Goal: Transaction & Acquisition: Book appointment/travel/reservation

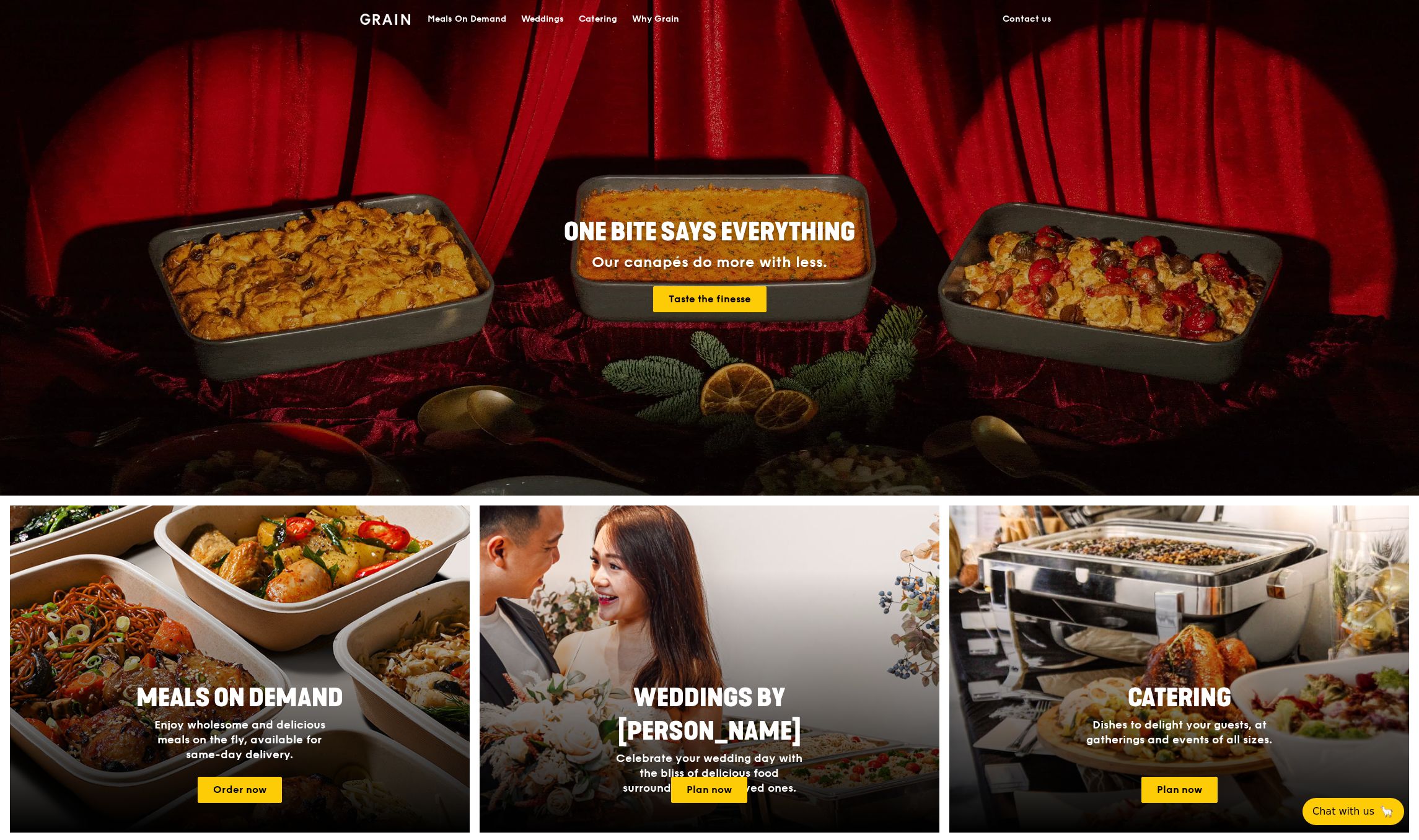
click at [466, 15] on div "Meals On Demand" at bounding box center [467, 19] width 79 height 37
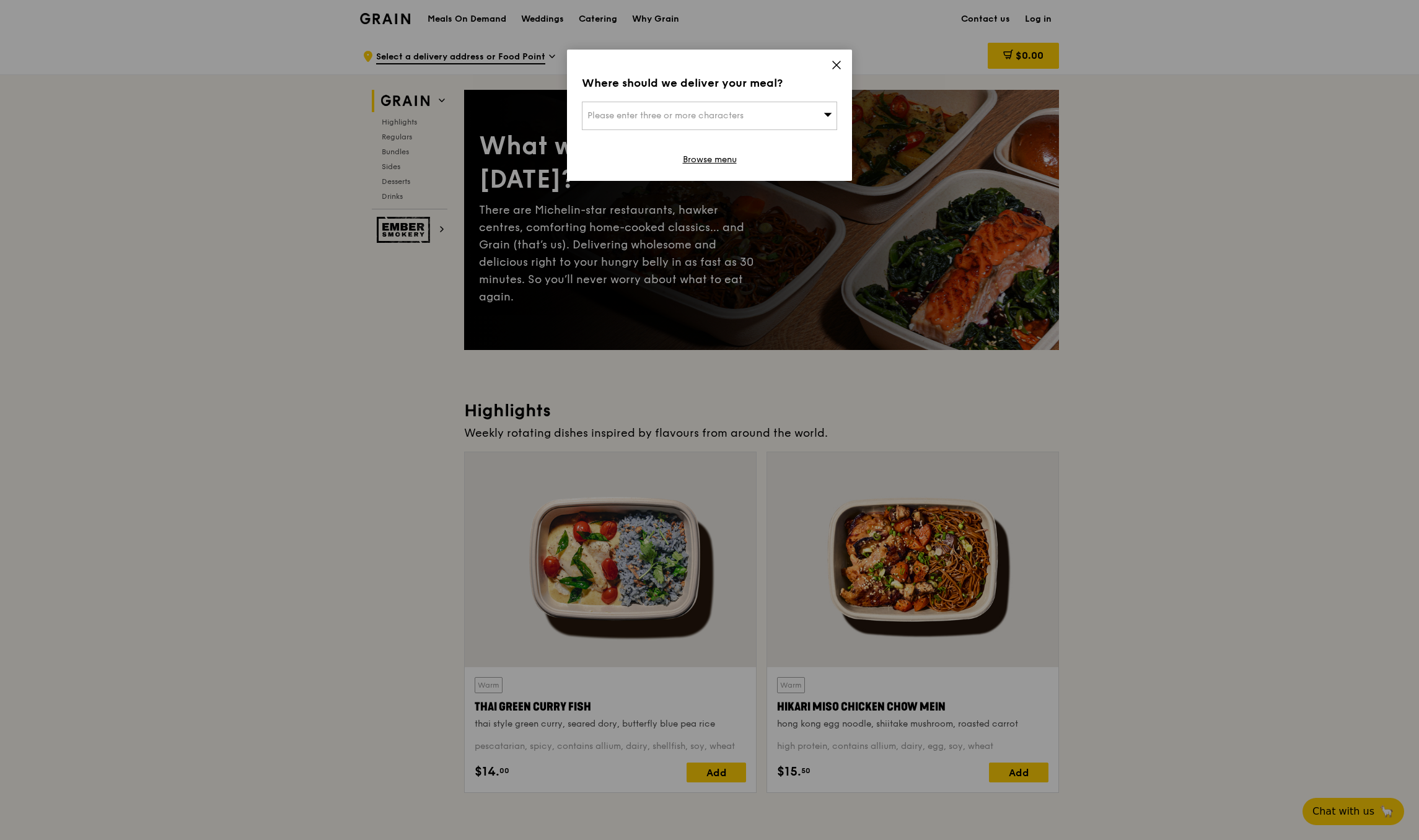
click at [794, 111] on div "Please enter three or more characters" at bounding box center [709, 116] width 255 height 29
click at [833, 68] on icon at bounding box center [837, 65] width 8 height 8
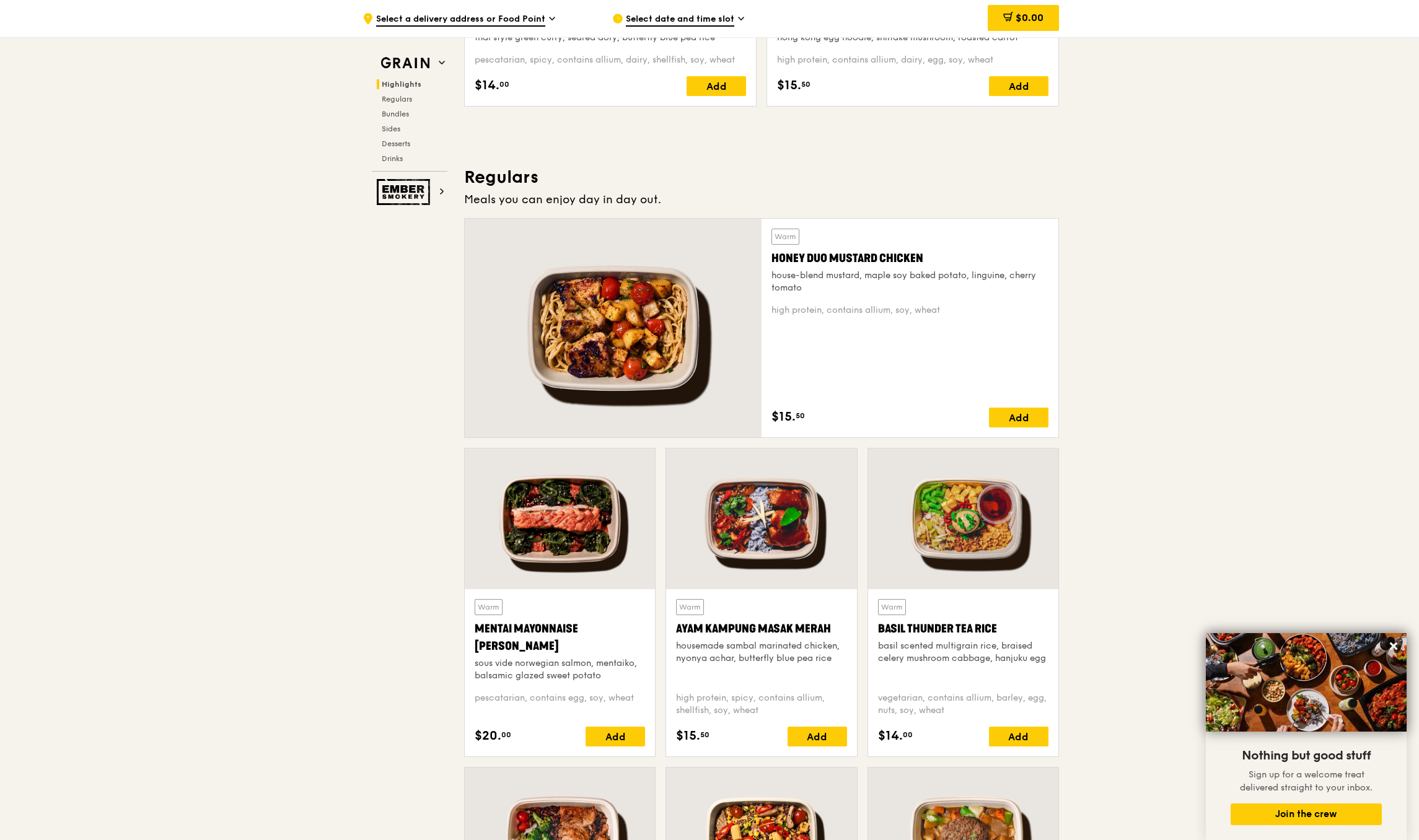
click at [1031, 407] on div "Warm Honey Duo Mustard Chicken house-blend mustard, maple soy baked potato, lin…" at bounding box center [910, 328] width 277 height 199
click at [1018, 417] on div "Add" at bounding box center [1019, 417] width 59 height 20
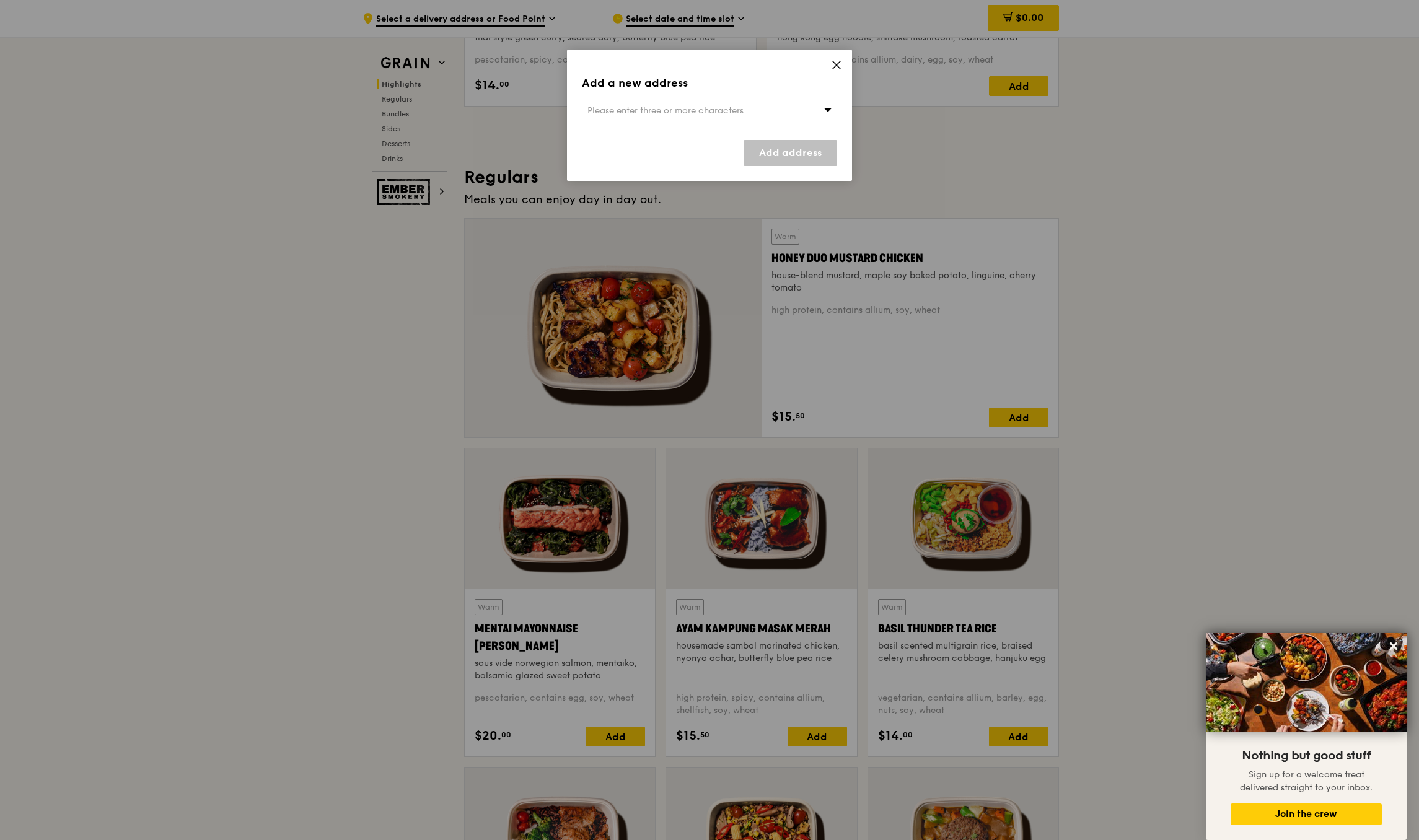
click at [772, 99] on div "Please enter three or more characters" at bounding box center [709, 111] width 255 height 29
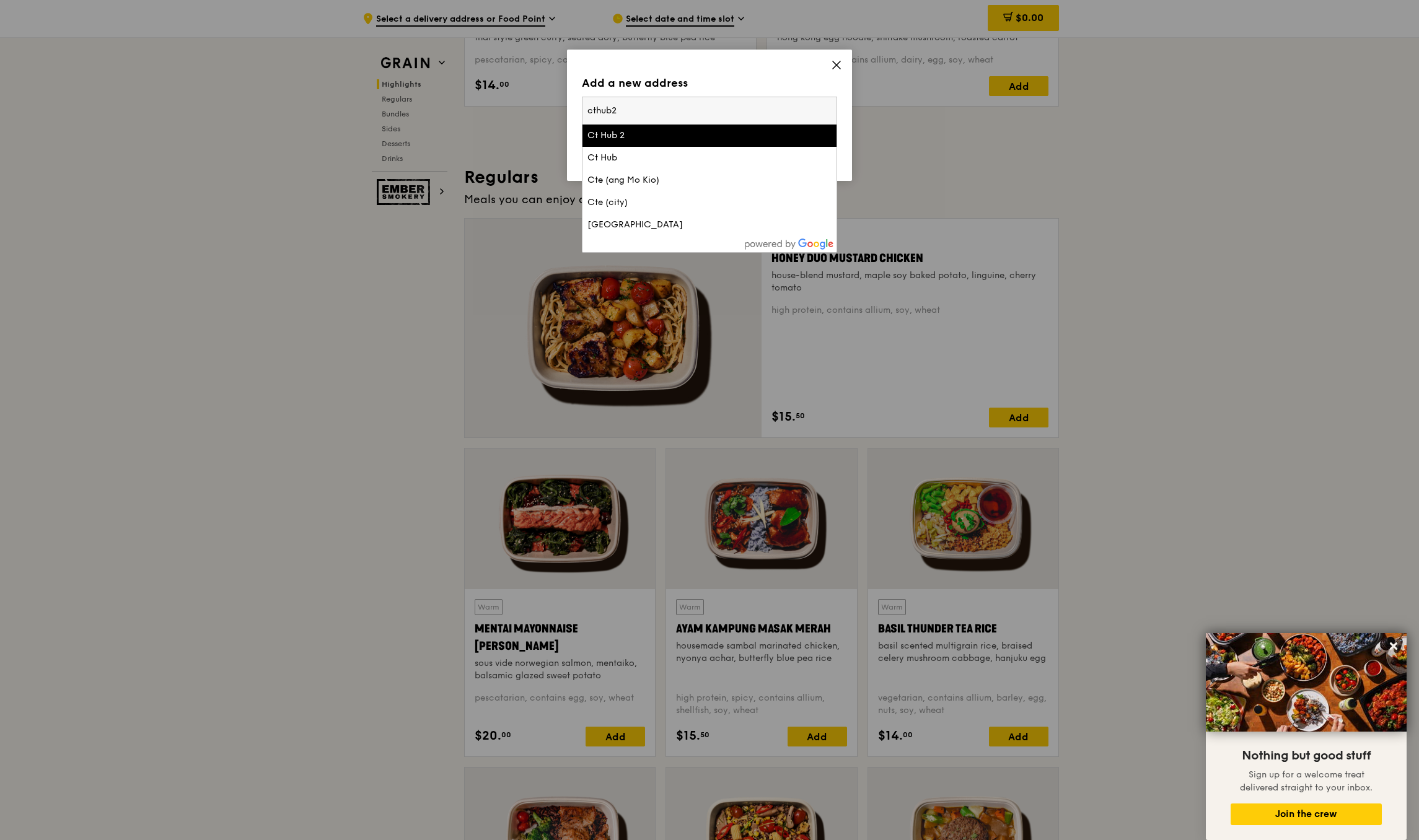
type input "cthub2"
click at [684, 142] on div "Ct Hub 2" at bounding box center [679, 136] width 184 height 12
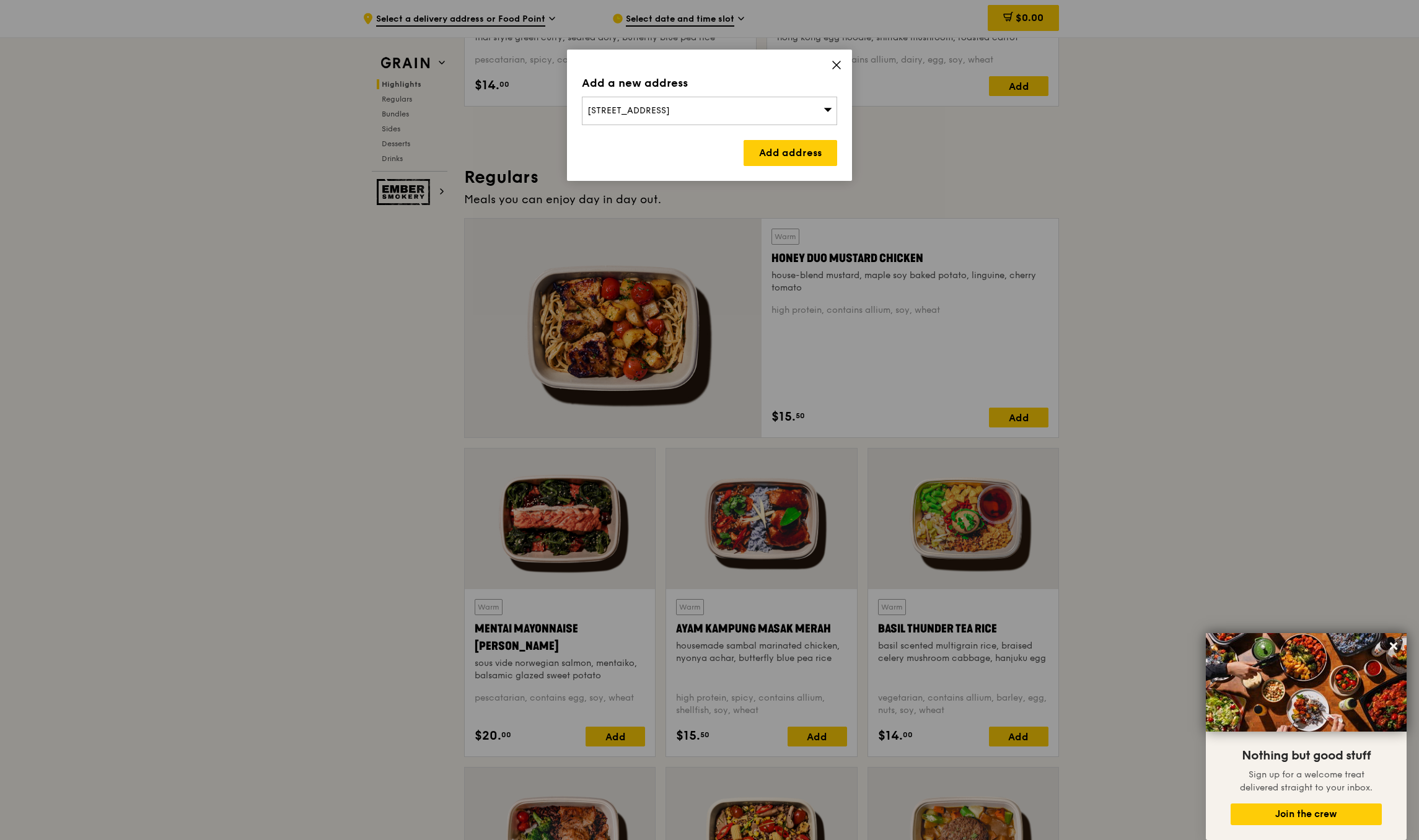
click at [771, 120] on div "2 Kallang Avenue, Singapore 339407" at bounding box center [709, 111] width 255 height 29
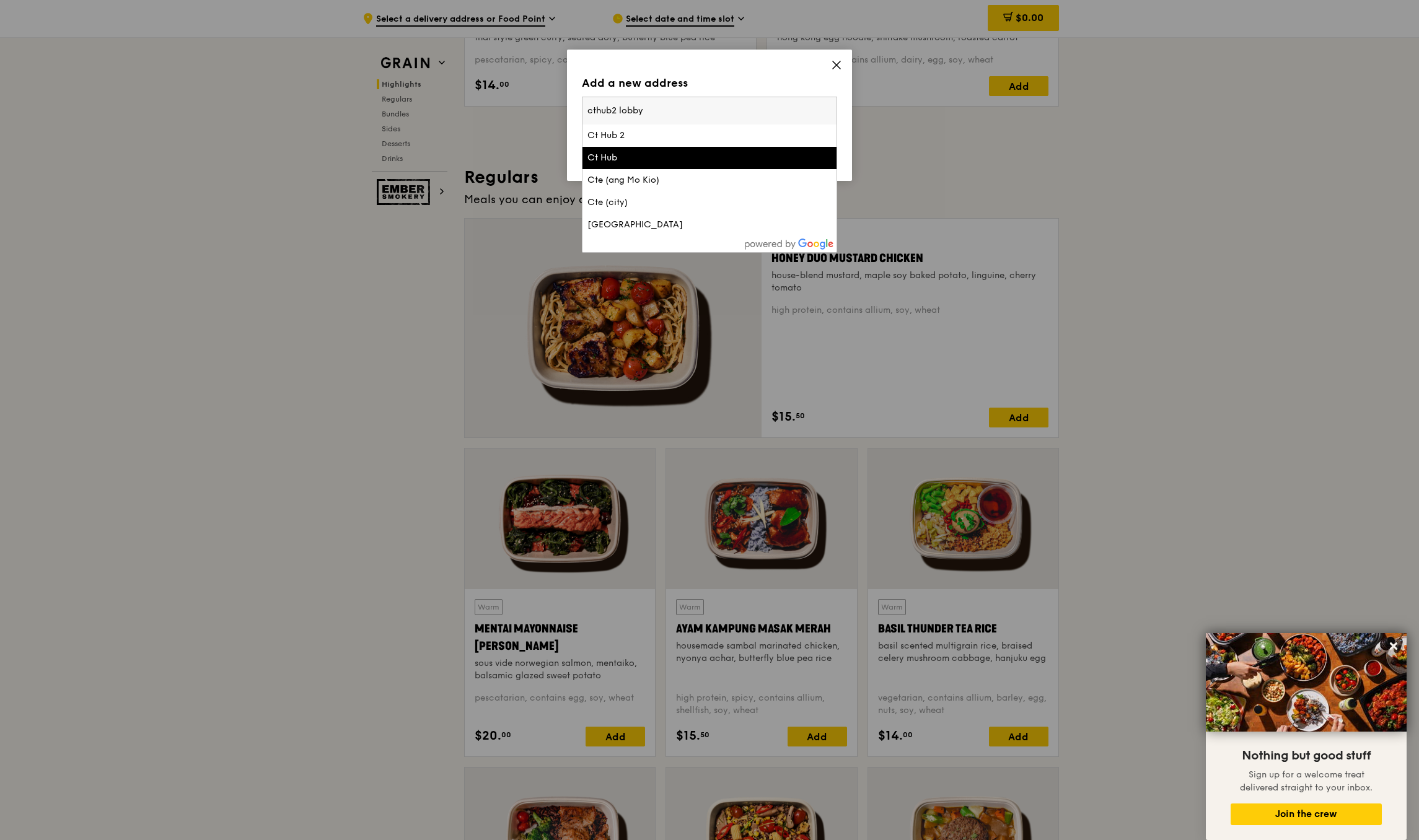
type input "cthub2 lobby"
click at [705, 140] on div "Ct Hub 2" at bounding box center [679, 136] width 184 height 12
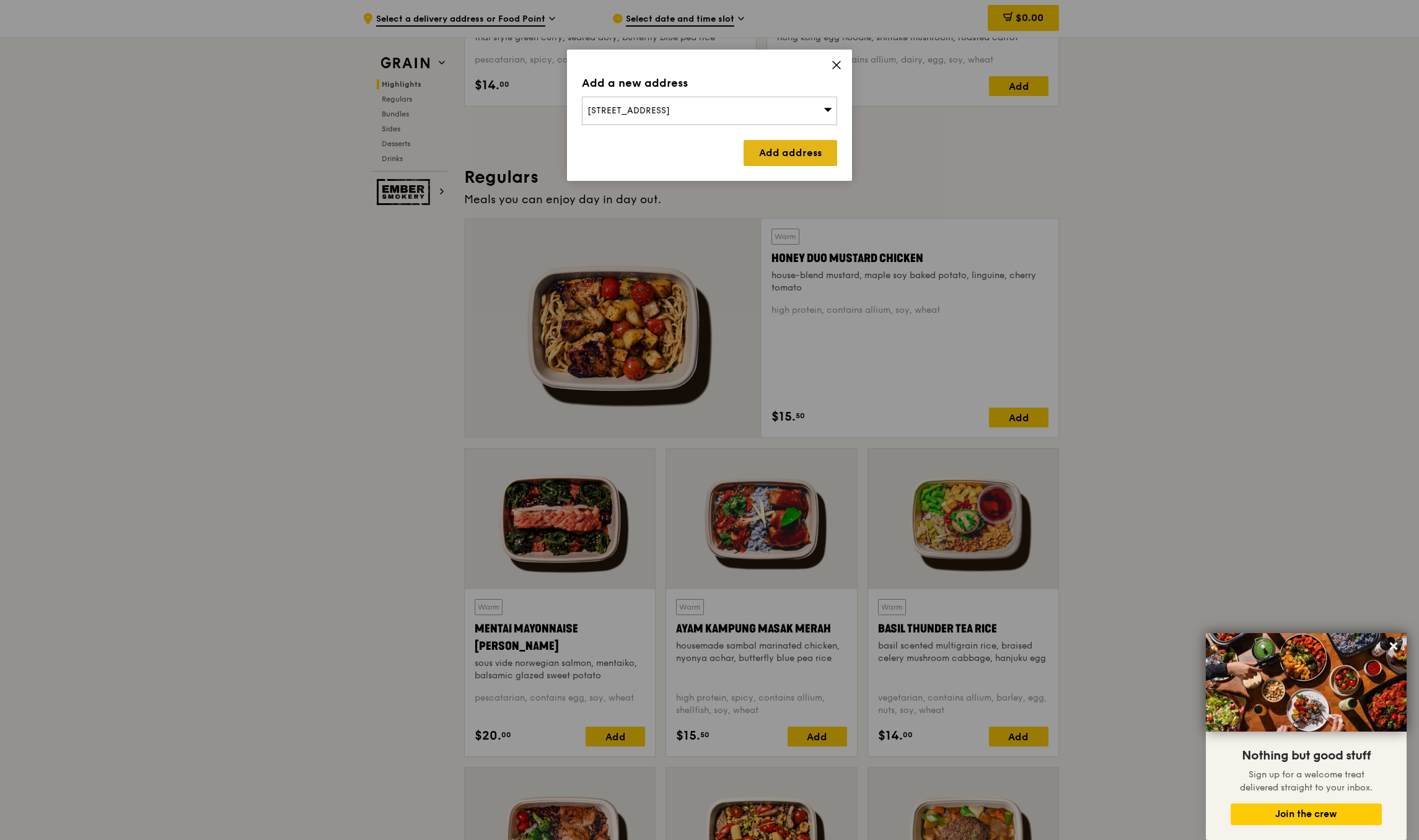
click at [819, 156] on link "Add address" at bounding box center [790, 153] width 93 height 26
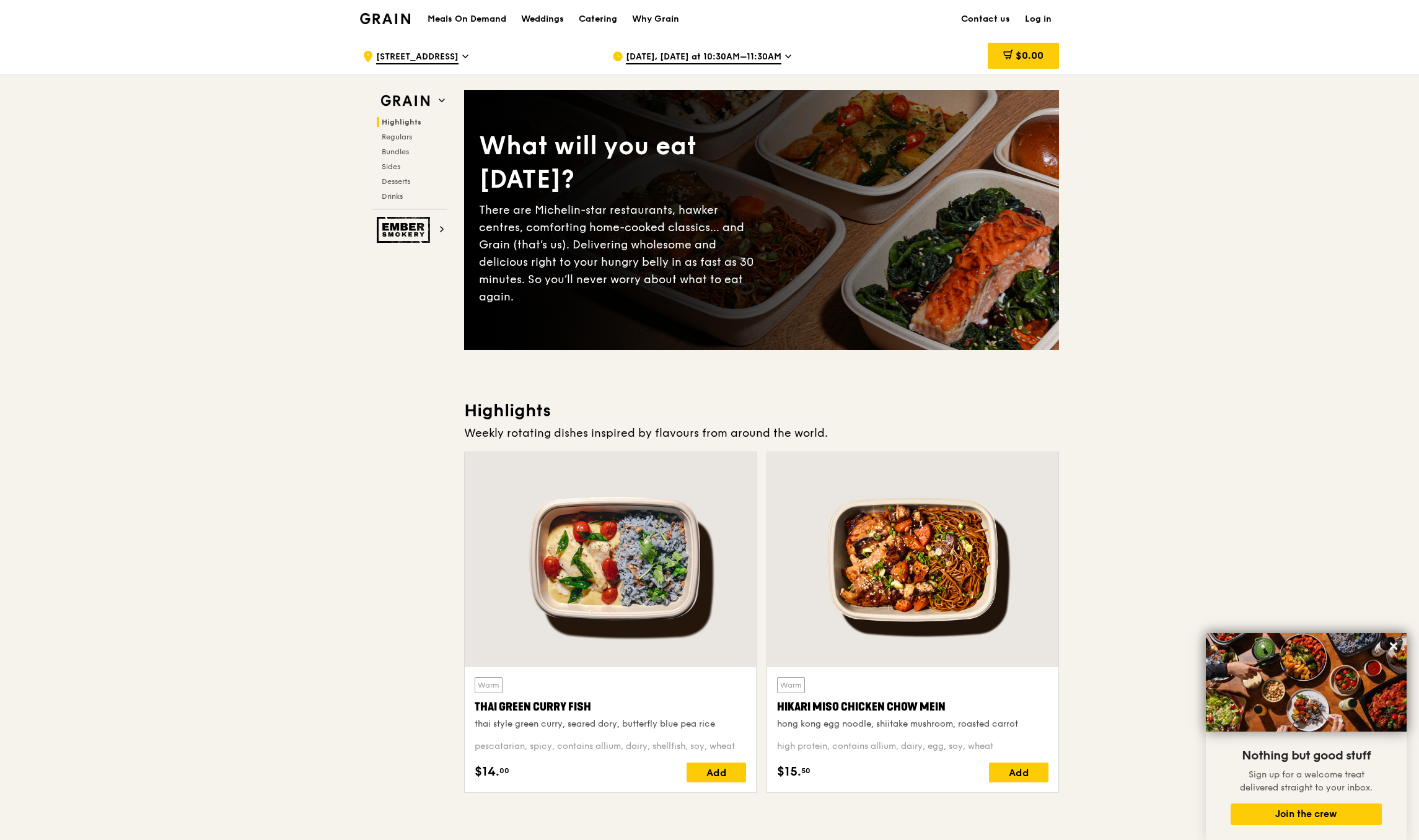
scroll to position [-1, 0]
click at [676, 65] on div "Oct 15, Today at 10:30AM–11:30AM" at bounding box center [727, 56] width 230 height 37
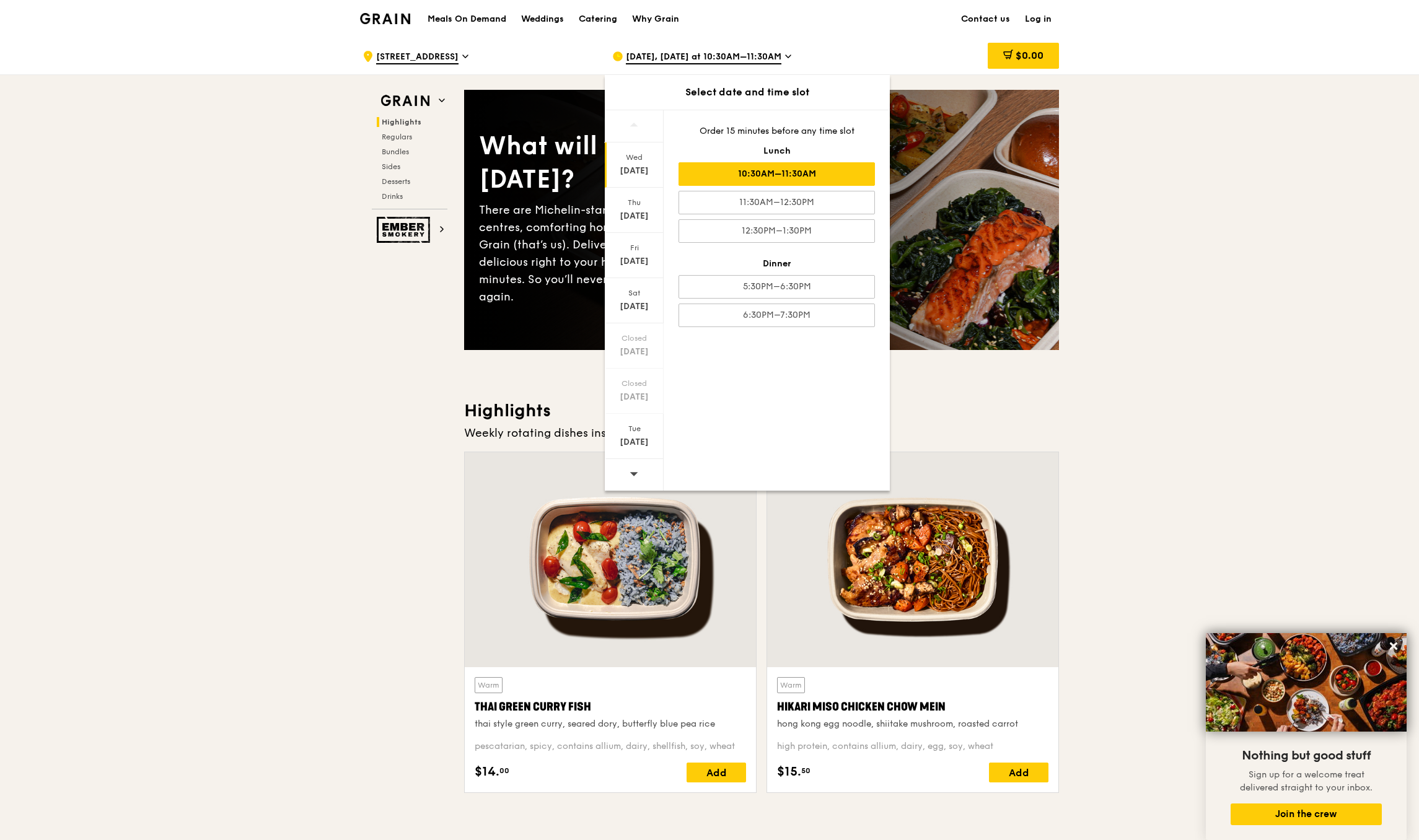
click at [432, 56] on span "2 Kallang Avenue" at bounding box center [417, 57] width 82 height 13
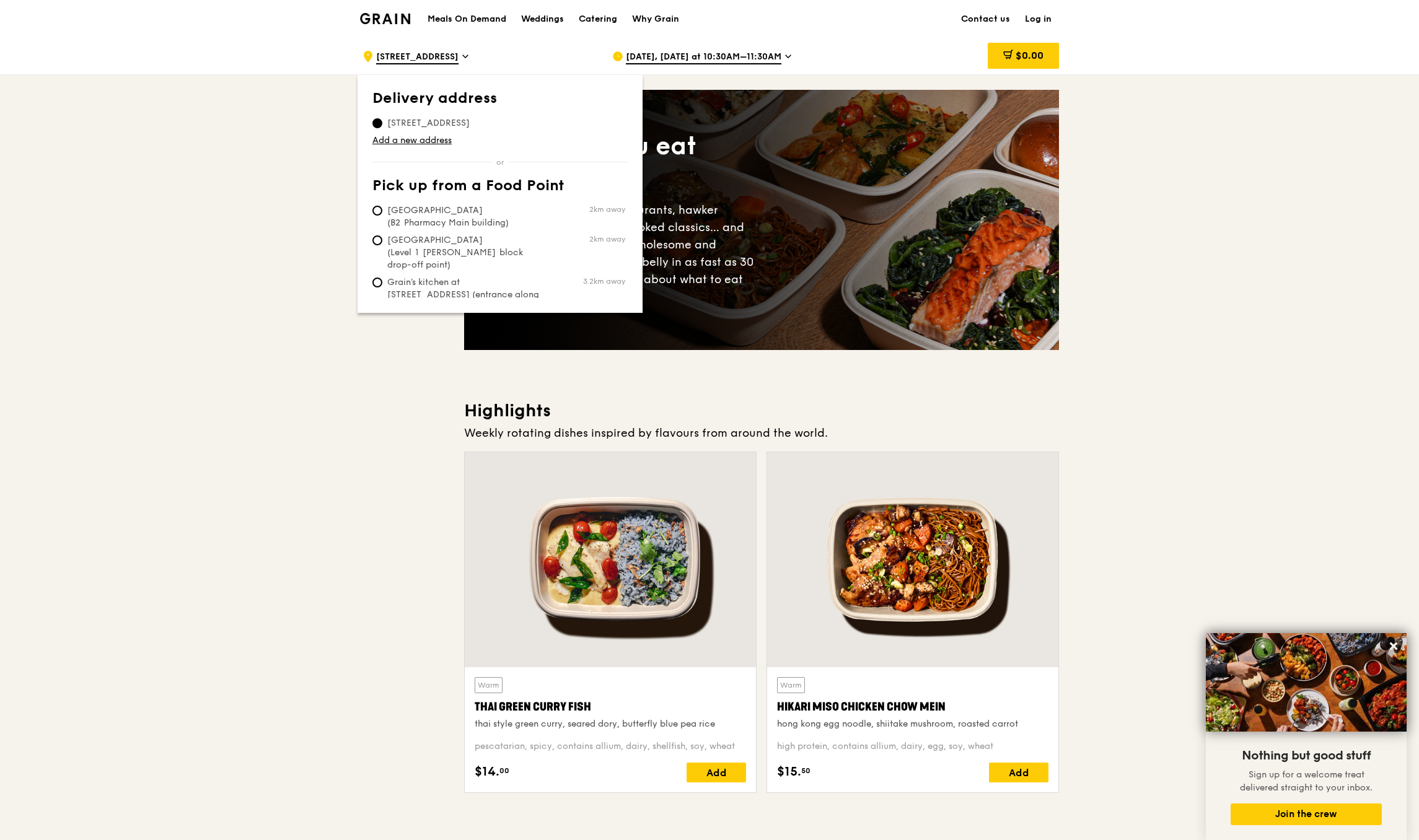
click at [437, 98] on th "Delivery address" at bounding box center [499, 101] width 255 height 22
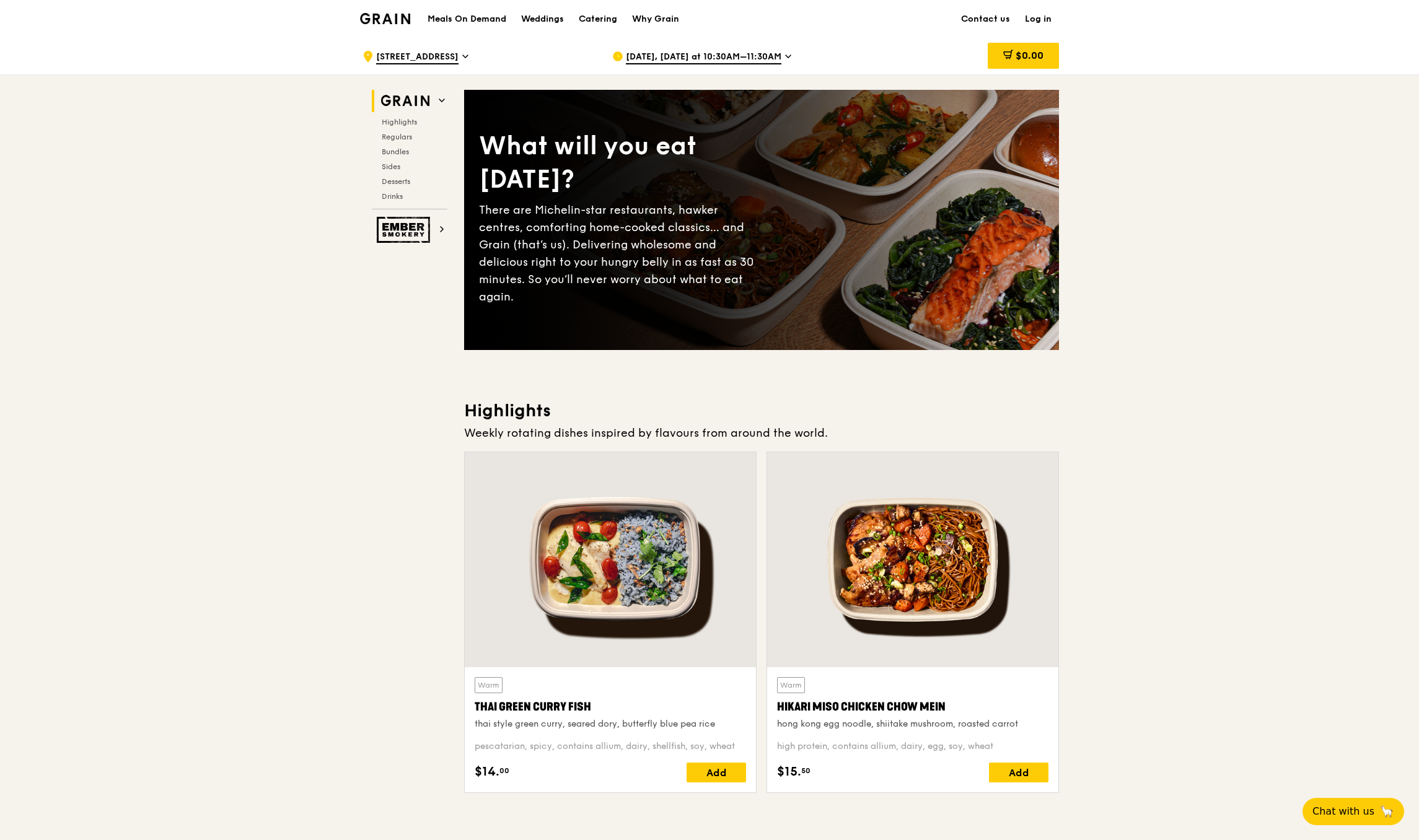
click at [436, 58] on span "[STREET_ADDRESS]" at bounding box center [417, 57] width 82 height 13
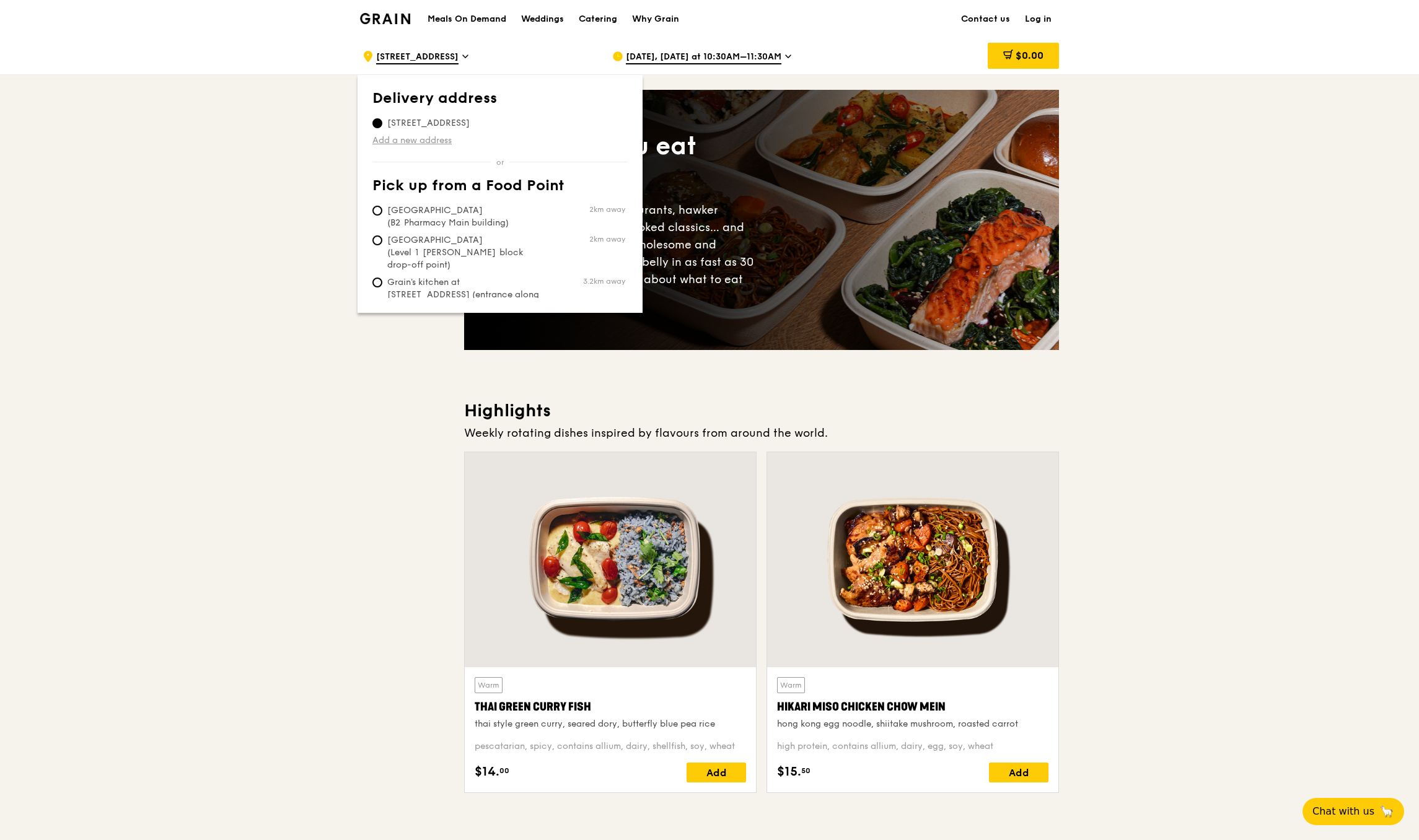
click at [395, 139] on link "Add a new address" at bounding box center [499, 140] width 255 height 12
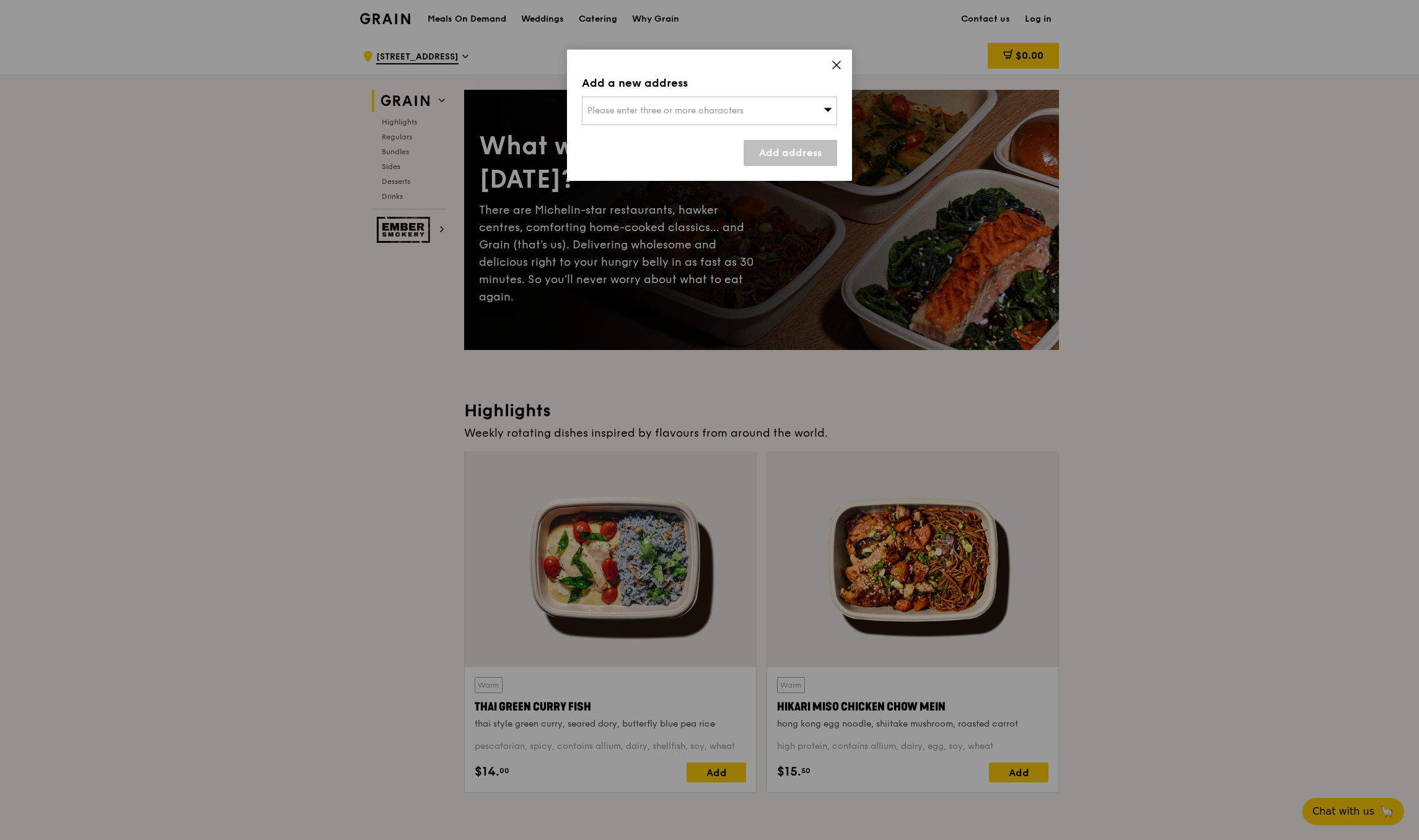
click at [683, 109] on span "Please enter three or more characters" at bounding box center [666, 111] width 156 height 10
type input "114 Lavender St., Singapore 338729"
click at [693, 136] on div "114 Lavender Street" at bounding box center [679, 136] width 184 height 12
click at [796, 157] on link "Add address" at bounding box center [790, 153] width 93 height 26
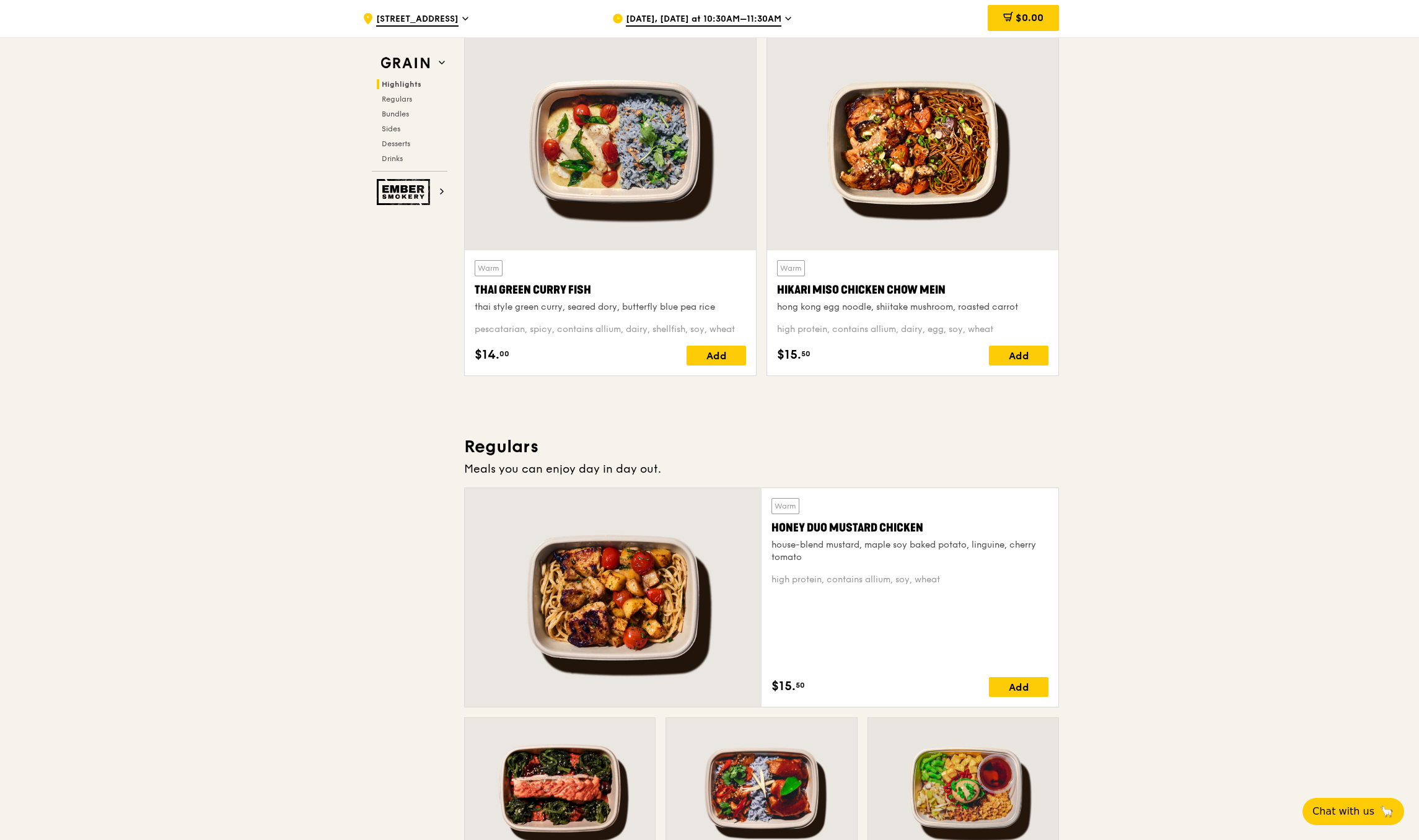
scroll to position [436, 0]
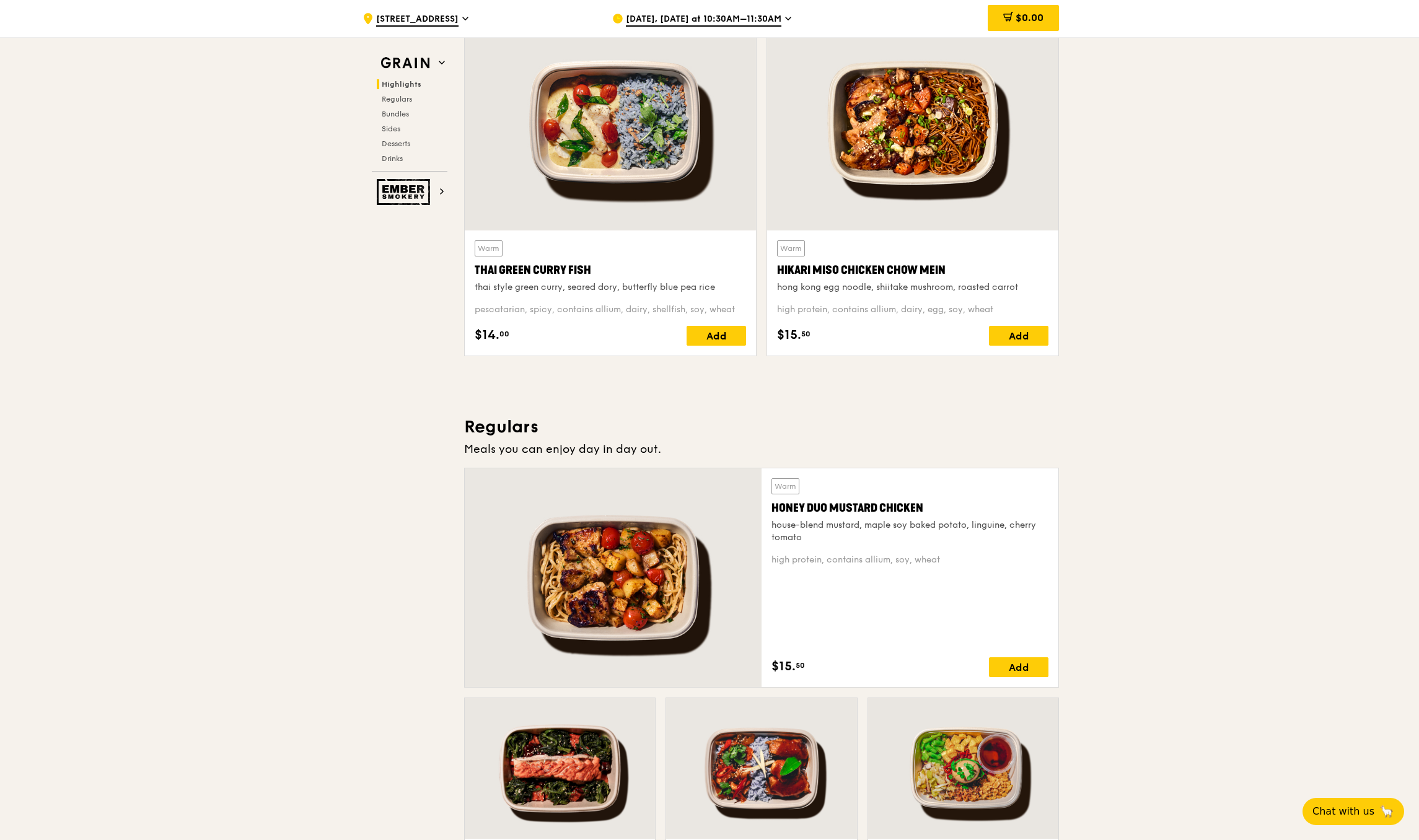
click at [712, 27] on div "Oct 15, Today at 10:30AM–11:30AM" at bounding box center [727, 19] width 230 height 37
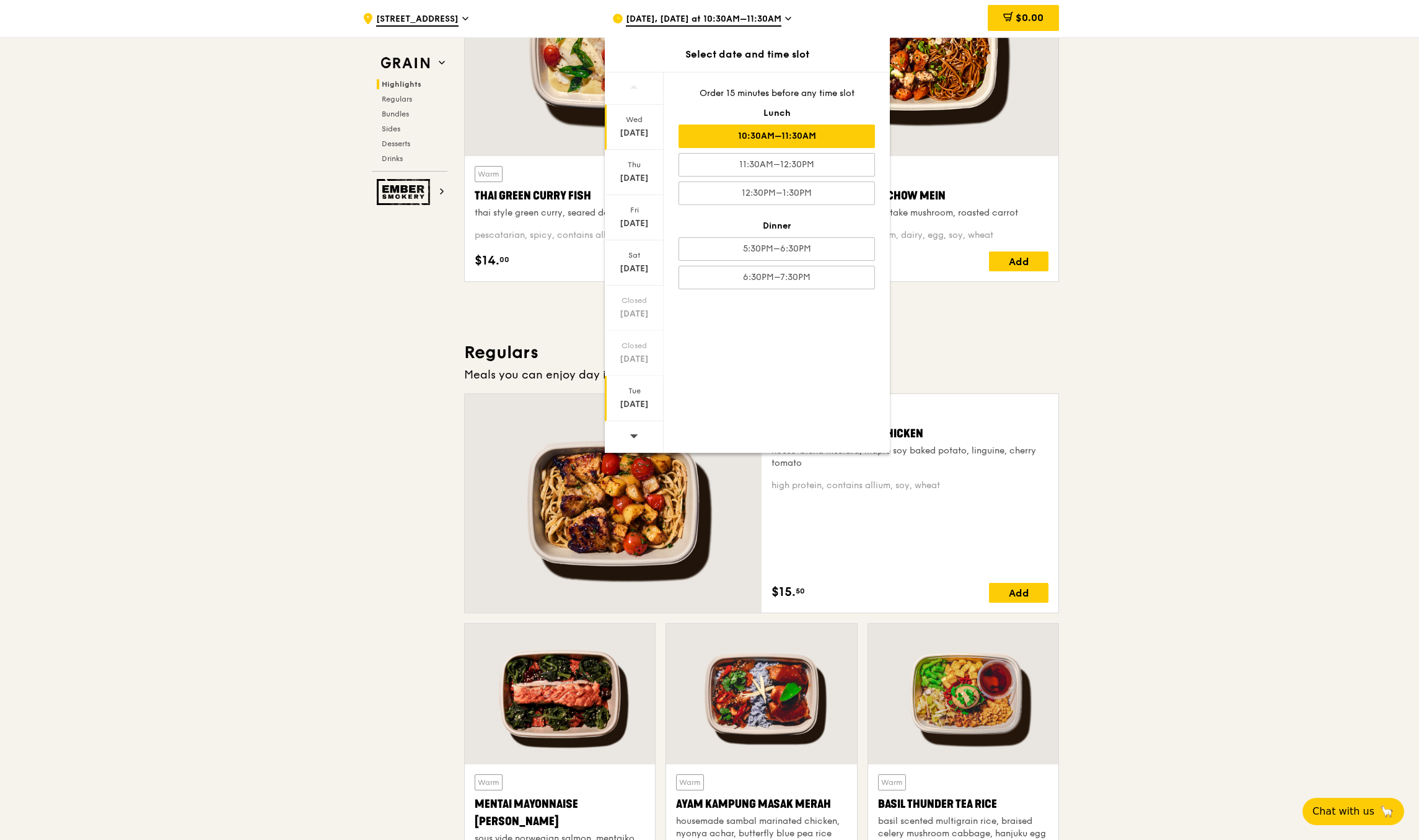
scroll to position [513, 0]
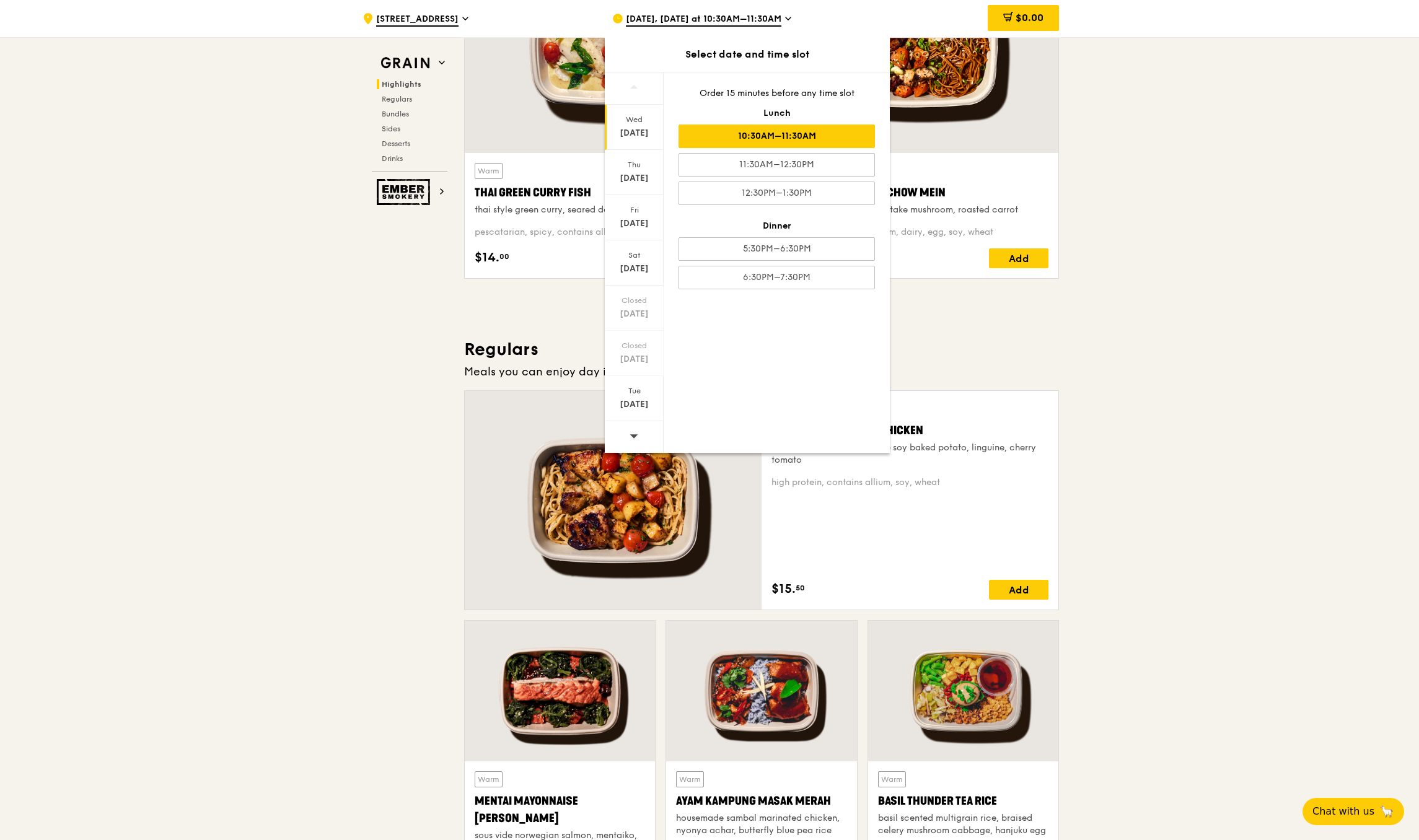
click at [632, 433] on icon at bounding box center [634, 436] width 9 height 10
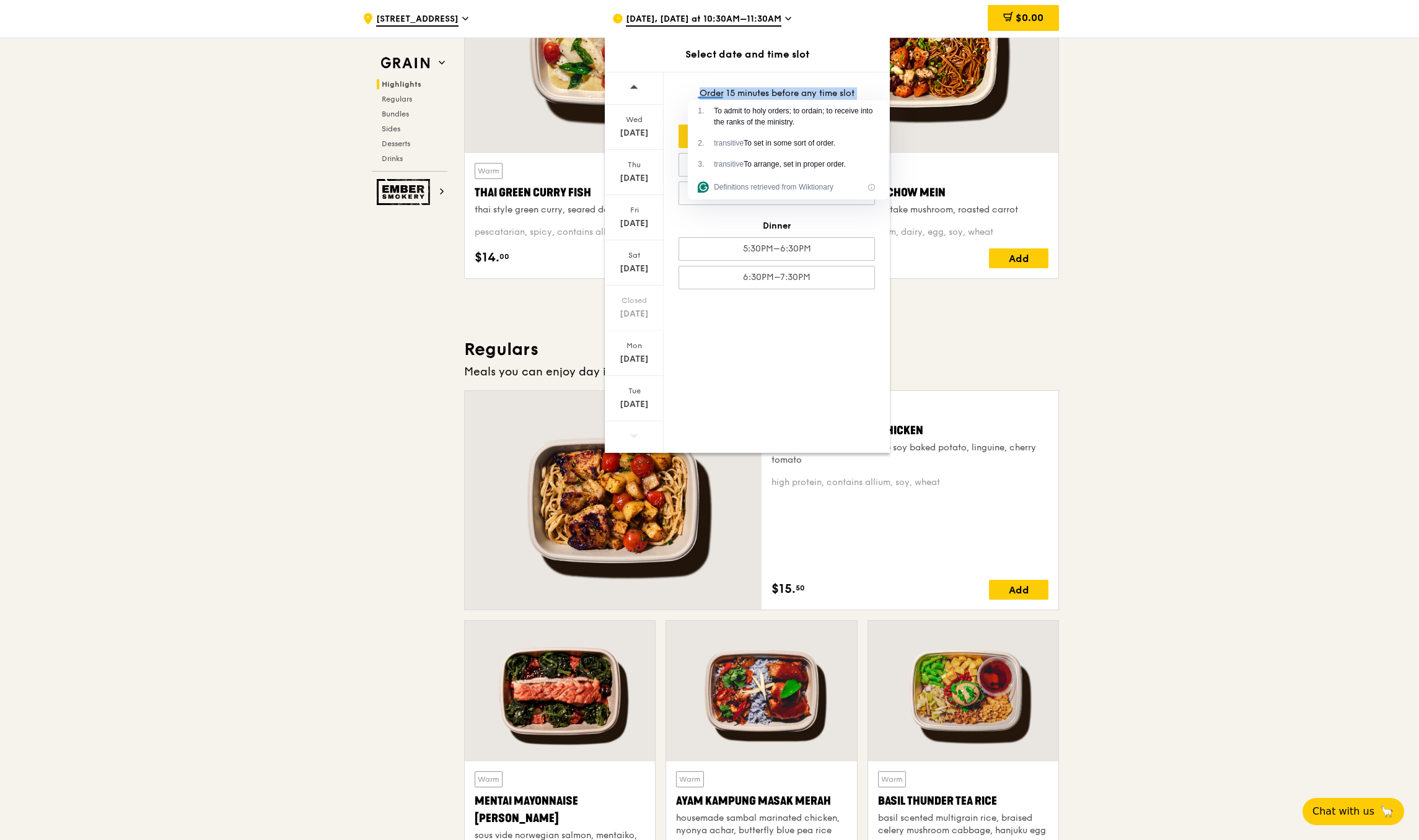
click at [651, 441] on div at bounding box center [634, 437] width 59 height 31
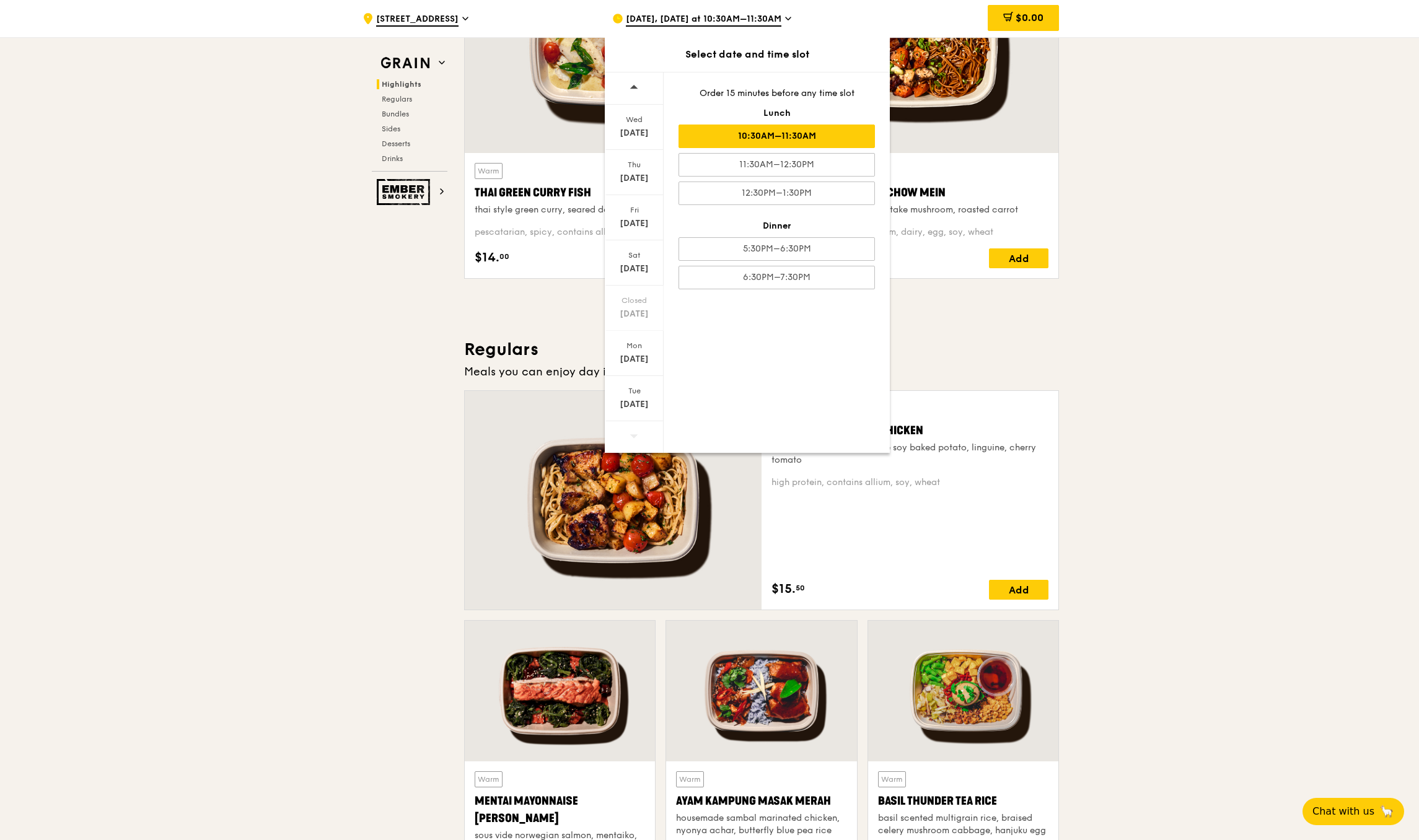
click at [757, 141] on div "10:30AM–11:30AM" at bounding box center [776, 136] width 196 height 24
click at [786, 164] on div "11:30AM–12:30PM" at bounding box center [776, 164] width 196 height 24
click at [952, 287] on div "Warm Hikari Miso Chicken Chow Mein hong kong egg noodle, shiitake mushroom, roa…" at bounding box center [913, 113] width 302 height 351
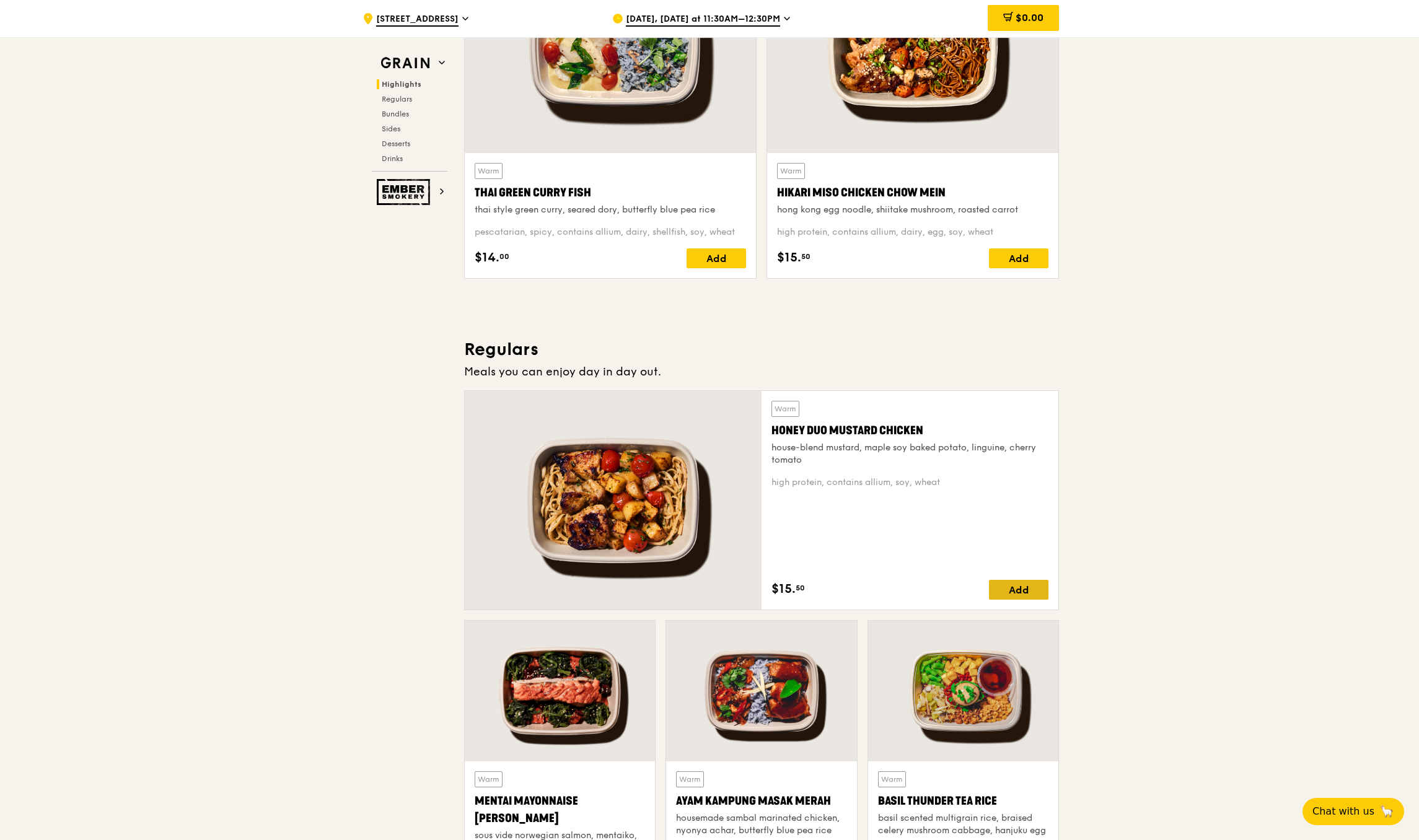
click at [1005, 588] on div "Add" at bounding box center [1019, 589] width 59 height 20
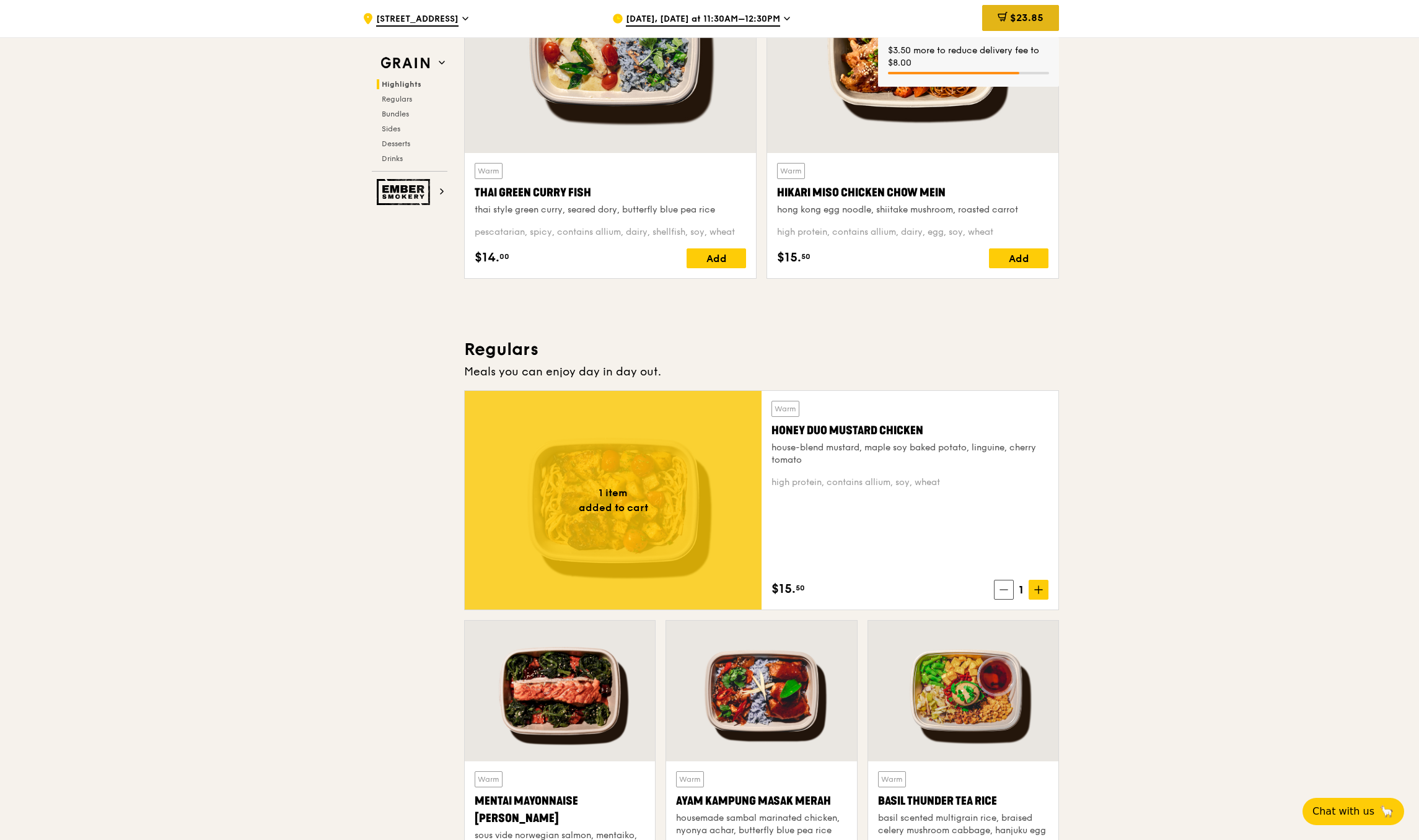
click at [1023, 24] on div "$23.85" at bounding box center [1021, 18] width 77 height 26
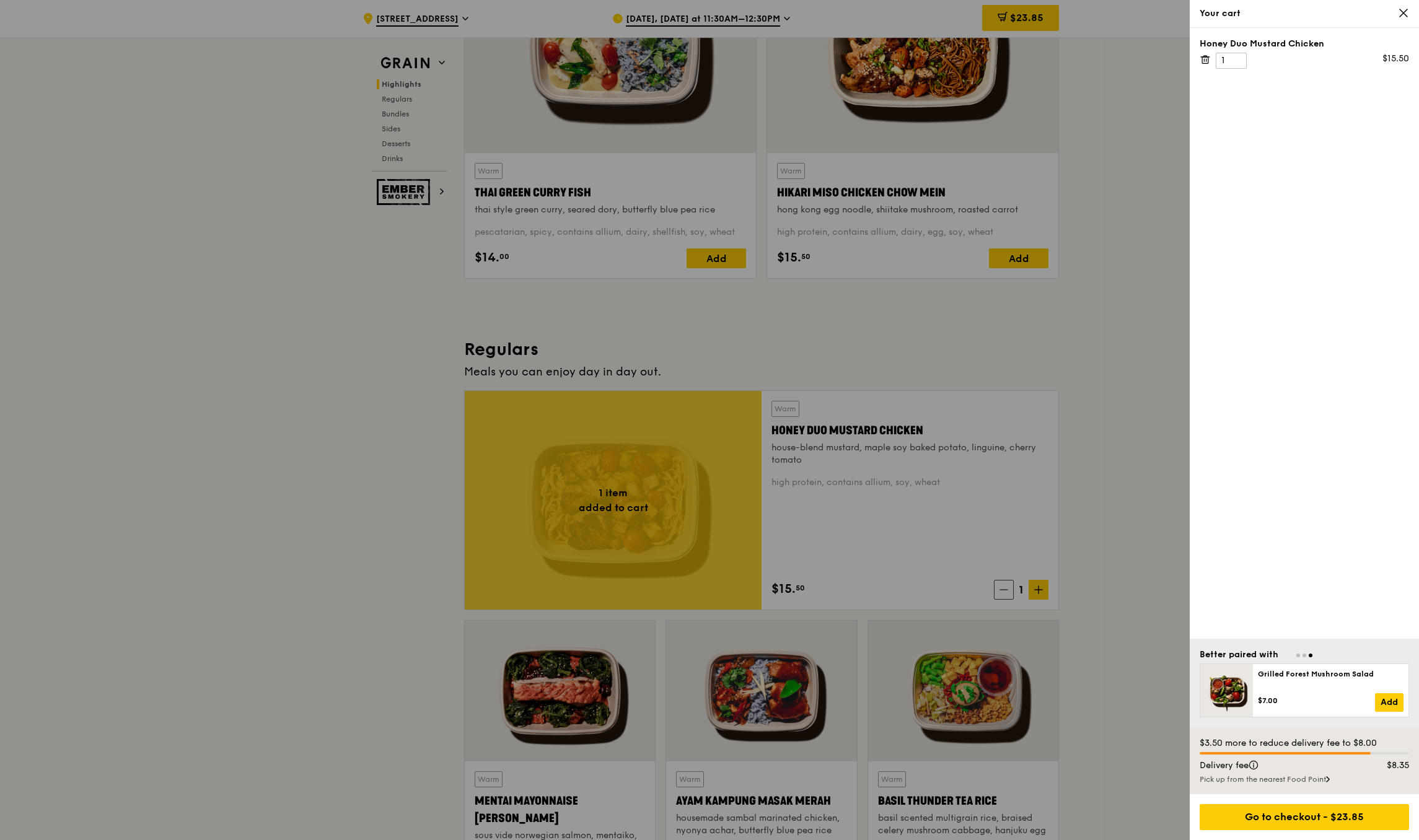
click at [893, 71] on div at bounding box center [709, 420] width 1419 height 840
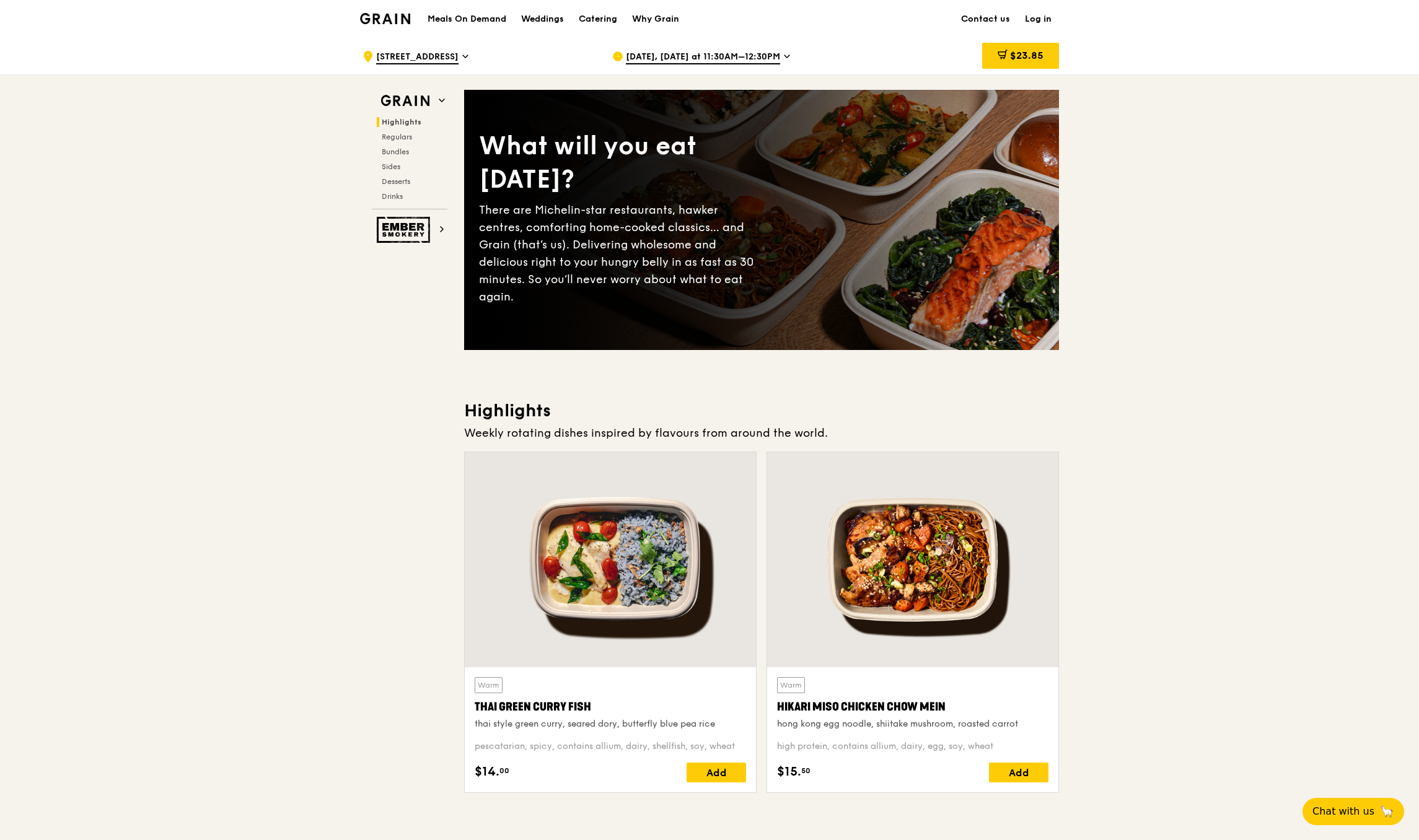
scroll to position [0, 0]
click at [608, 22] on div "Catering" at bounding box center [598, 19] width 38 height 37
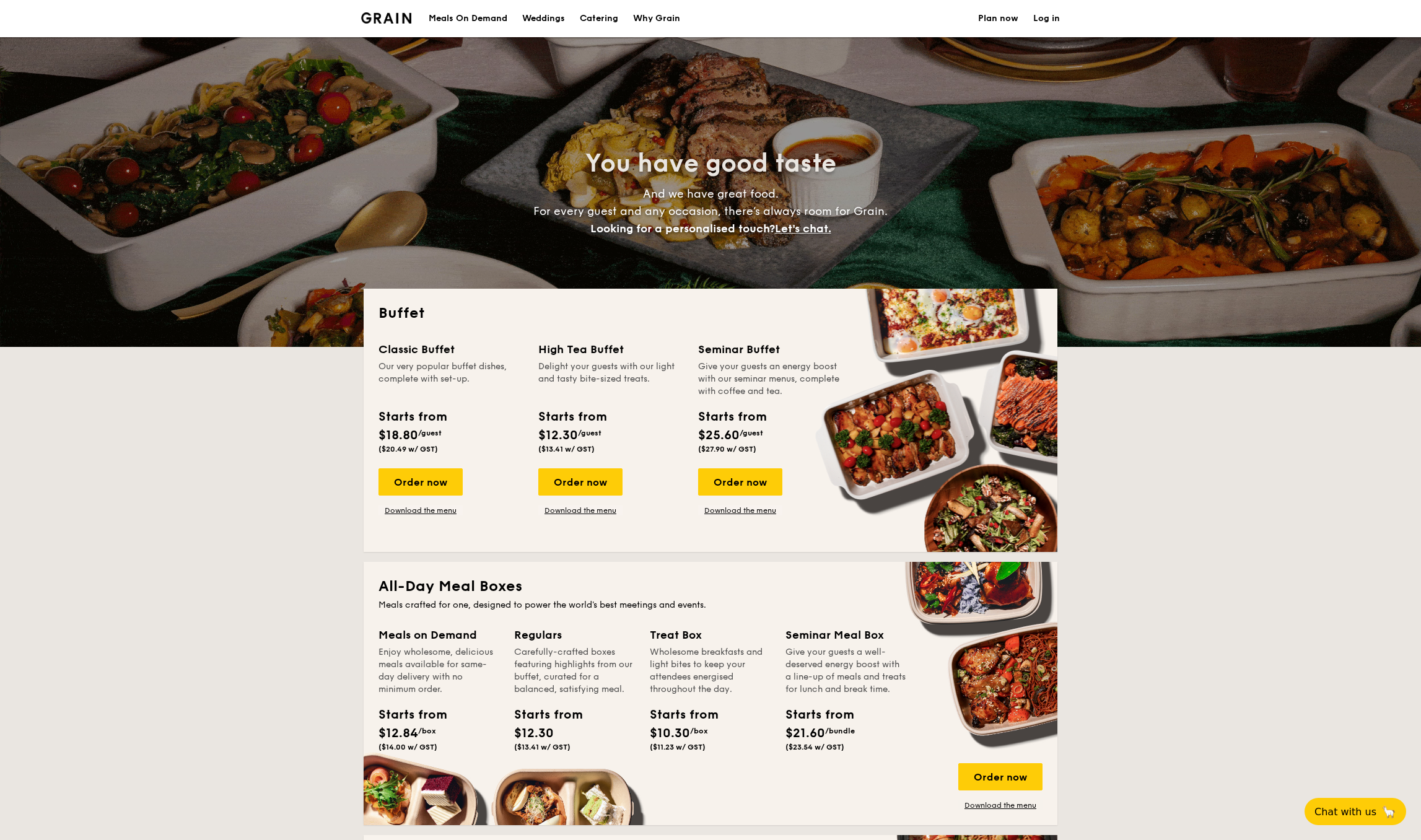
select select
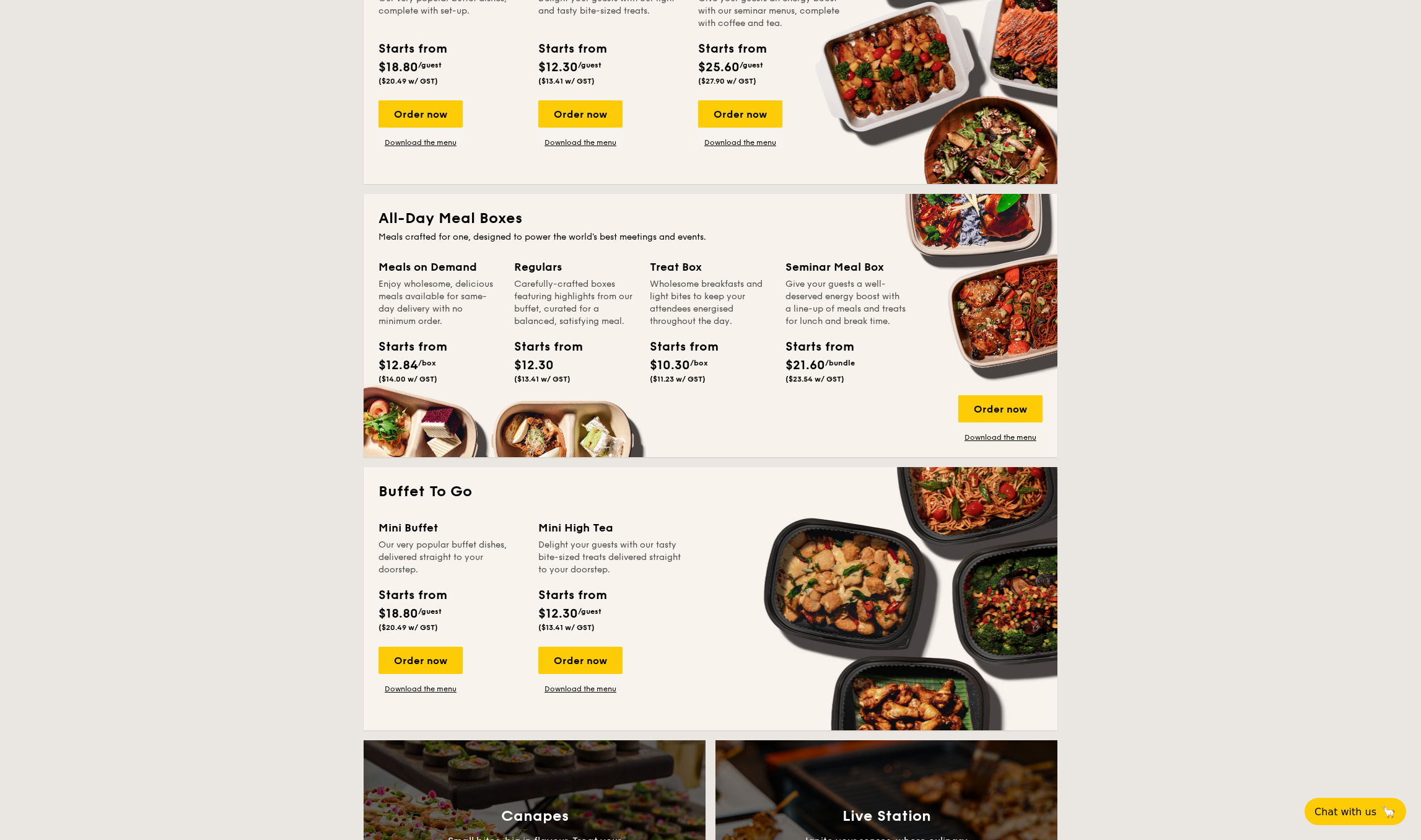
scroll to position [371, 0]
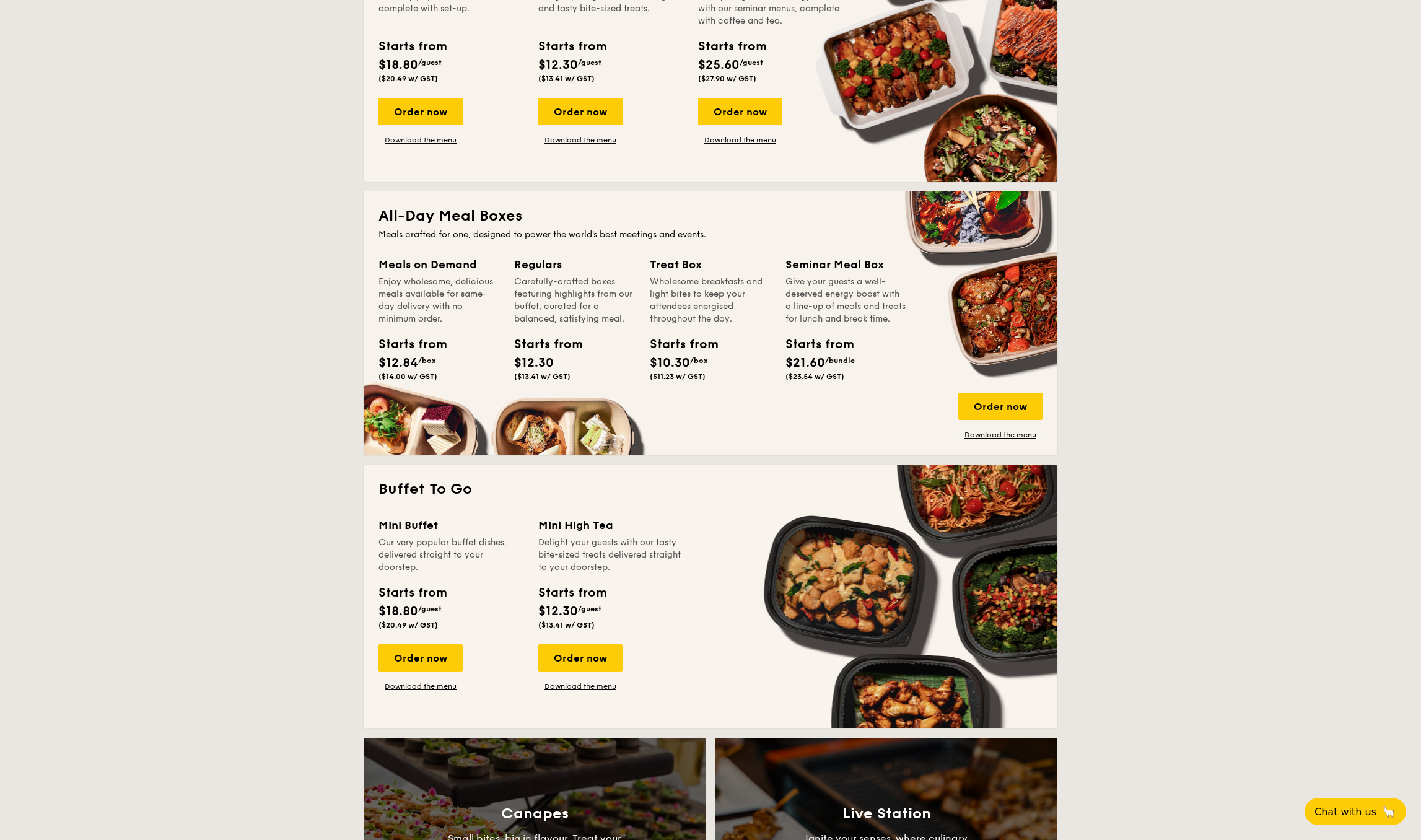
click at [538, 355] on span "$12.30" at bounding box center [534, 362] width 40 height 15
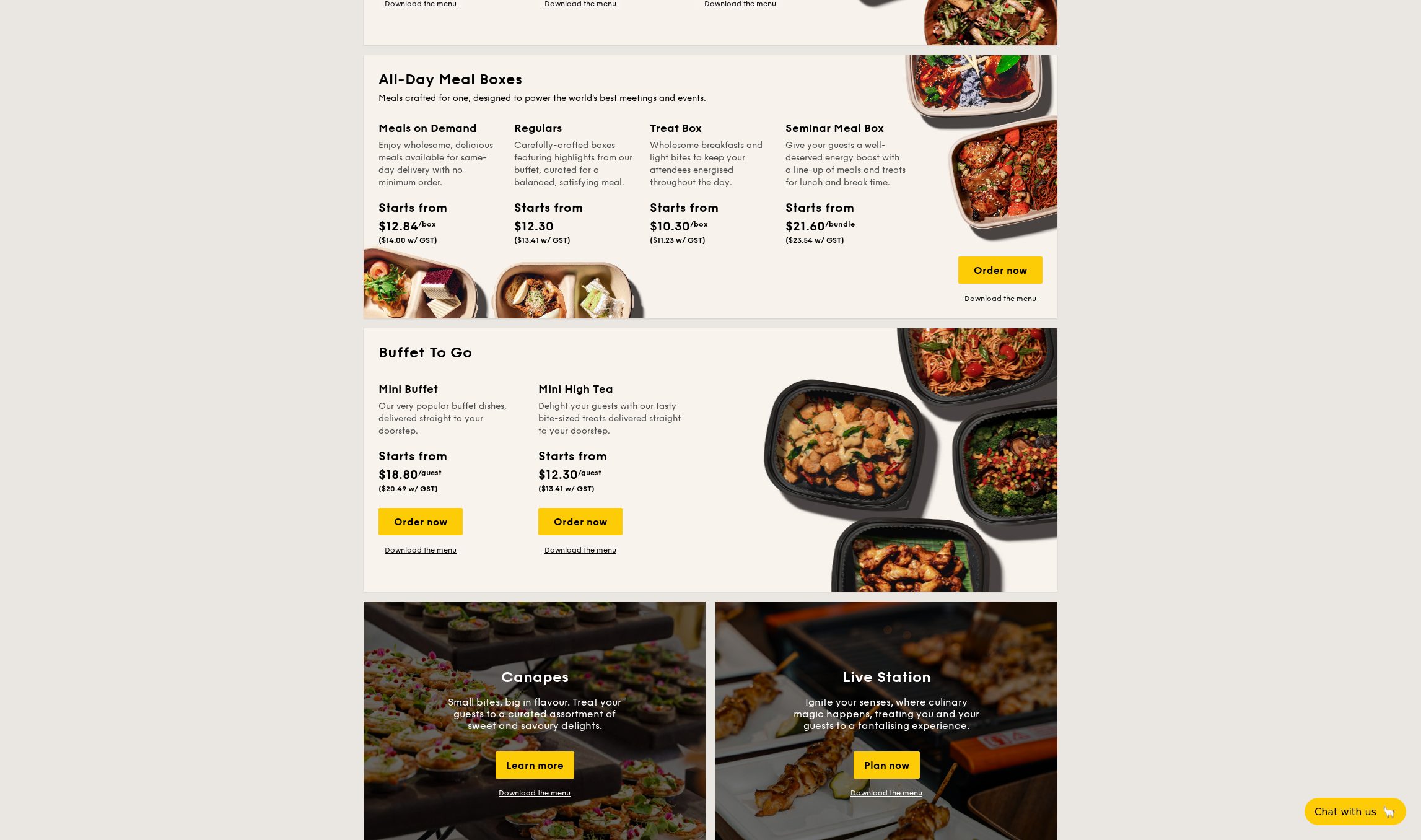
scroll to position [508, 0]
click at [428, 552] on link "Download the menu" at bounding box center [421, 550] width 84 height 10
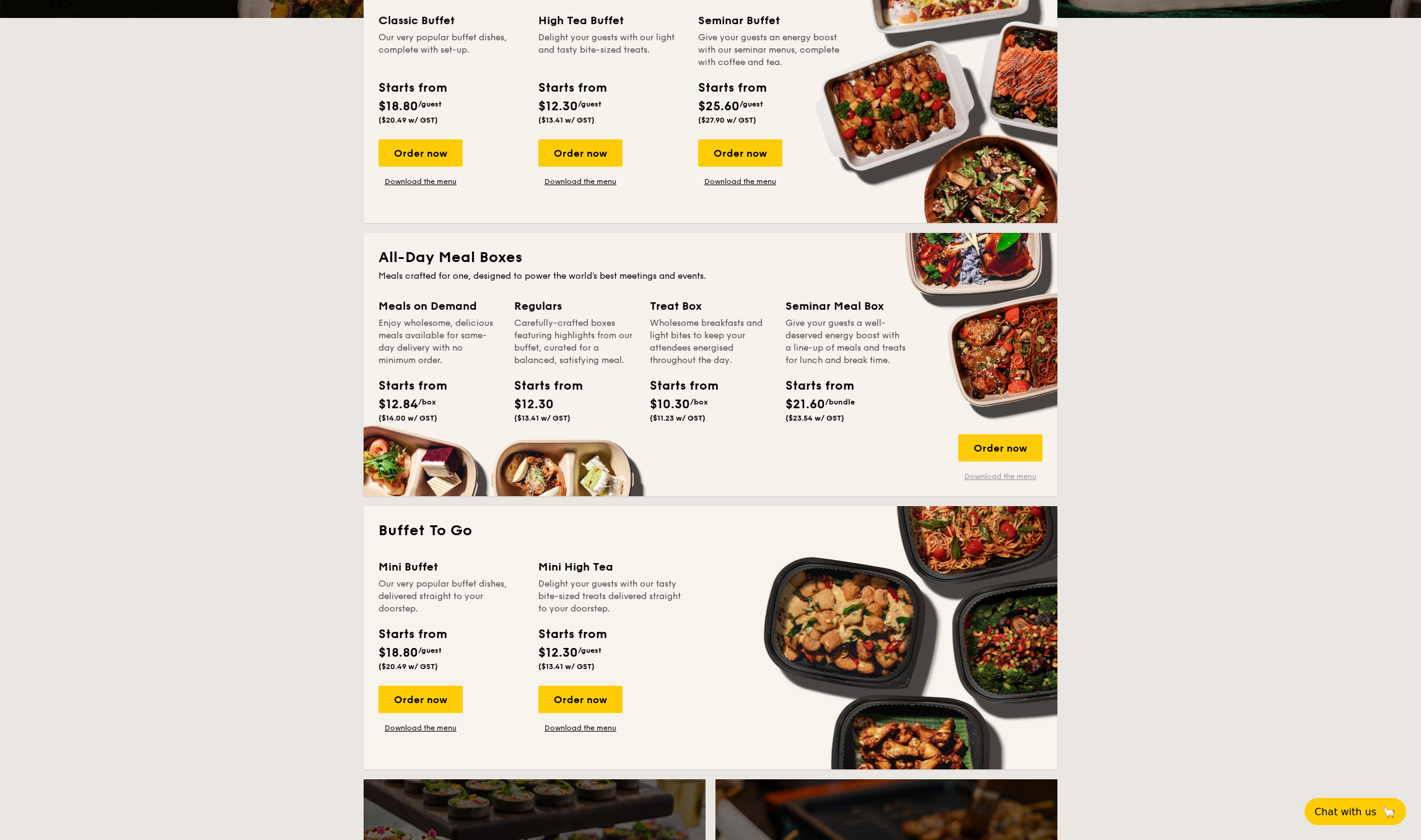
scroll to position [293, 0]
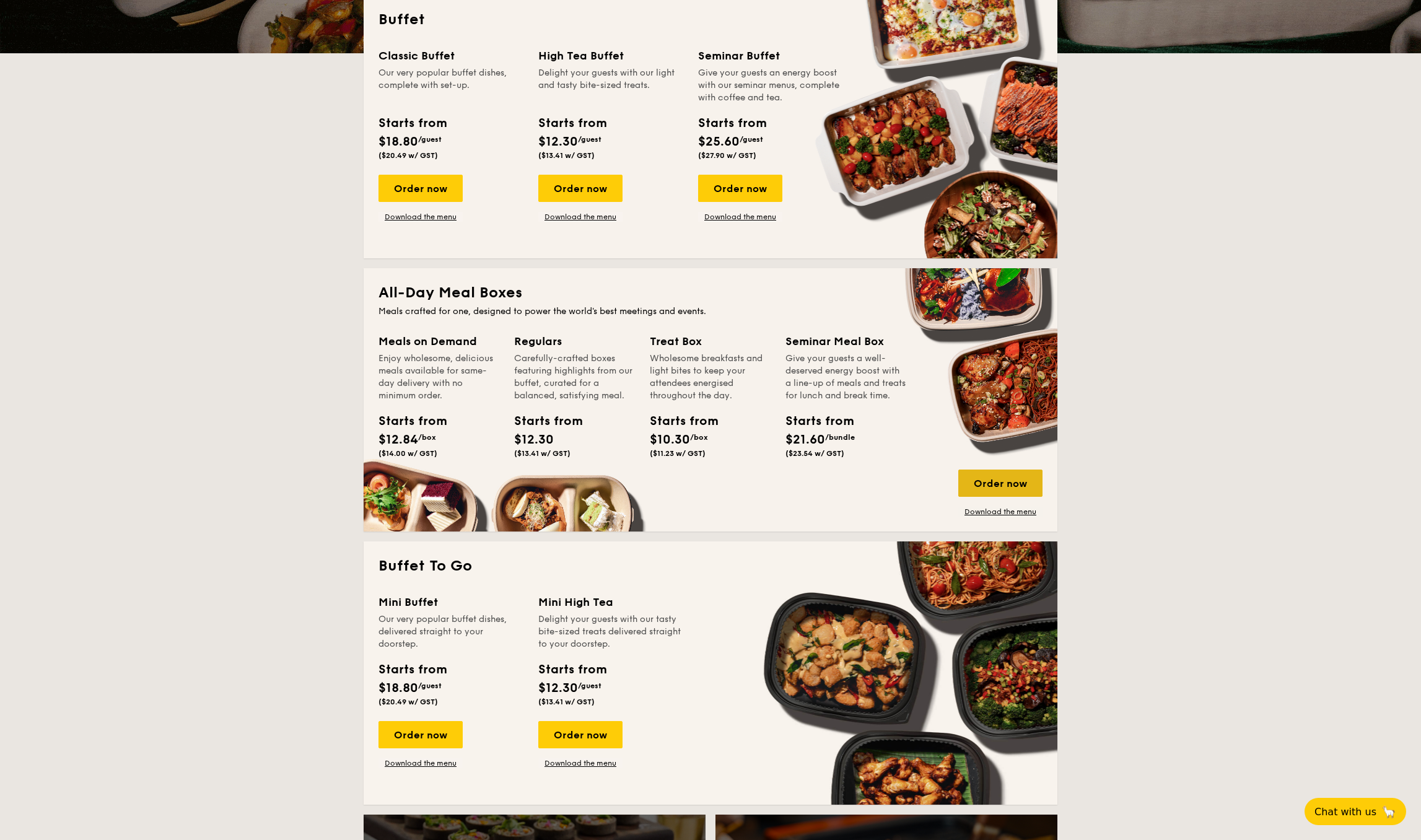
click at [1009, 492] on div "Order now" at bounding box center [1000, 483] width 84 height 27
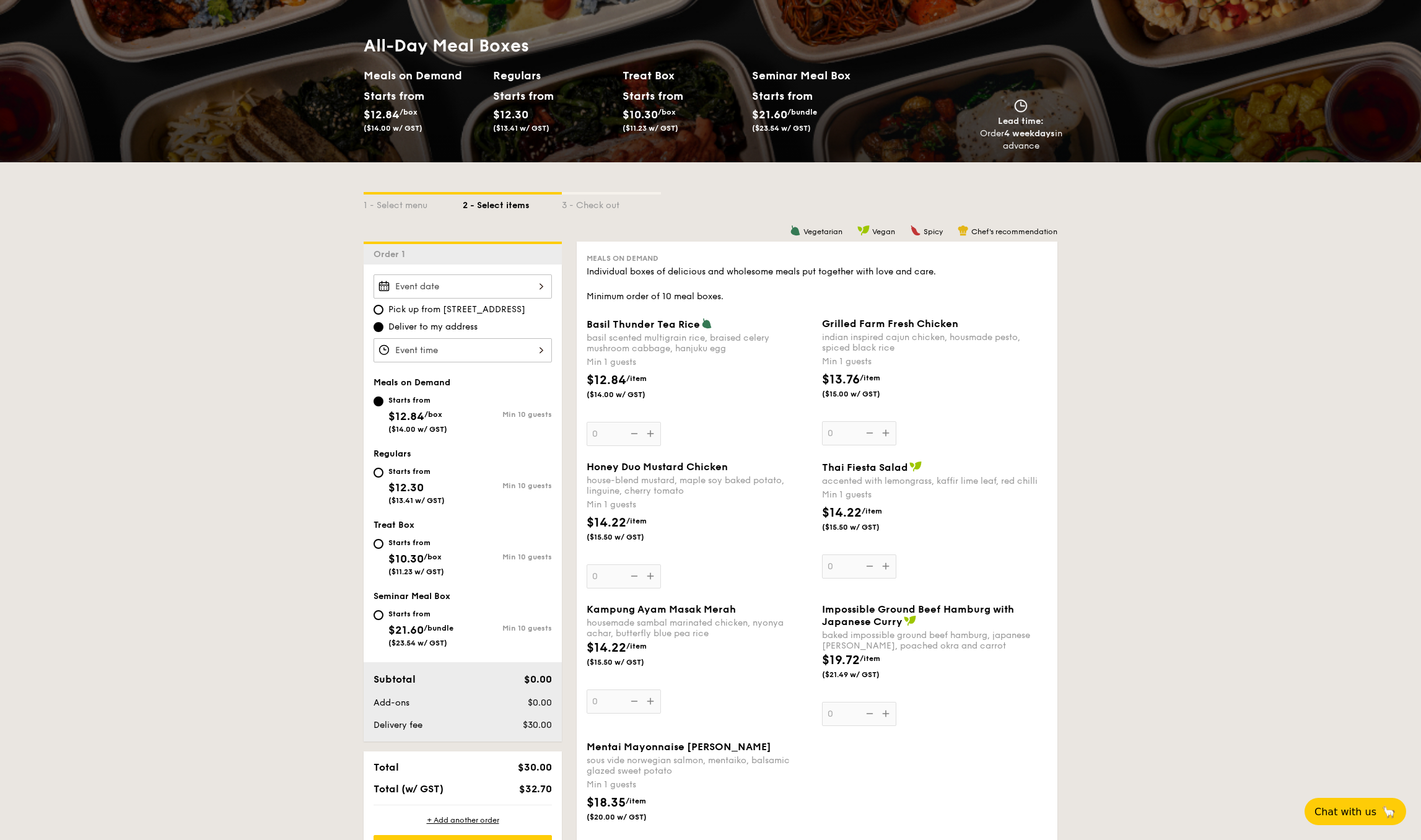
scroll to position [124, 0]
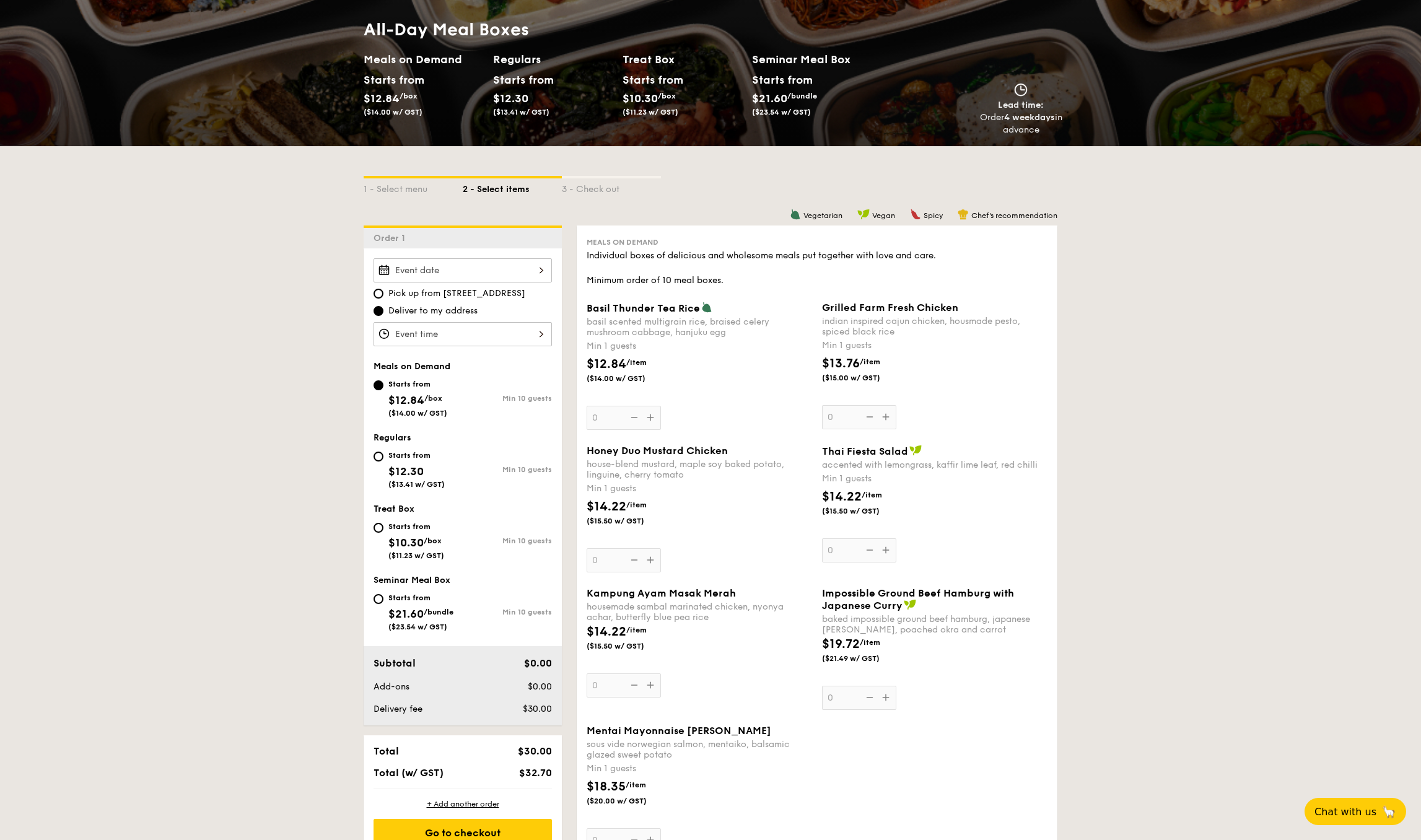
click at [397, 455] on div "Starts from" at bounding box center [417, 456] width 56 height 10
click at [384, 455] on input "Starts from $12.30 ($13.41 w/ GST) Min 10 guests" at bounding box center [378, 456] width 10 height 10
radio input "true"
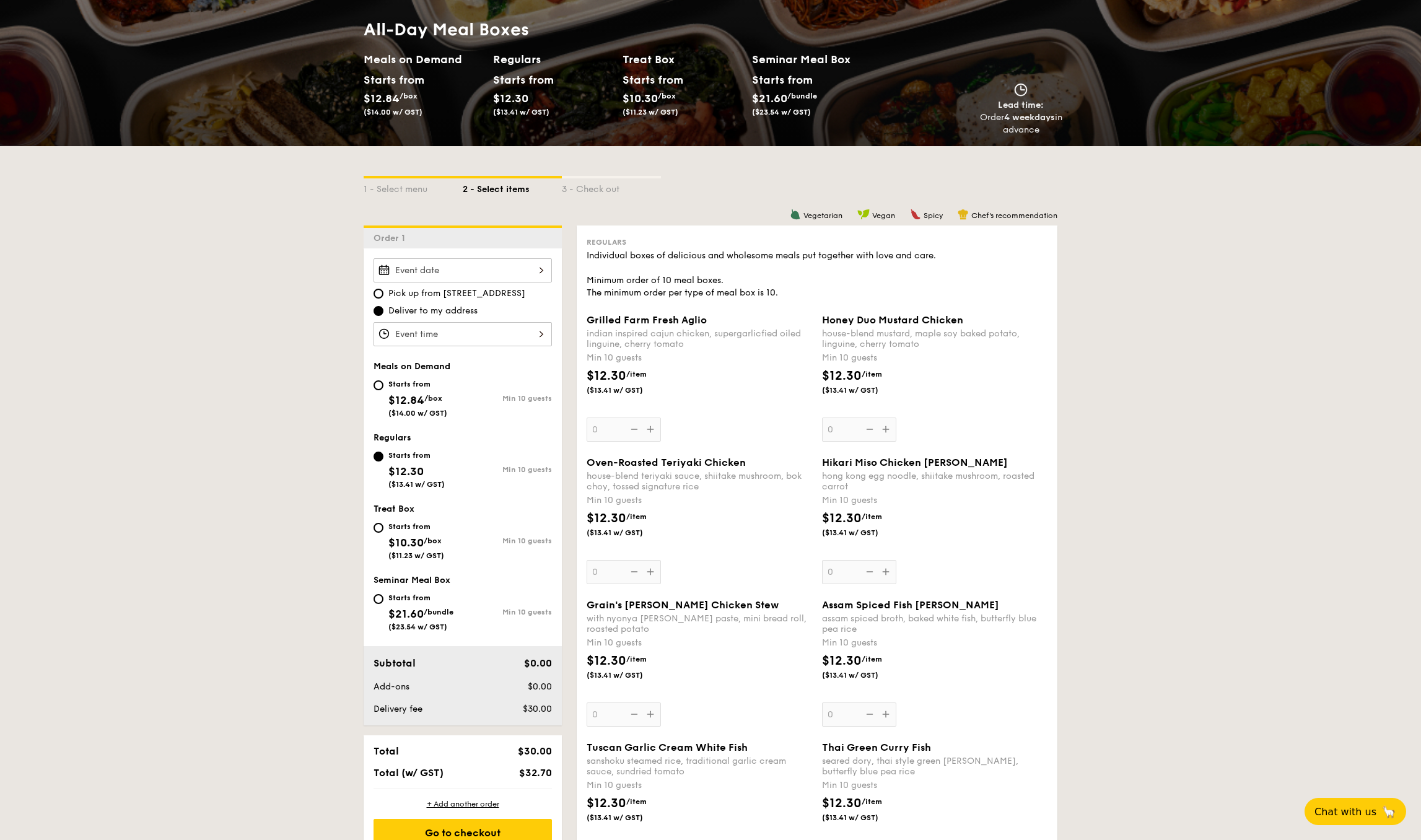
click at [406, 603] on div "Starts from $21.60 /bundle ($23.54 w/ GST)" at bounding box center [421, 611] width 65 height 41
click at [384, 603] on input "Starts from $21.60 /bundle ($23.54 w/ GST) Min 10 guests" at bounding box center [378, 599] width 10 height 10
radio input "true"
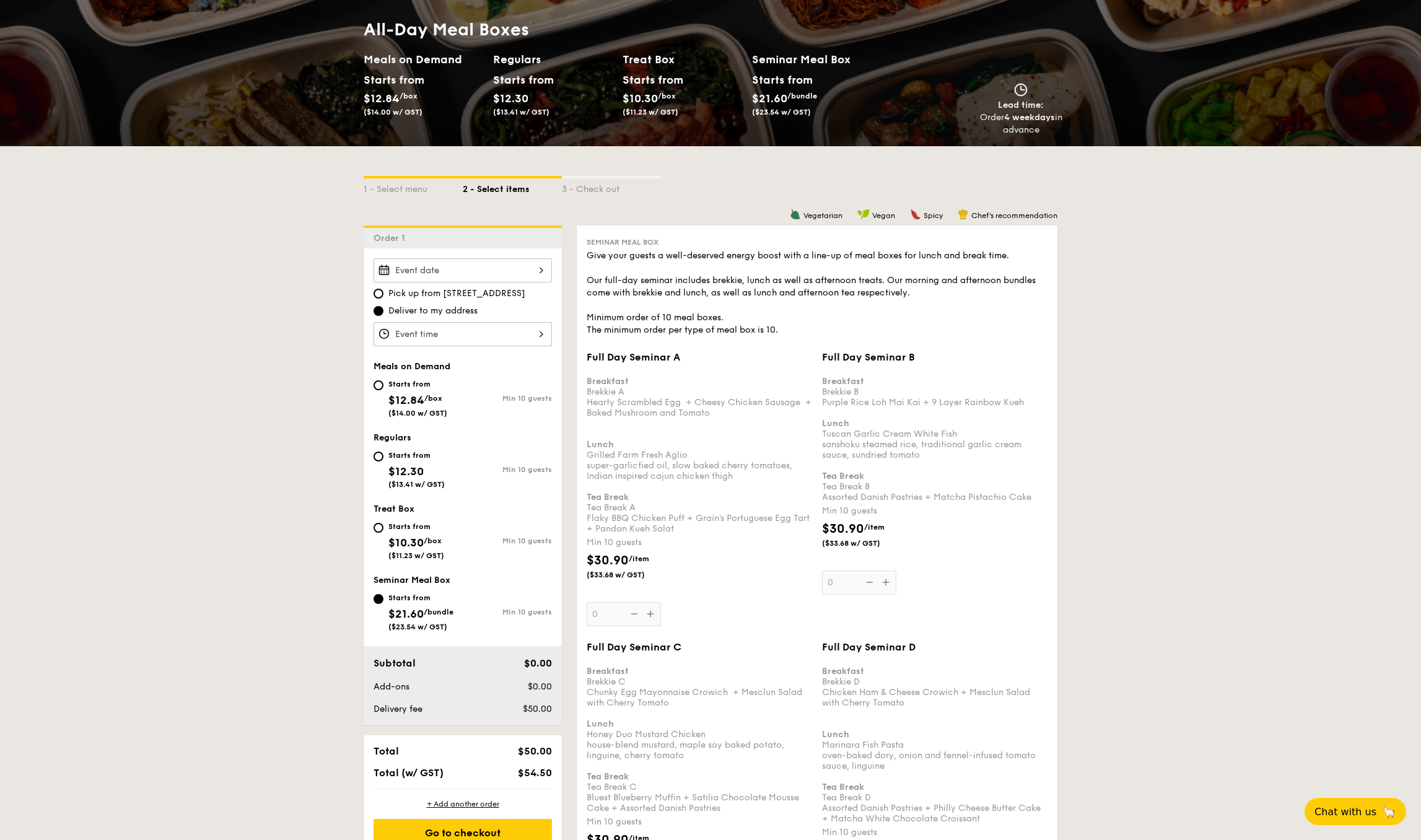
click at [404, 459] on div "Starts from" at bounding box center [417, 456] width 56 height 10
click at [384, 459] on input "Starts from $12.30 ($13.41 w/ GST) Min 10 guests" at bounding box center [378, 456] width 10 height 10
radio input "true"
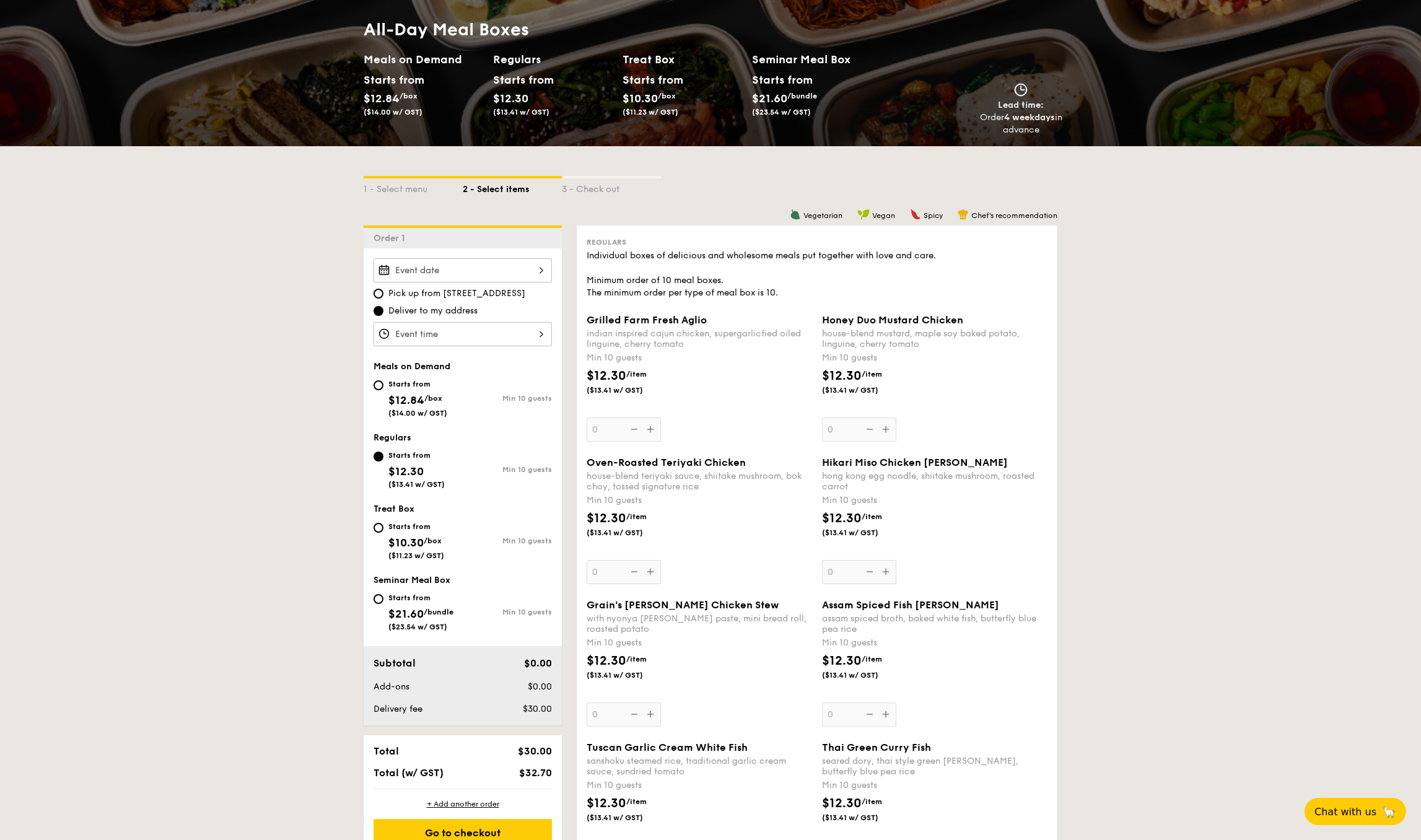
click at [466, 275] on div at bounding box center [462, 270] width 178 height 24
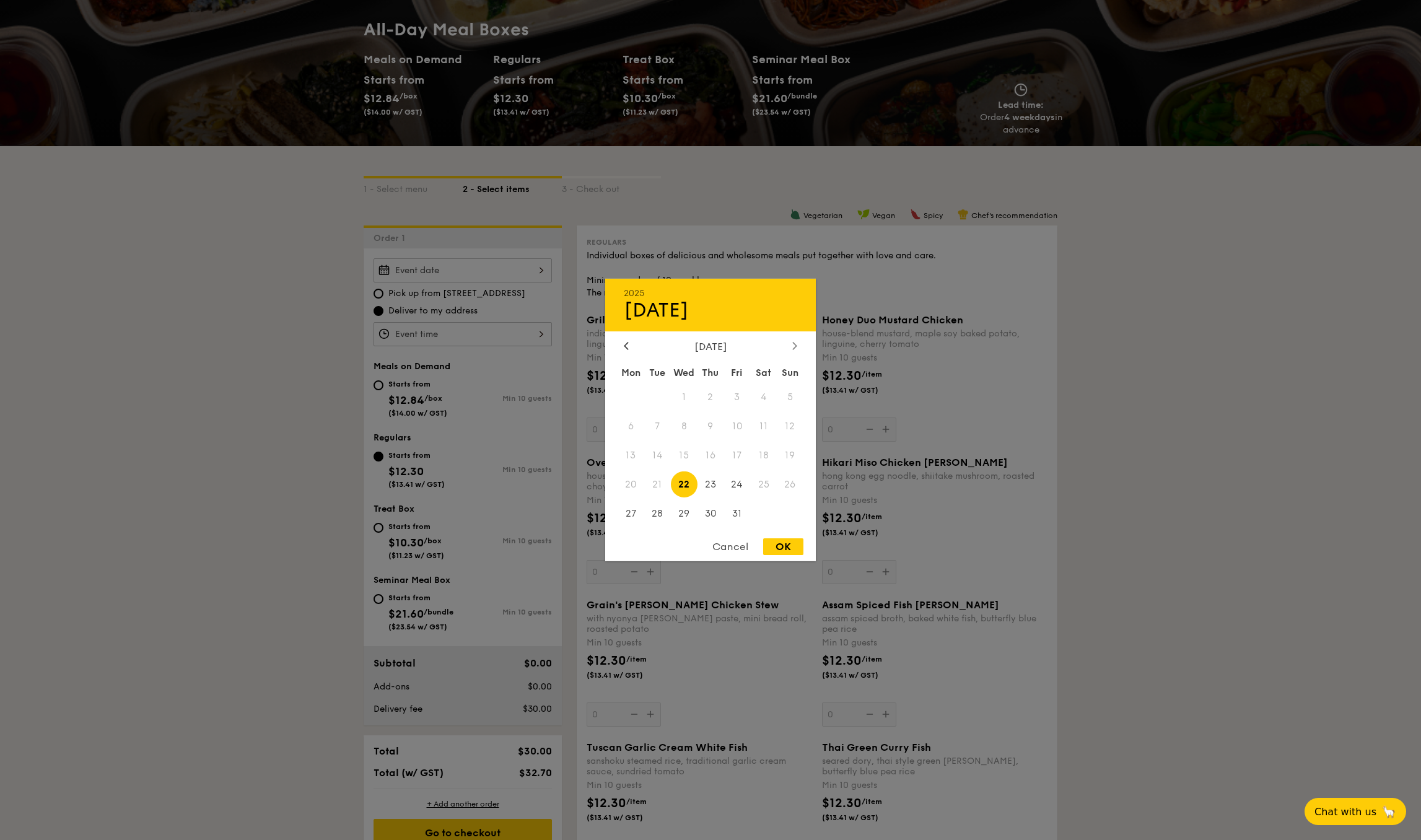
click at [793, 347] on div at bounding box center [795, 346] width 11 height 12
click at [760, 512] on span "29" at bounding box center [764, 513] width 27 height 27
click at [800, 552] on div "OK" at bounding box center [783, 547] width 40 height 17
type input "[DATE]"
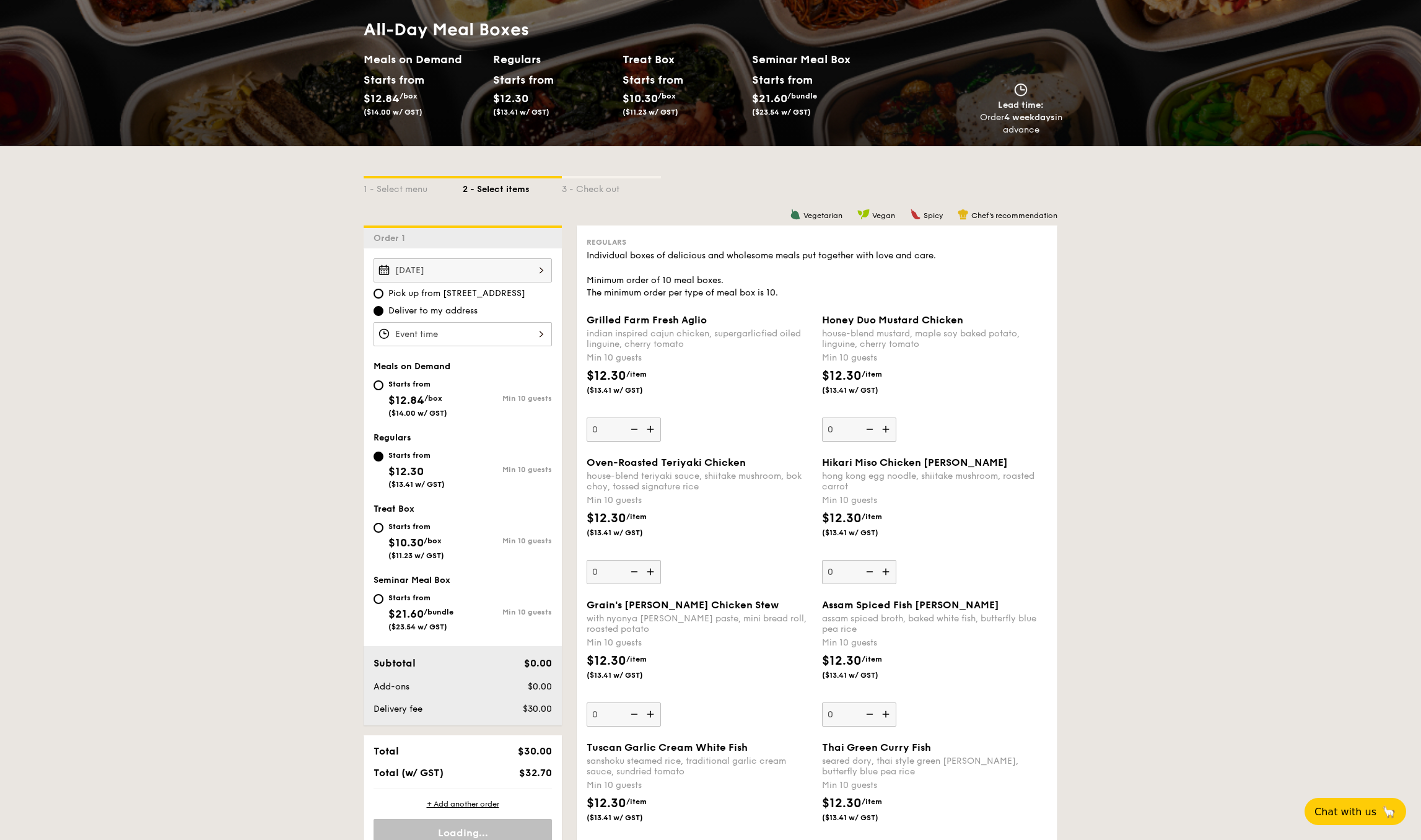
click at [455, 338] on div at bounding box center [462, 334] width 178 height 24
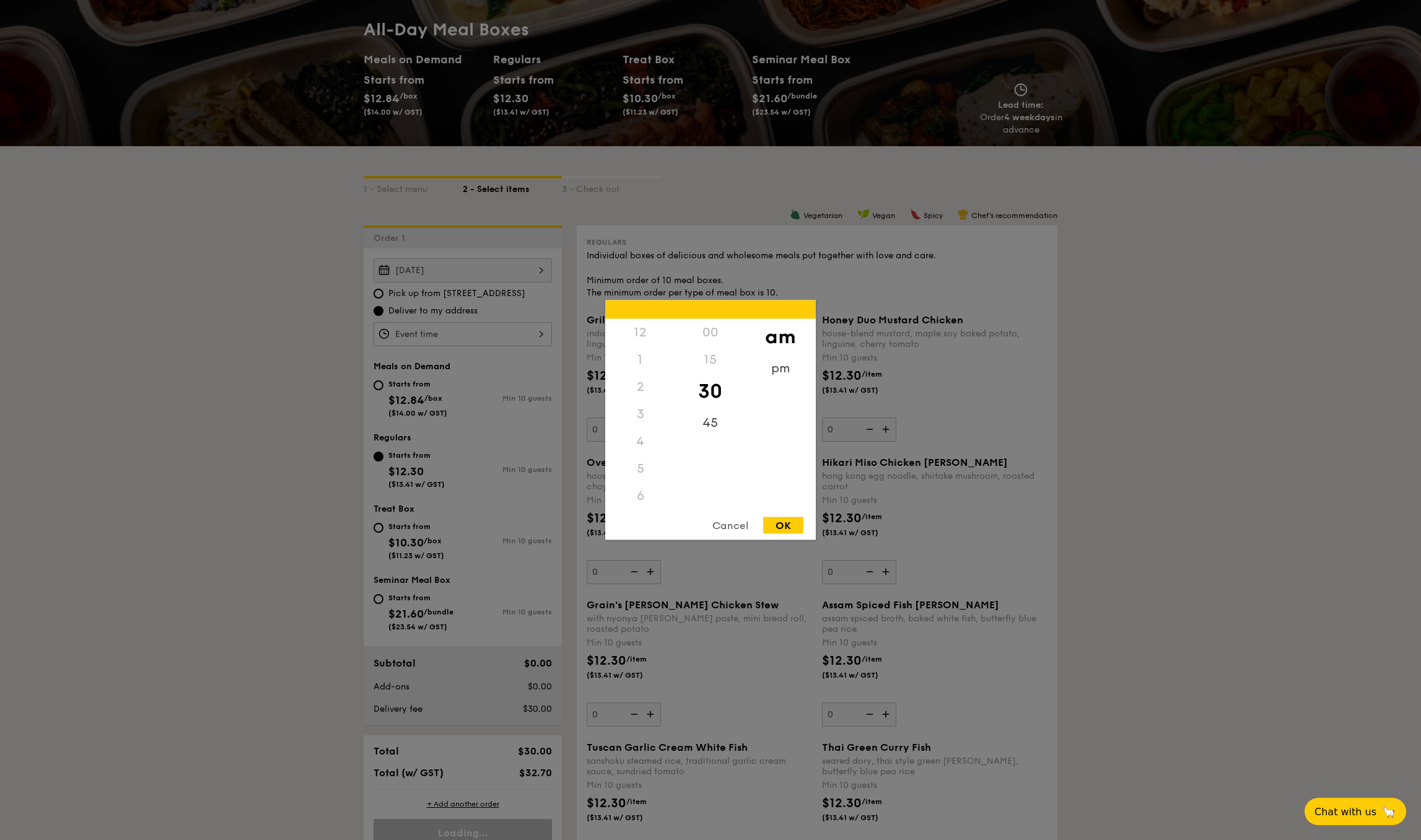
scroll to position [136, 0]
click at [638, 497] on div "11" at bounding box center [641, 509] width 70 height 36
click at [712, 423] on div "45" at bounding box center [710, 428] width 70 height 36
click at [787, 527] on div "OK" at bounding box center [783, 525] width 40 height 17
type input "11:45AM"
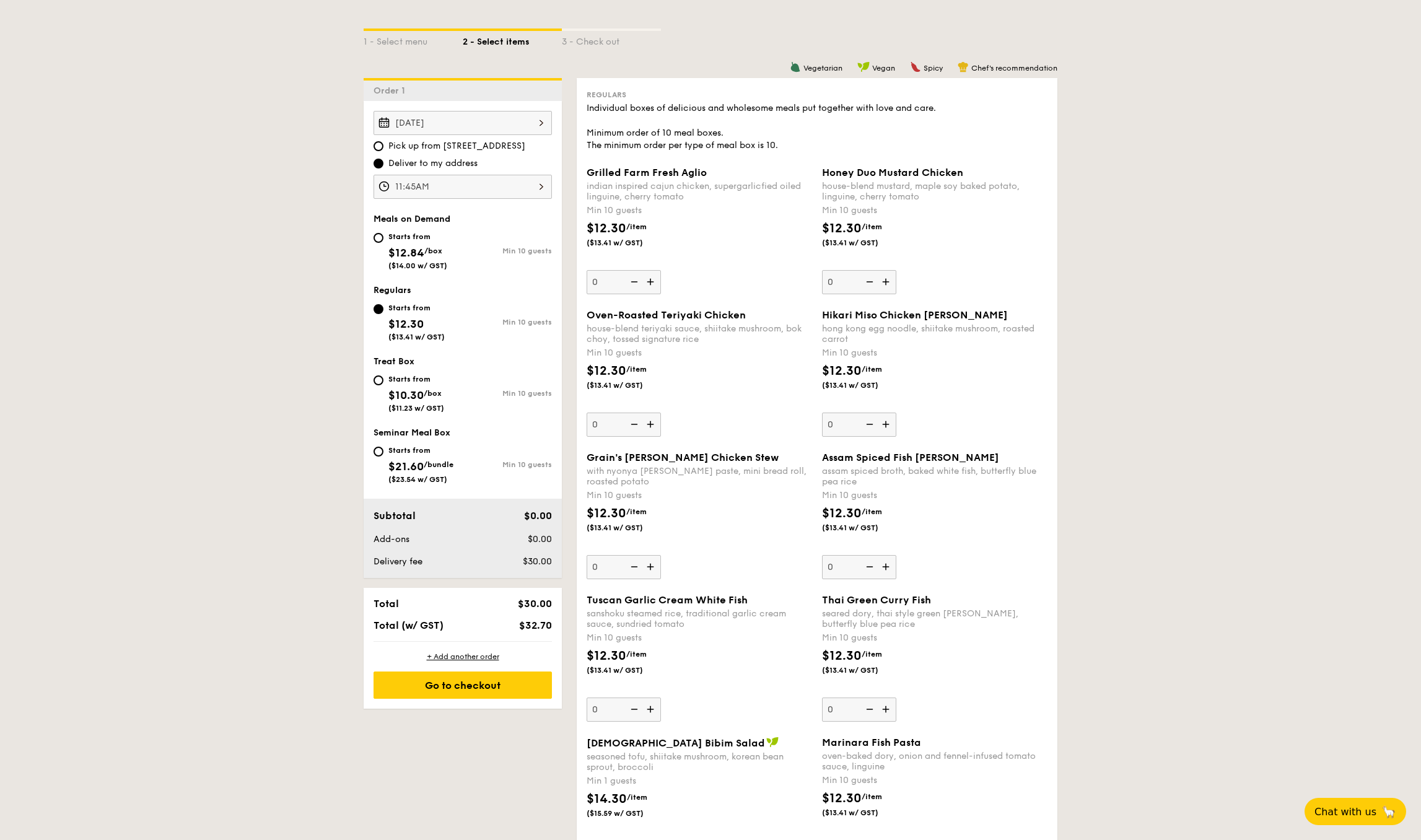
scroll to position [281, 0]
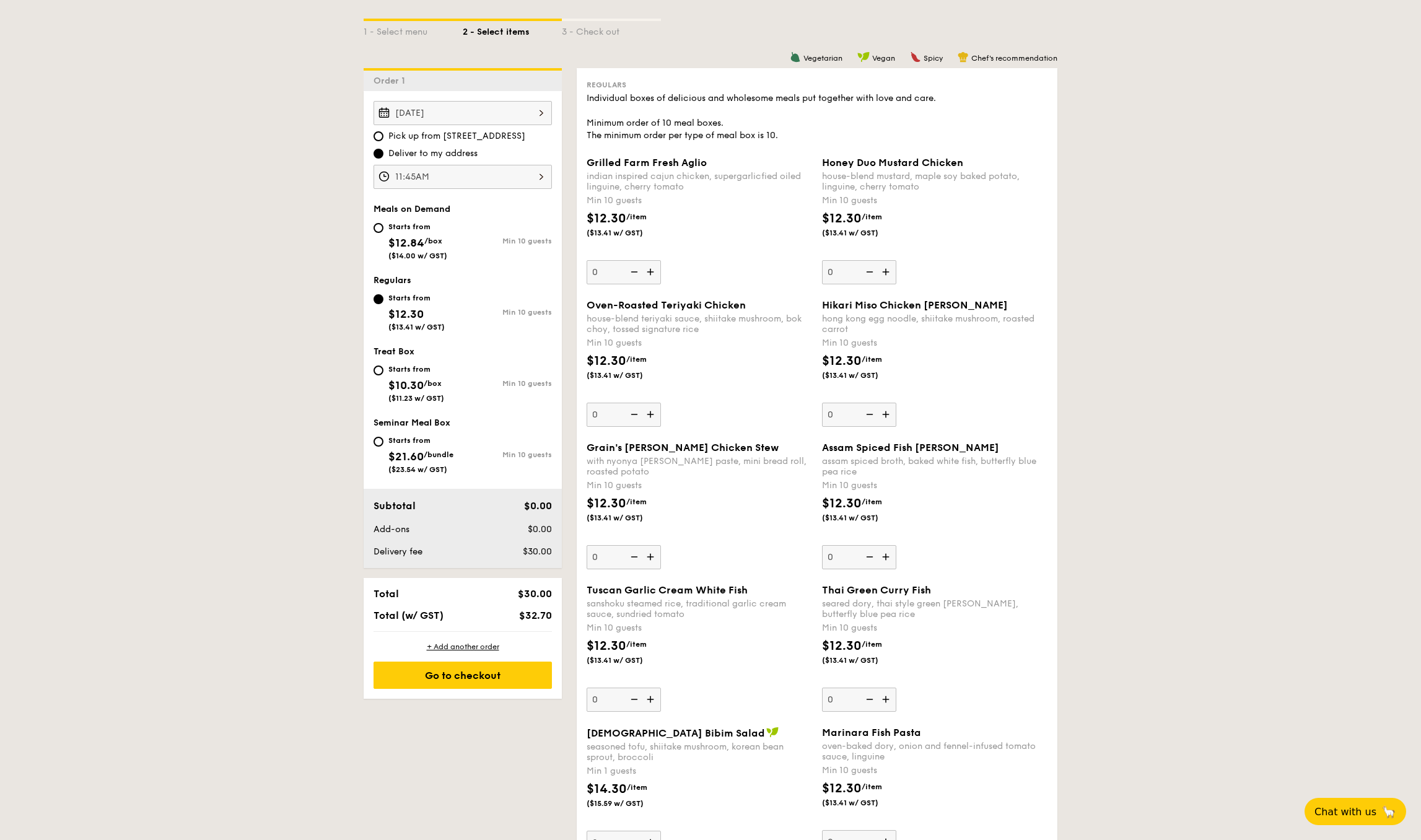
click at [655, 276] on img at bounding box center [651, 272] width 19 height 24
click at [655, 276] on input "0" at bounding box center [624, 272] width 74 height 24
type input "10"
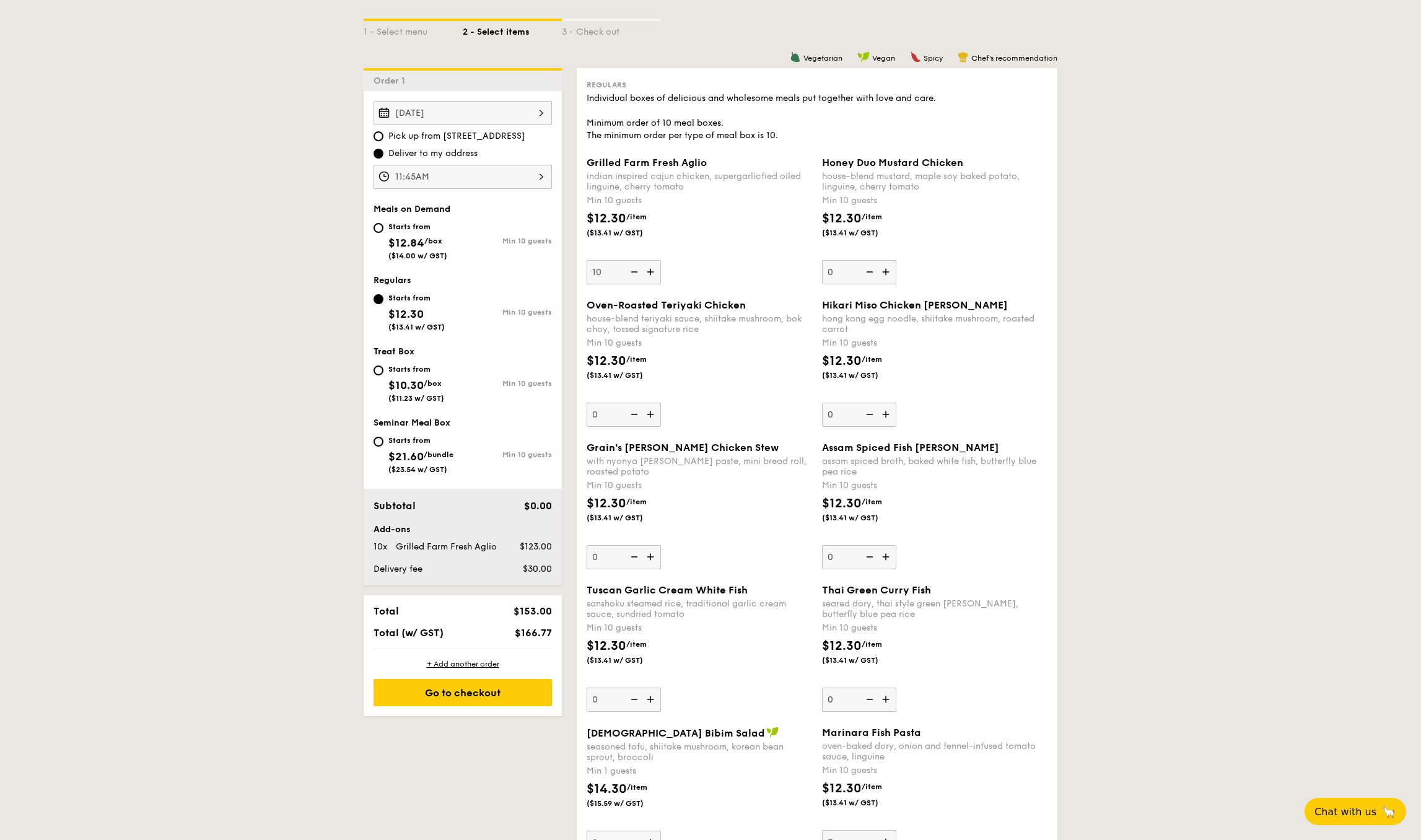
click at [888, 273] on img at bounding box center [887, 272] width 19 height 24
click at [888, 273] on input "0" at bounding box center [859, 272] width 74 height 24
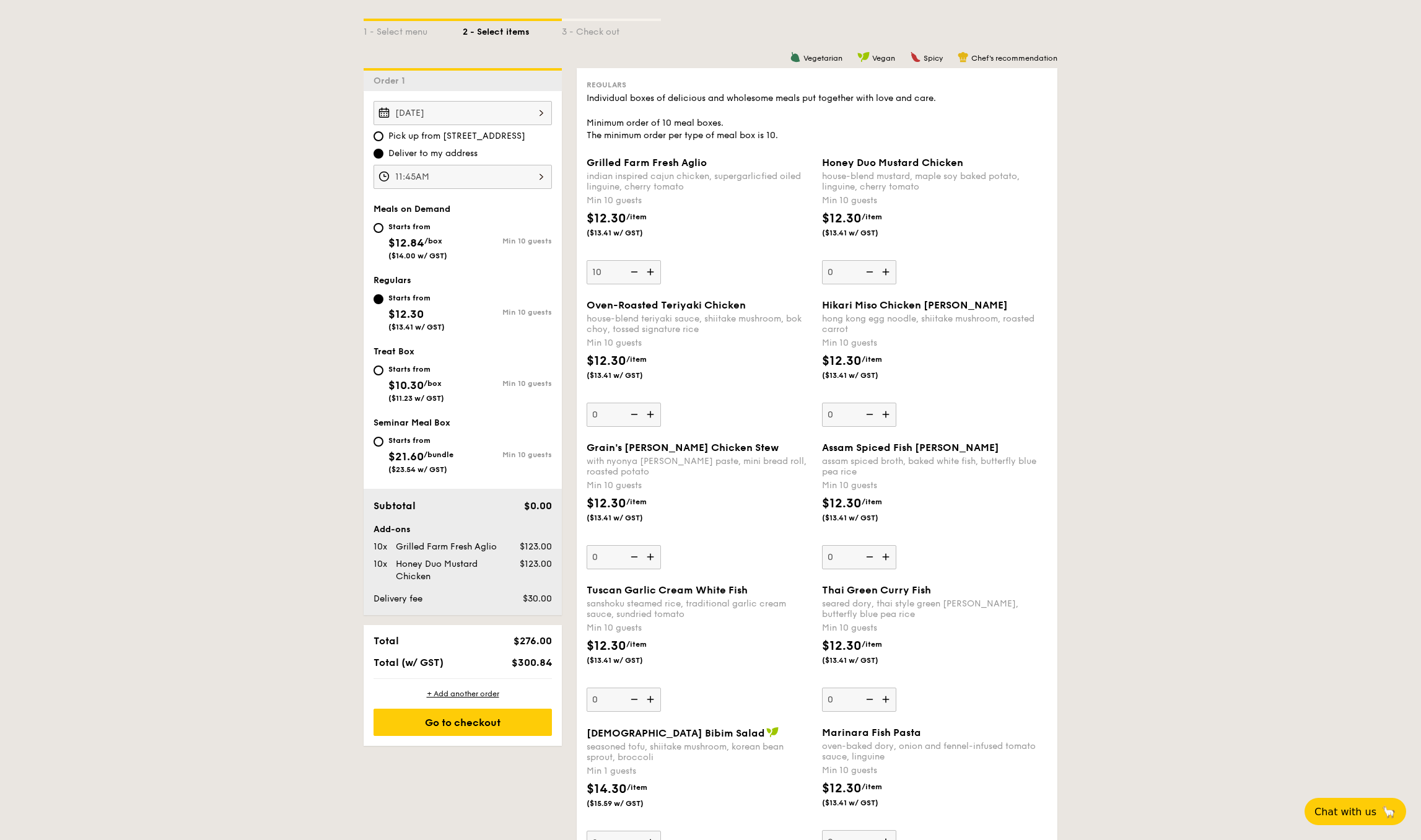
type input "10"
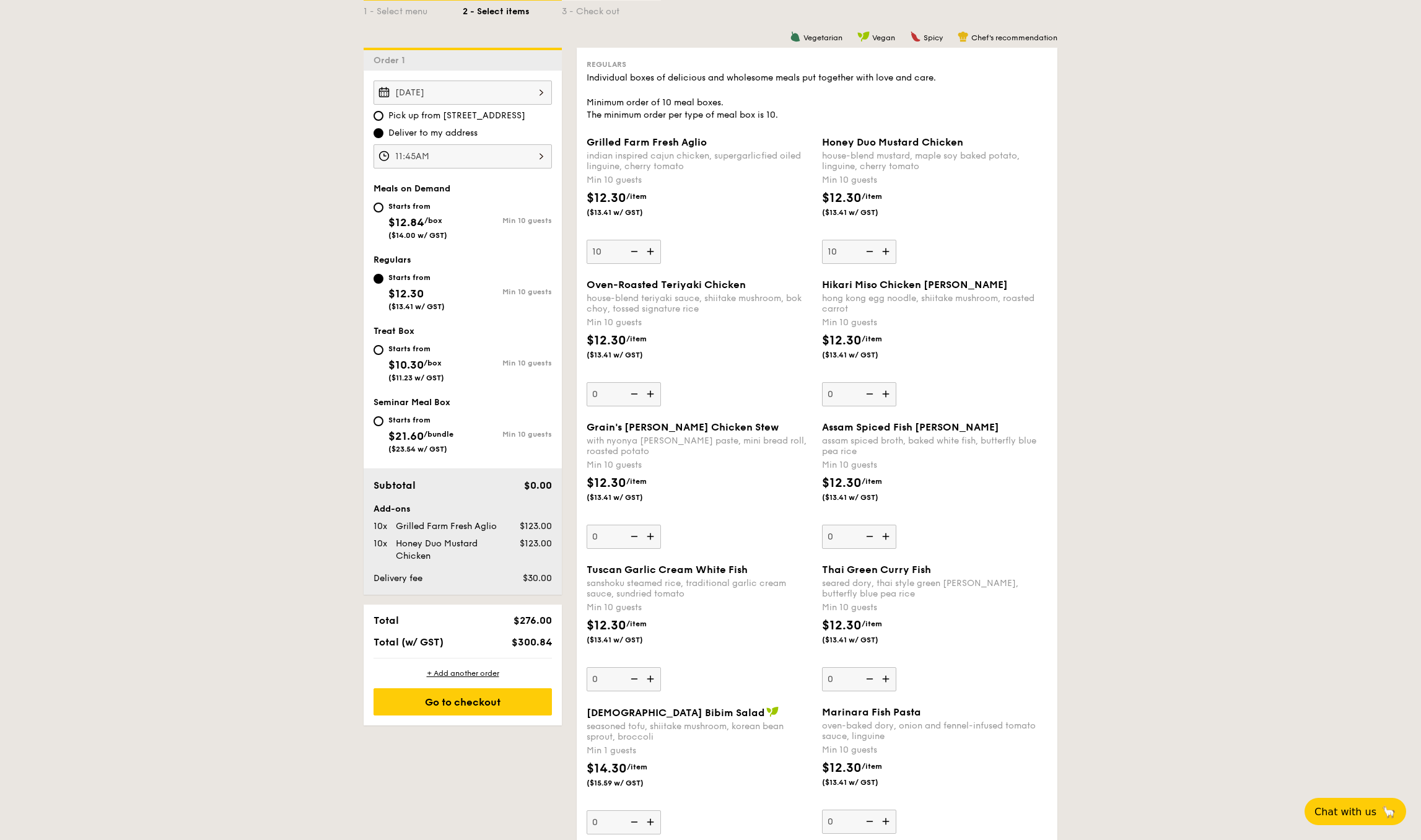
scroll to position [303, 0]
click at [636, 252] on img at bounding box center [633, 250] width 19 height 24
click at [636, 252] on input "10" at bounding box center [624, 251] width 74 height 24
type input "0"
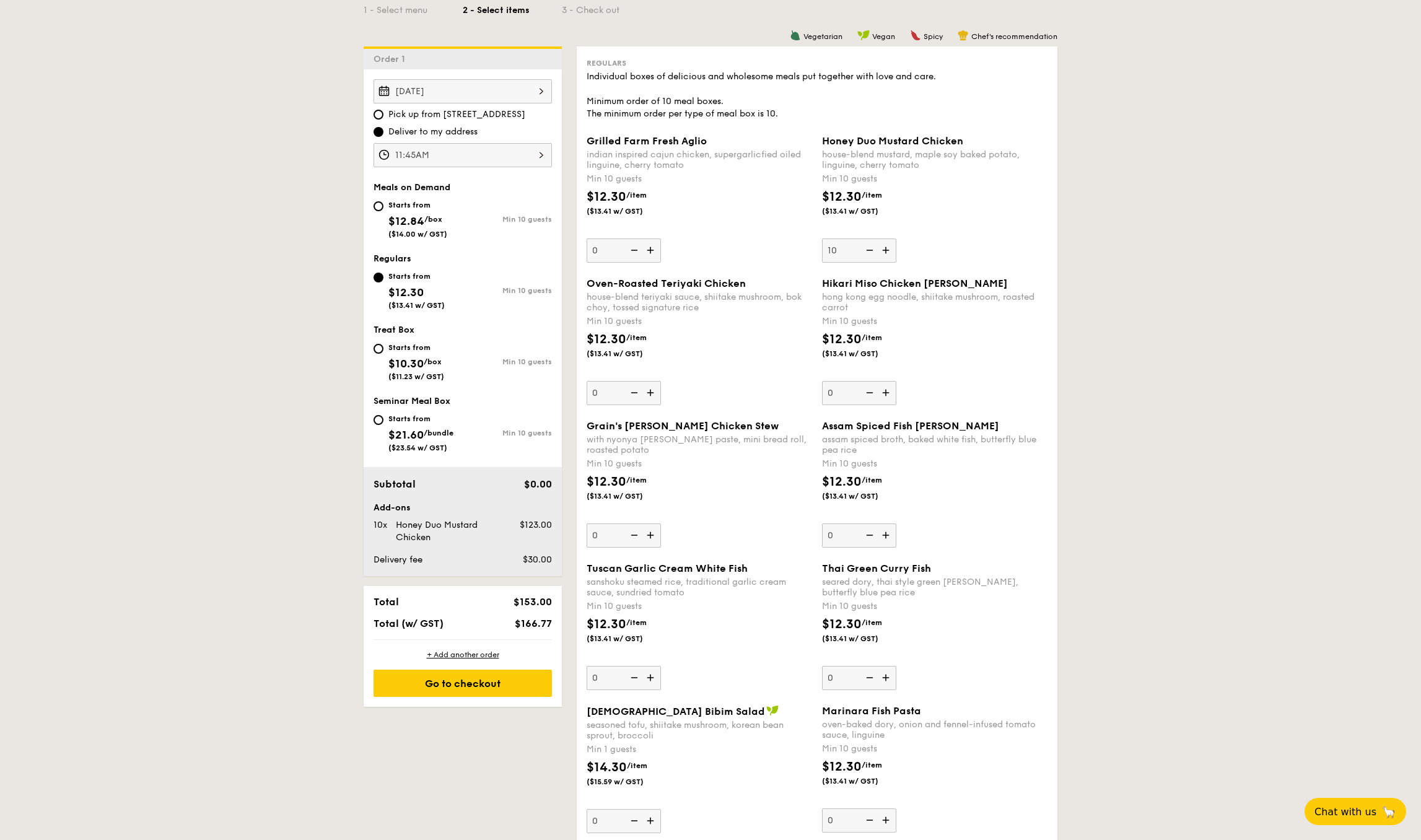
click at [651, 386] on img at bounding box center [651, 393] width 19 height 24
click at [651, 386] on input "0" at bounding box center [624, 393] width 74 height 24
type input "10"
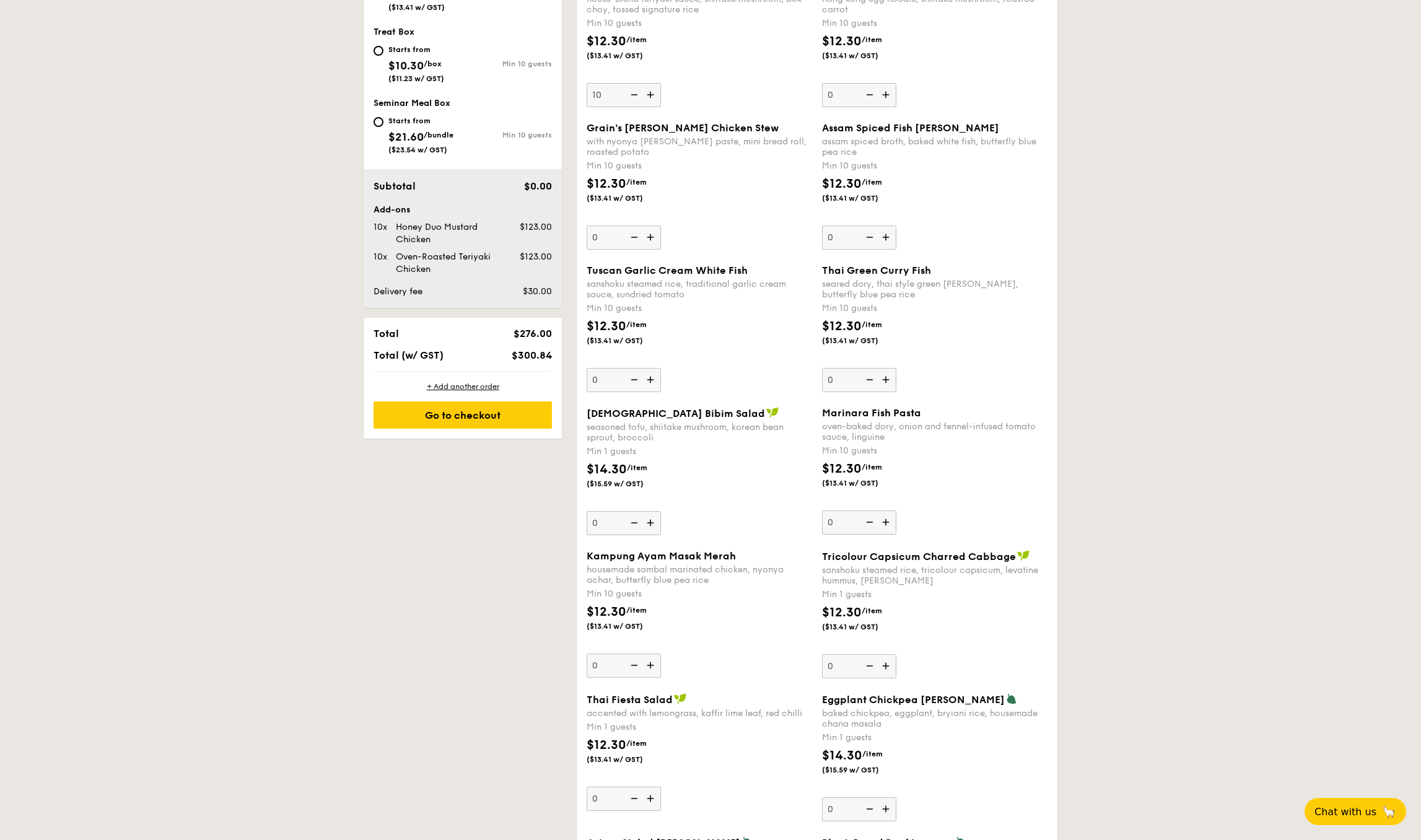
scroll to position [598, 0]
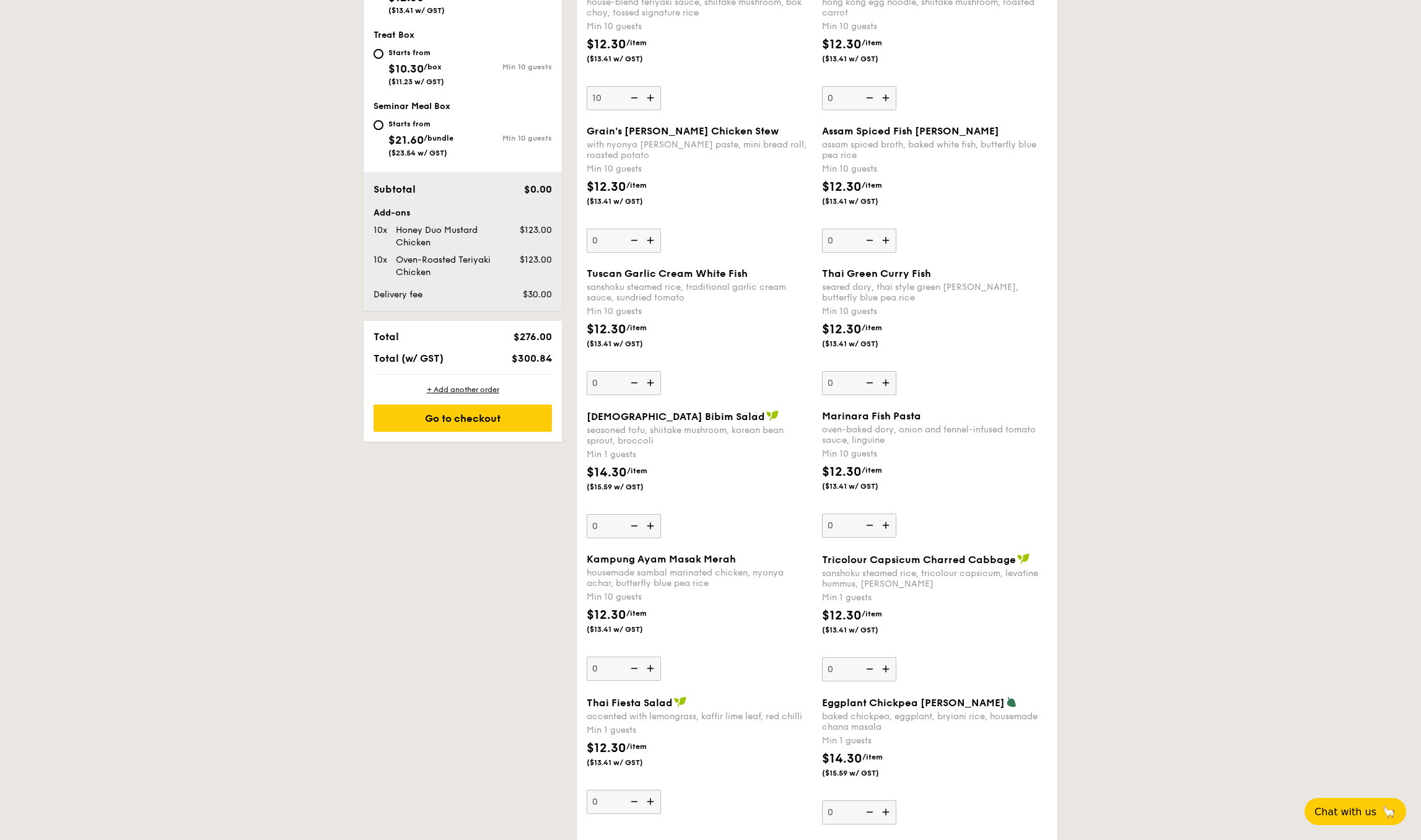
click at [649, 381] on img at bounding box center [651, 383] width 19 height 24
click at [649, 381] on input "0" at bounding box center [624, 384] width 74 height 24
type input "10"
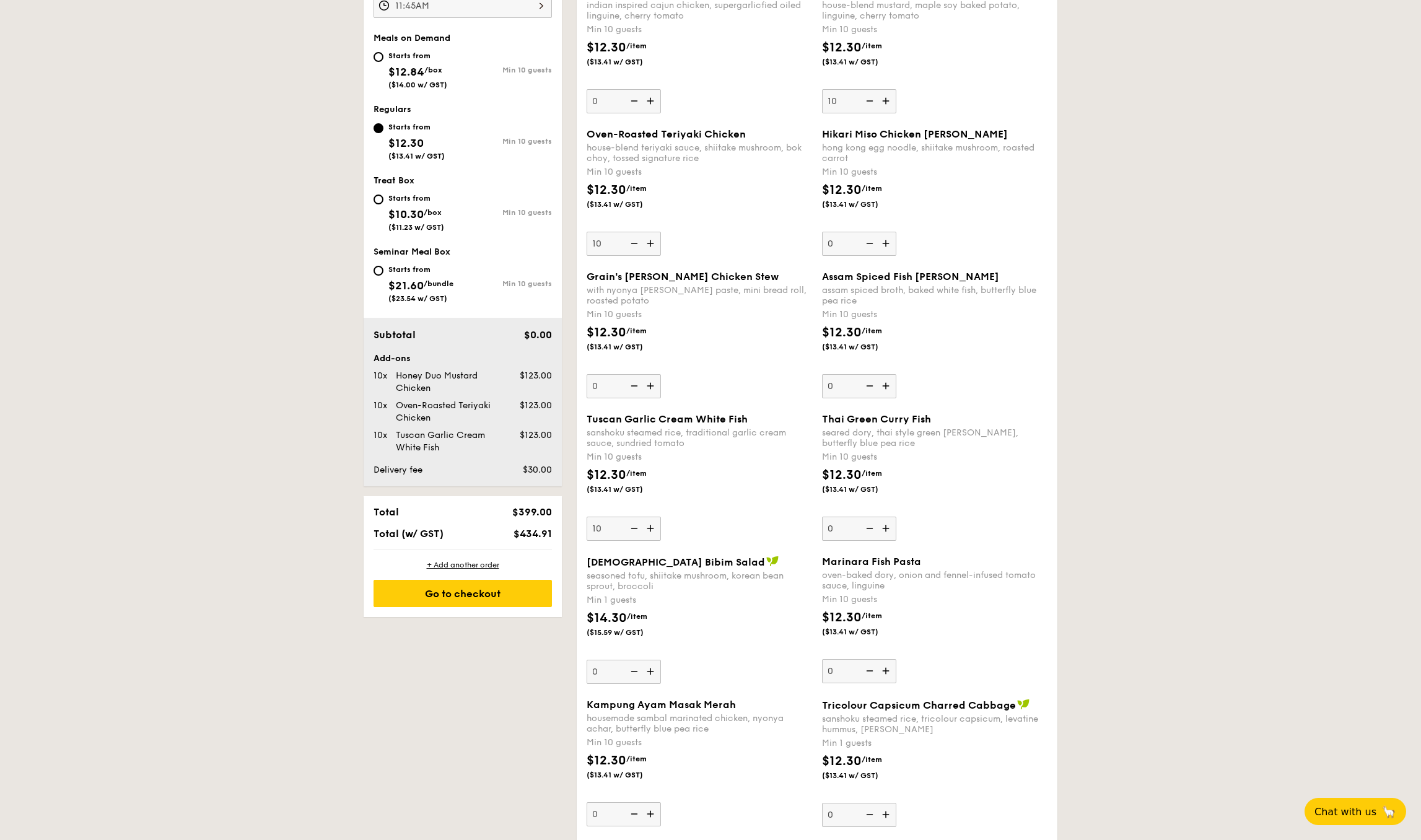
scroll to position [442, 0]
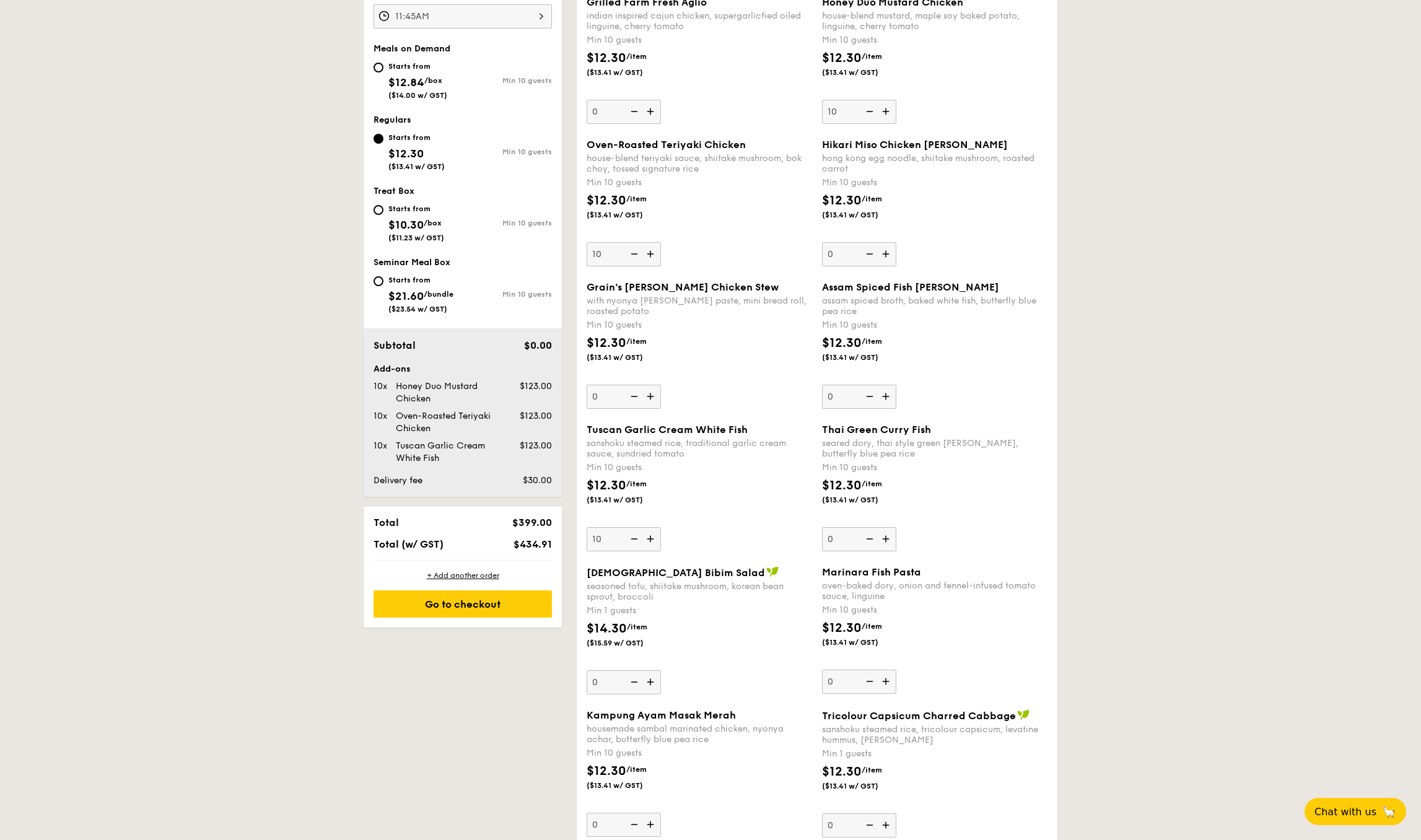
click at [892, 681] on img at bounding box center [887, 681] width 19 height 24
click at [892, 681] on input "0" at bounding box center [859, 682] width 74 height 24
type input "10"
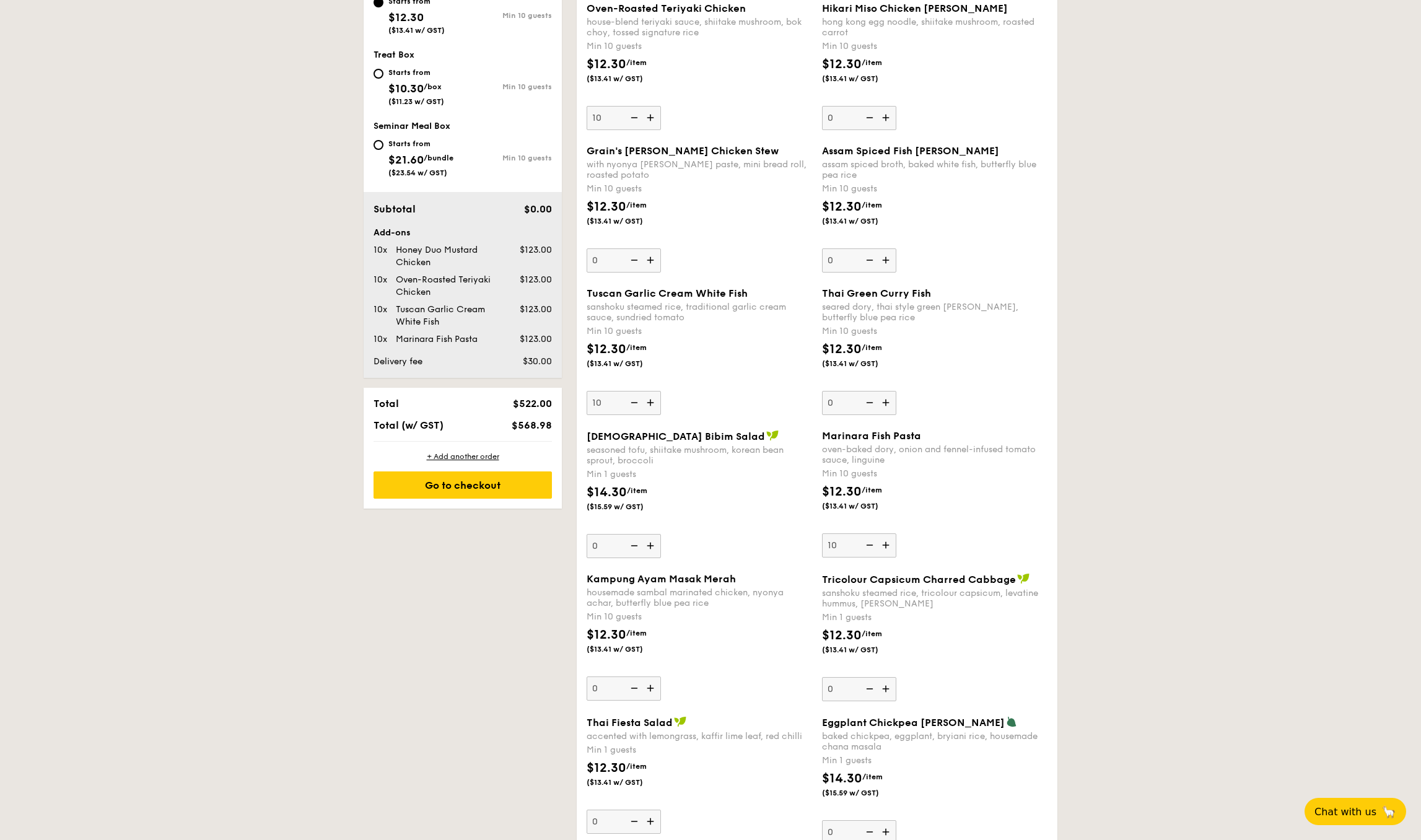
scroll to position [694, 0]
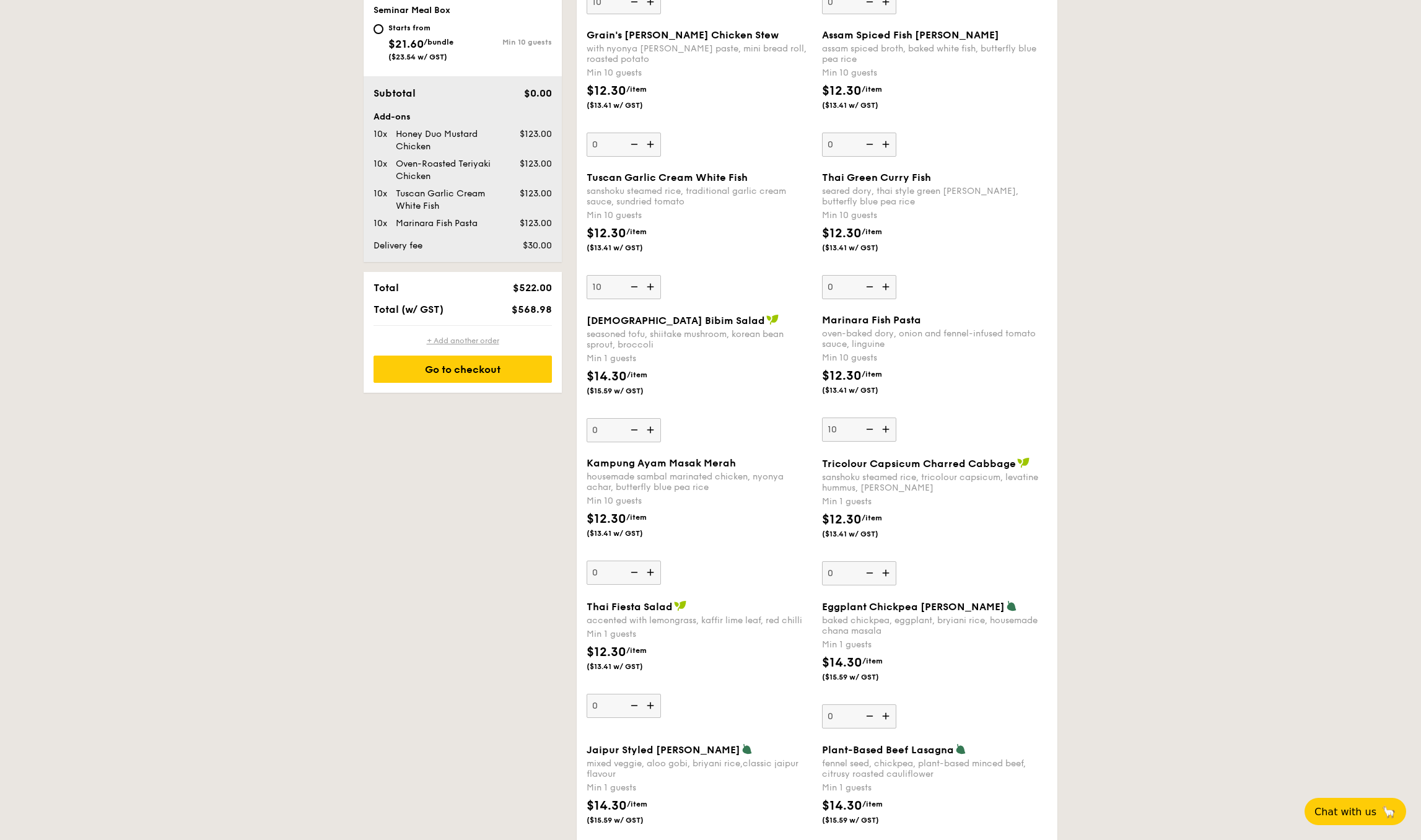
click at [495, 342] on div "+ Add another order" at bounding box center [462, 341] width 178 height 10
type input "0"
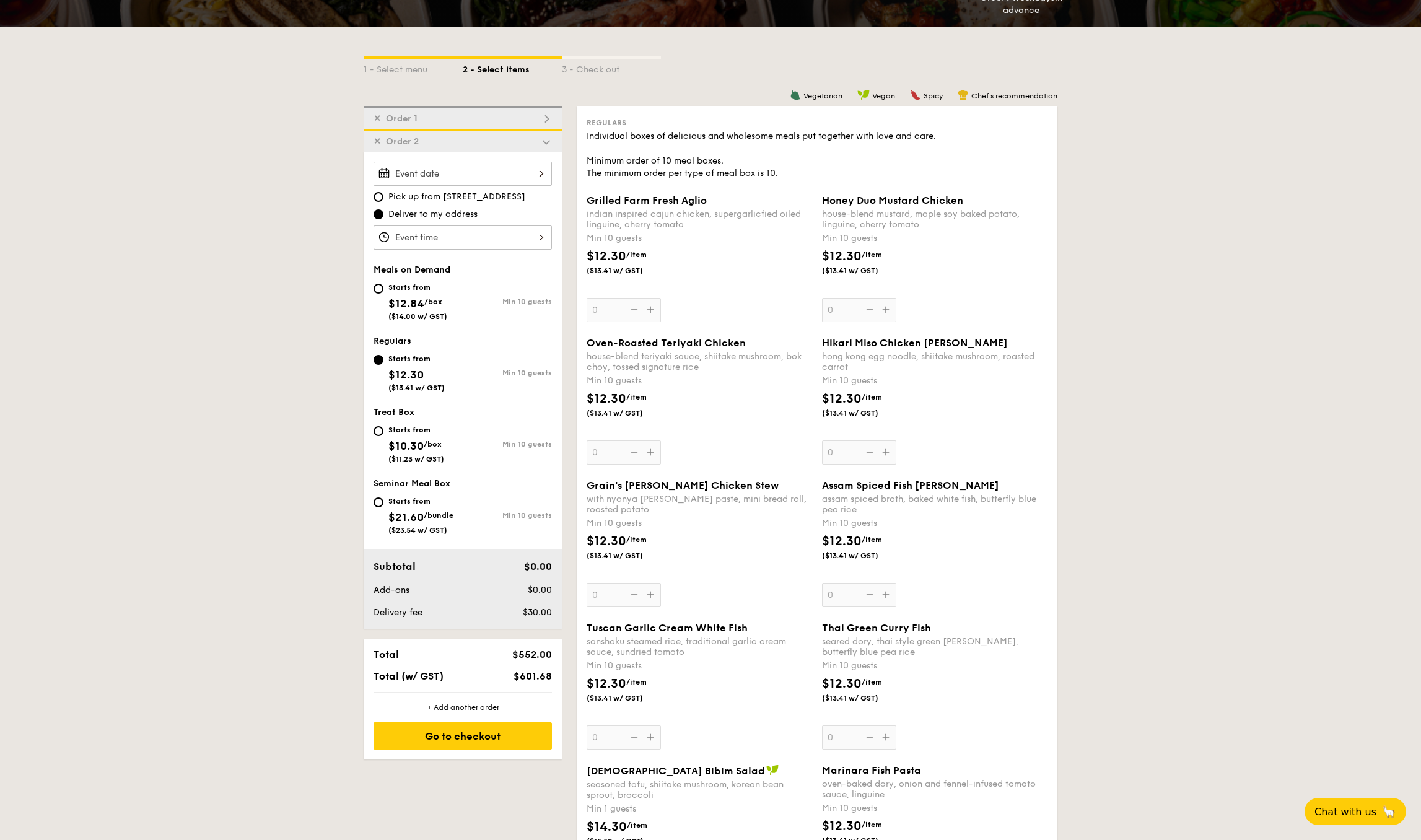
scroll to position [235, 0]
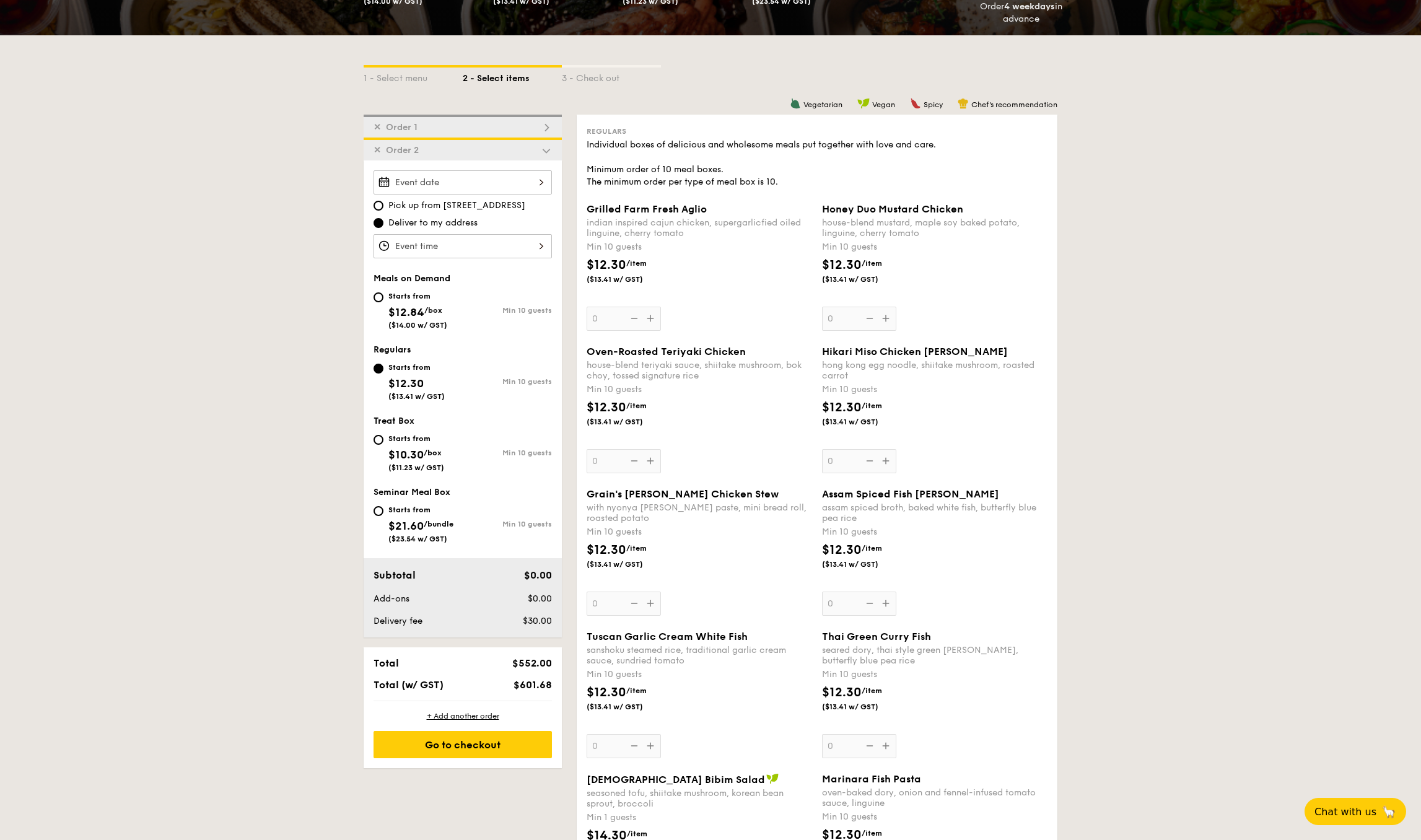
click at [403, 433] on div "Starts from" at bounding box center [416, 439] width 56 height 10
click at [384, 435] on input "Starts from $10.30 /box ($11.23 w/ GST) Min 10 guests" at bounding box center [378, 440] width 10 height 10
radio input "true"
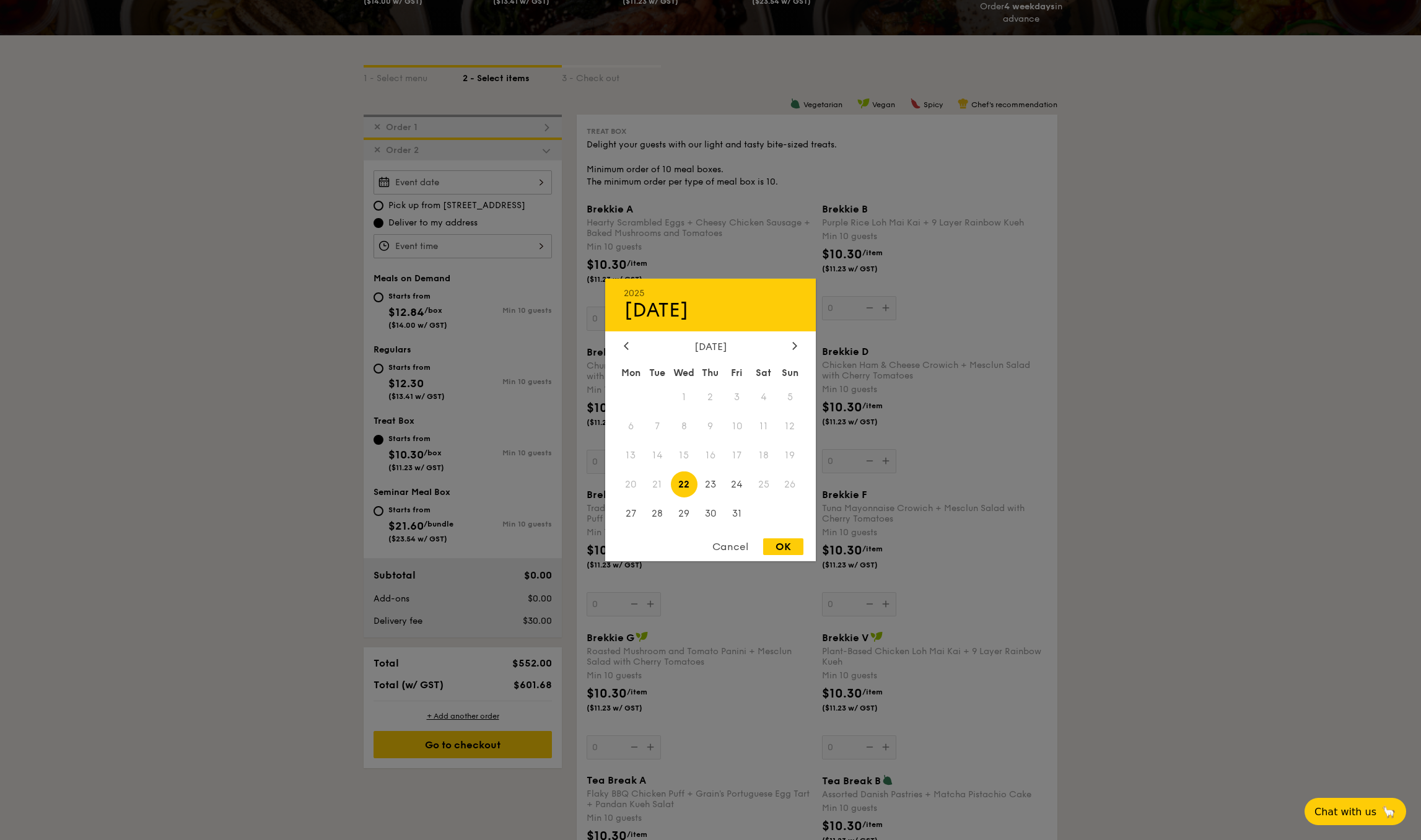
click at [491, 179] on div "2025 Oct [DATE] Tue Wed Thu Fri Sat Sun 1 2 3 4 5 6 7 8 9 10 11 12 13 14 15 16 …" at bounding box center [462, 183] width 178 height 24
click at [642, 245] on div at bounding box center [710, 420] width 1421 height 840
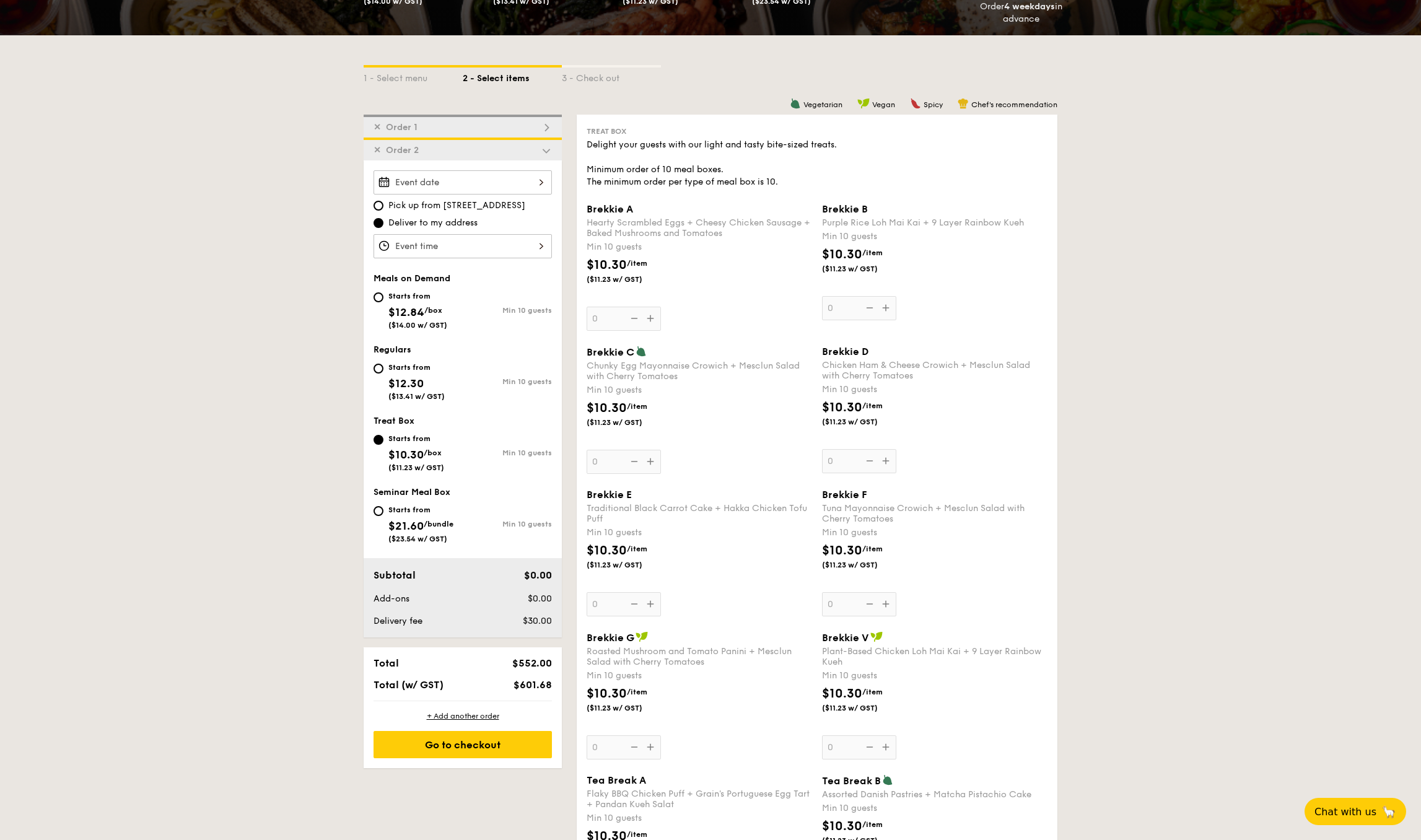
click at [444, 190] on div at bounding box center [462, 183] width 178 height 24
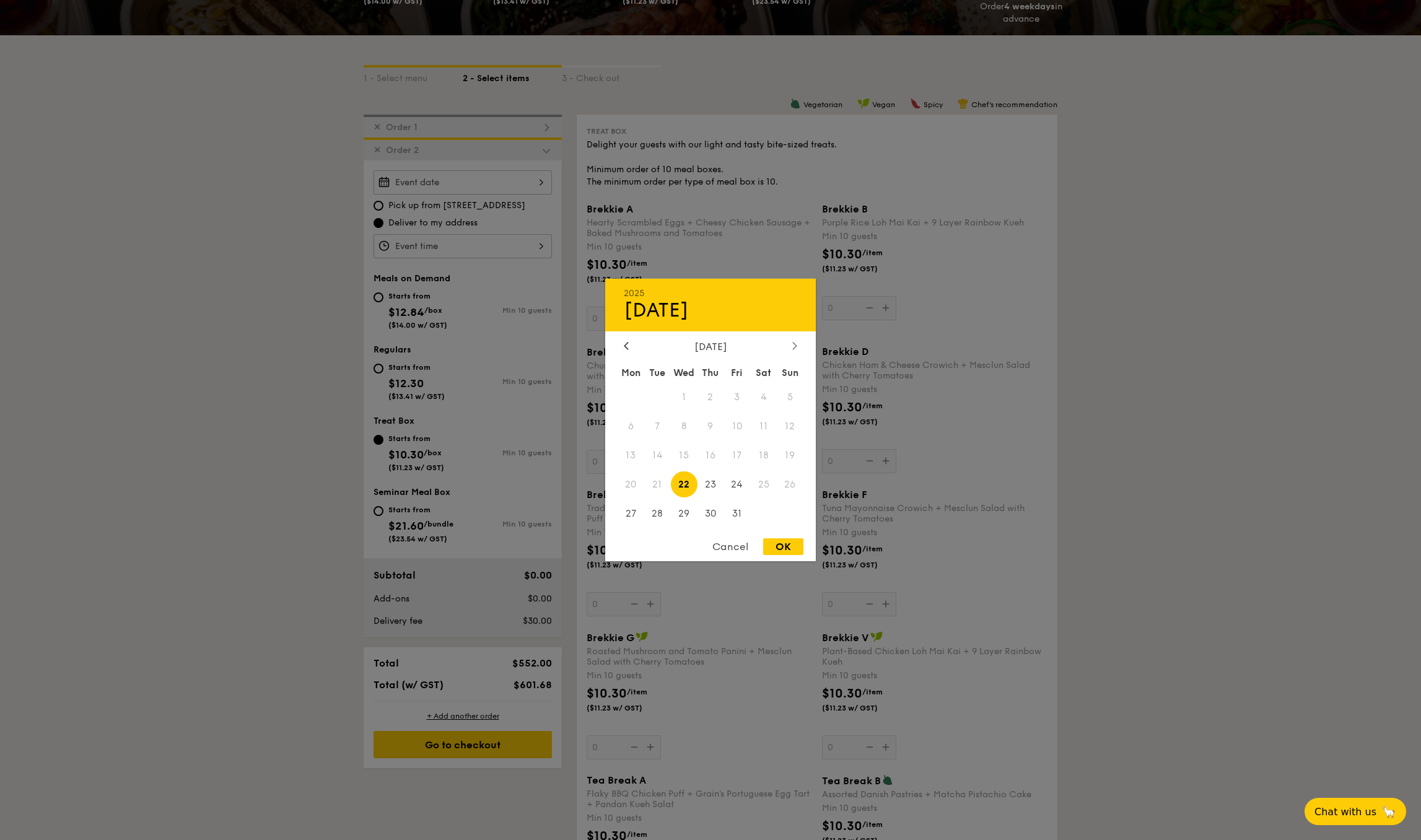
click at [793, 345] on icon at bounding box center [795, 345] width 5 height 8
click at [764, 511] on span "29" at bounding box center [764, 513] width 27 height 27
click at [780, 543] on div "OK" at bounding box center [783, 547] width 40 height 17
type input "[DATE]"
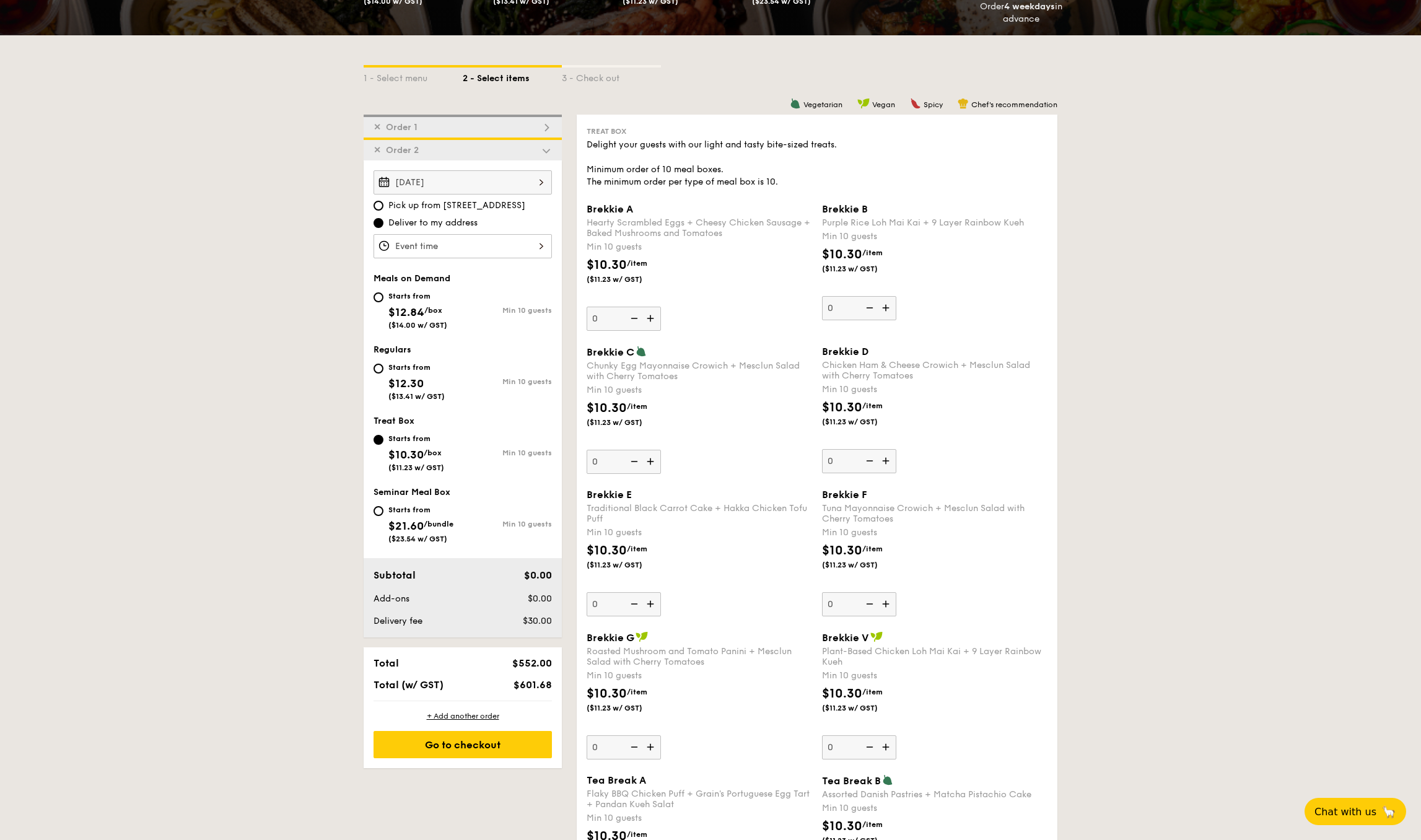
click at [521, 242] on div at bounding box center [462, 246] width 178 height 24
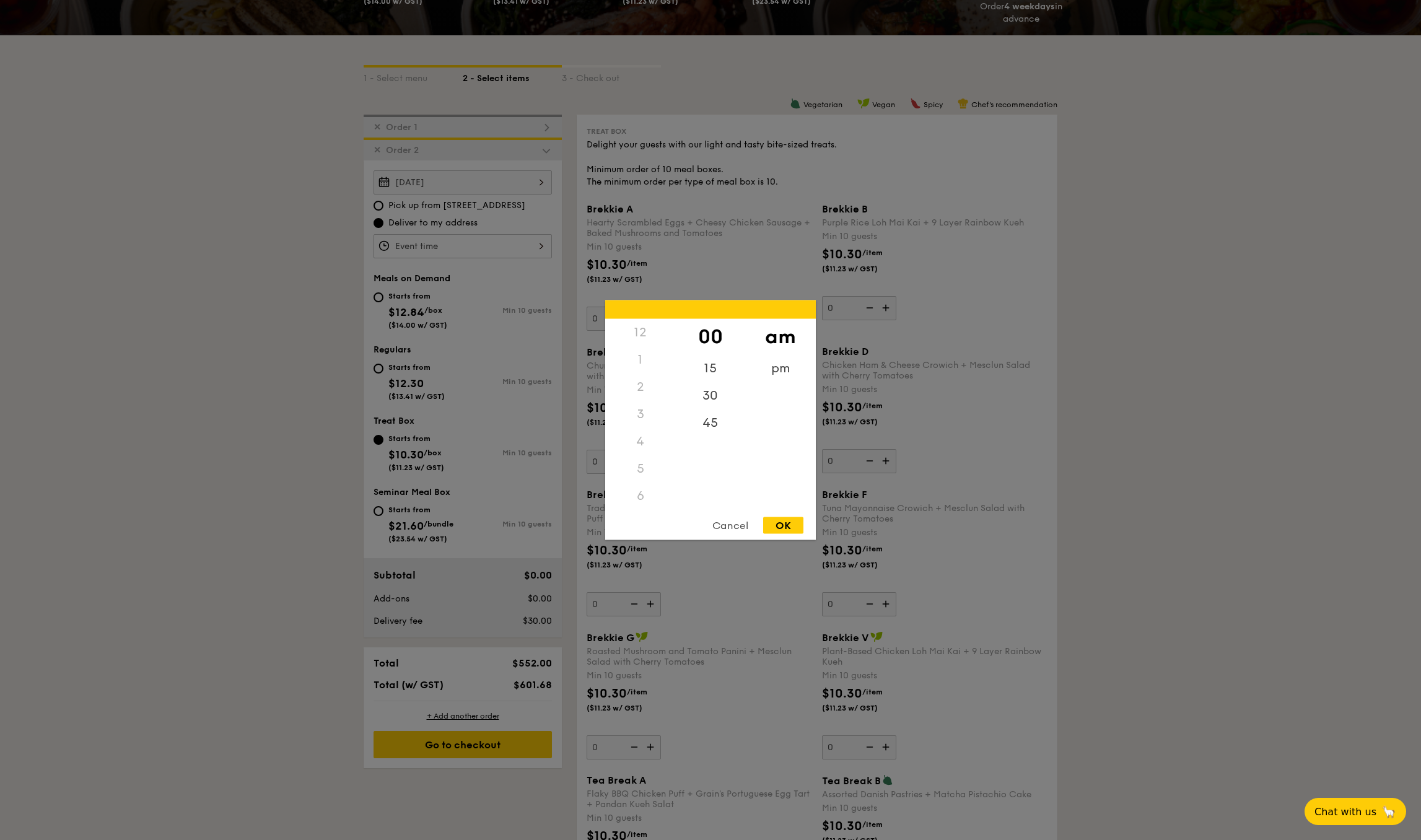
scroll to position [82, 0]
click at [647, 490] on div "11" at bounding box center [641, 490] width 70 height 36
click at [716, 435] on div "45" at bounding box center [710, 428] width 70 height 36
click at [786, 529] on div "OK" at bounding box center [783, 525] width 40 height 17
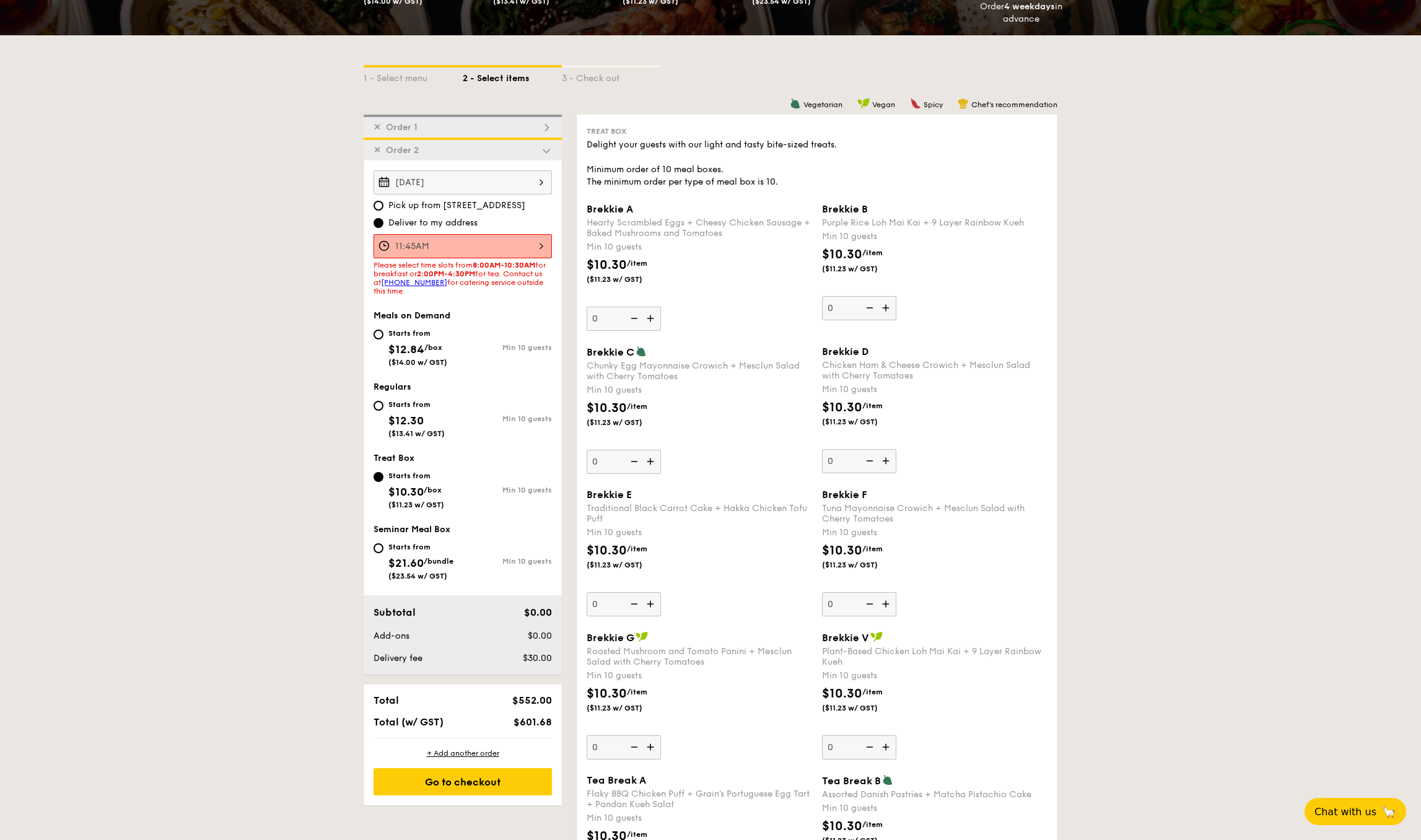
click at [479, 247] on div "11:45AM" at bounding box center [462, 246] width 178 height 24
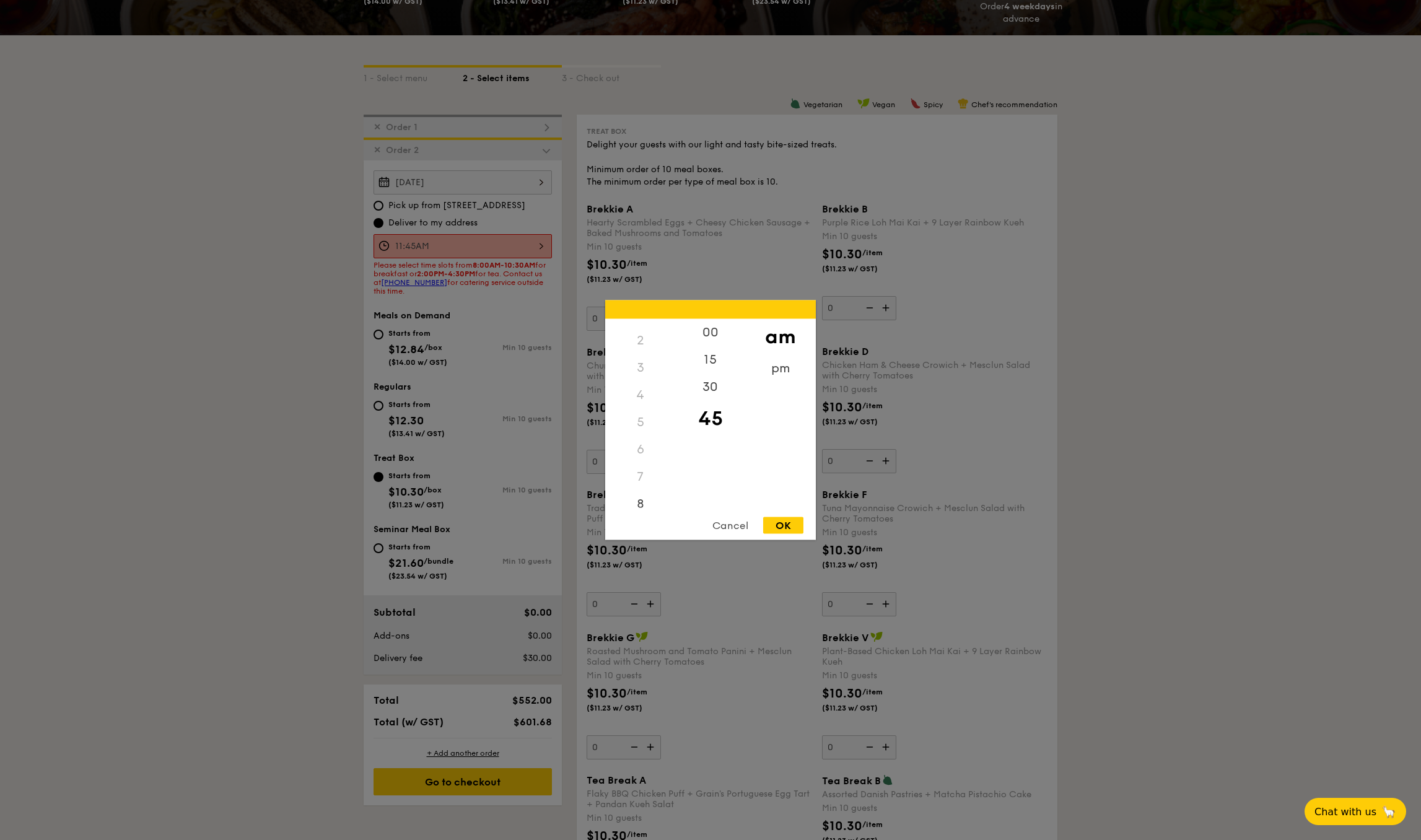
scroll to position [22, 0]
click at [776, 366] on div "pm" at bounding box center [780, 373] width 70 height 36
click at [639, 366] on div "2" at bounding box center [641, 369] width 70 height 36
click at [711, 339] on div "00" at bounding box center [710, 337] width 70 height 36
click at [786, 527] on div "OK" at bounding box center [783, 525] width 40 height 17
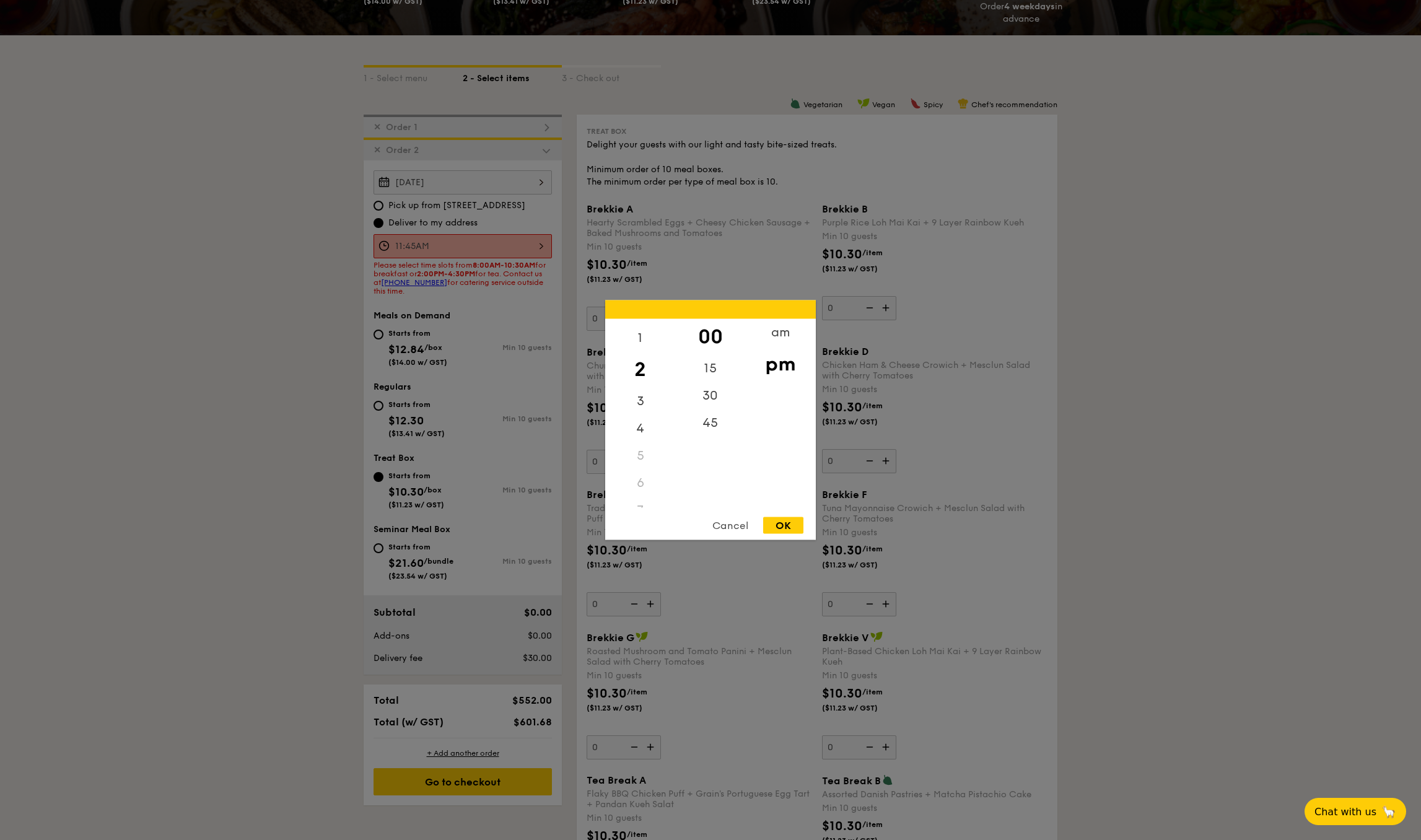
type input "2:00PM"
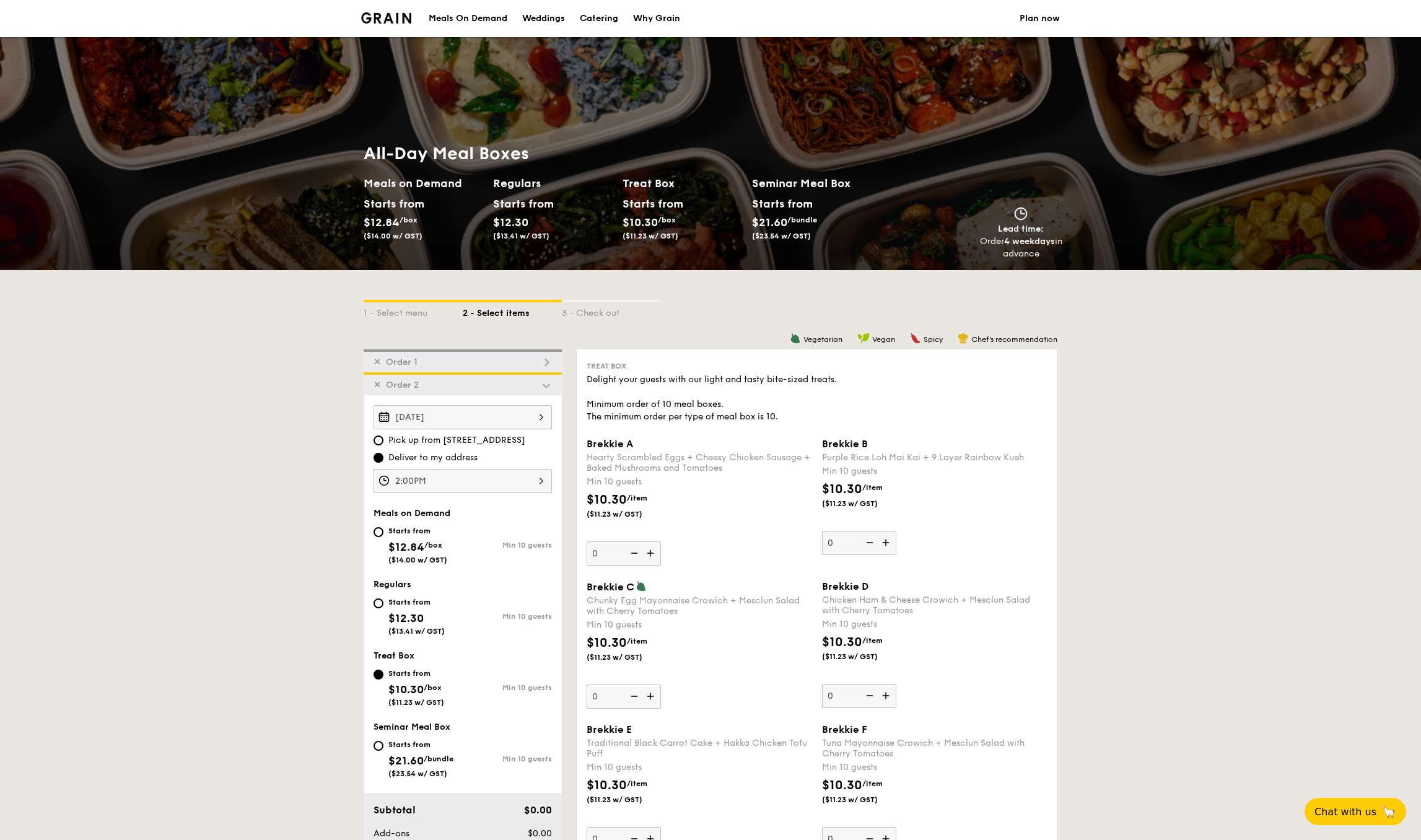
scroll to position [0, 0]
click at [435, 357] on div "✕ Order 1" at bounding box center [463, 361] width 198 height 23
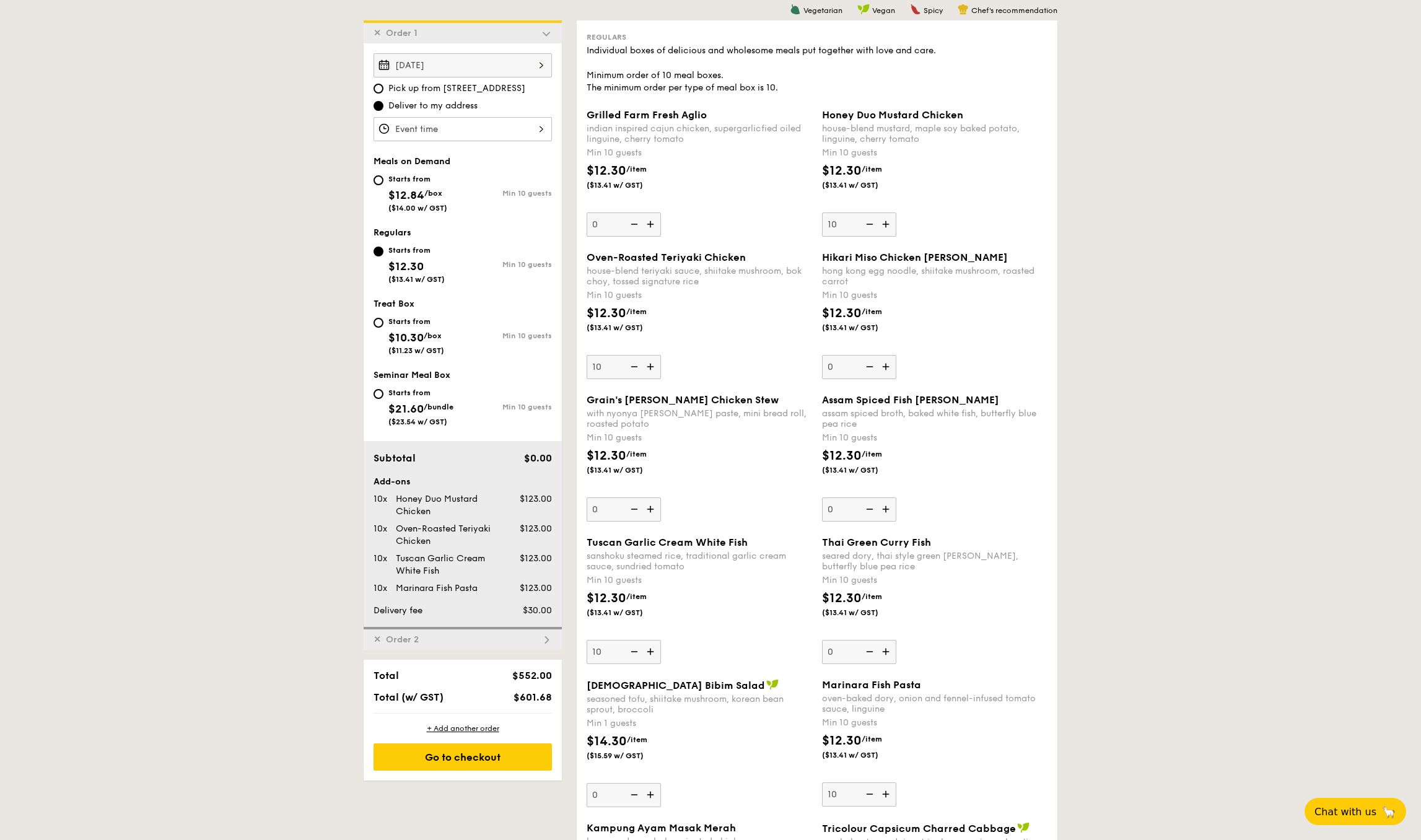
scroll to position [331, 0]
click at [377, 639] on span "✕" at bounding box center [377, 637] width 8 height 10
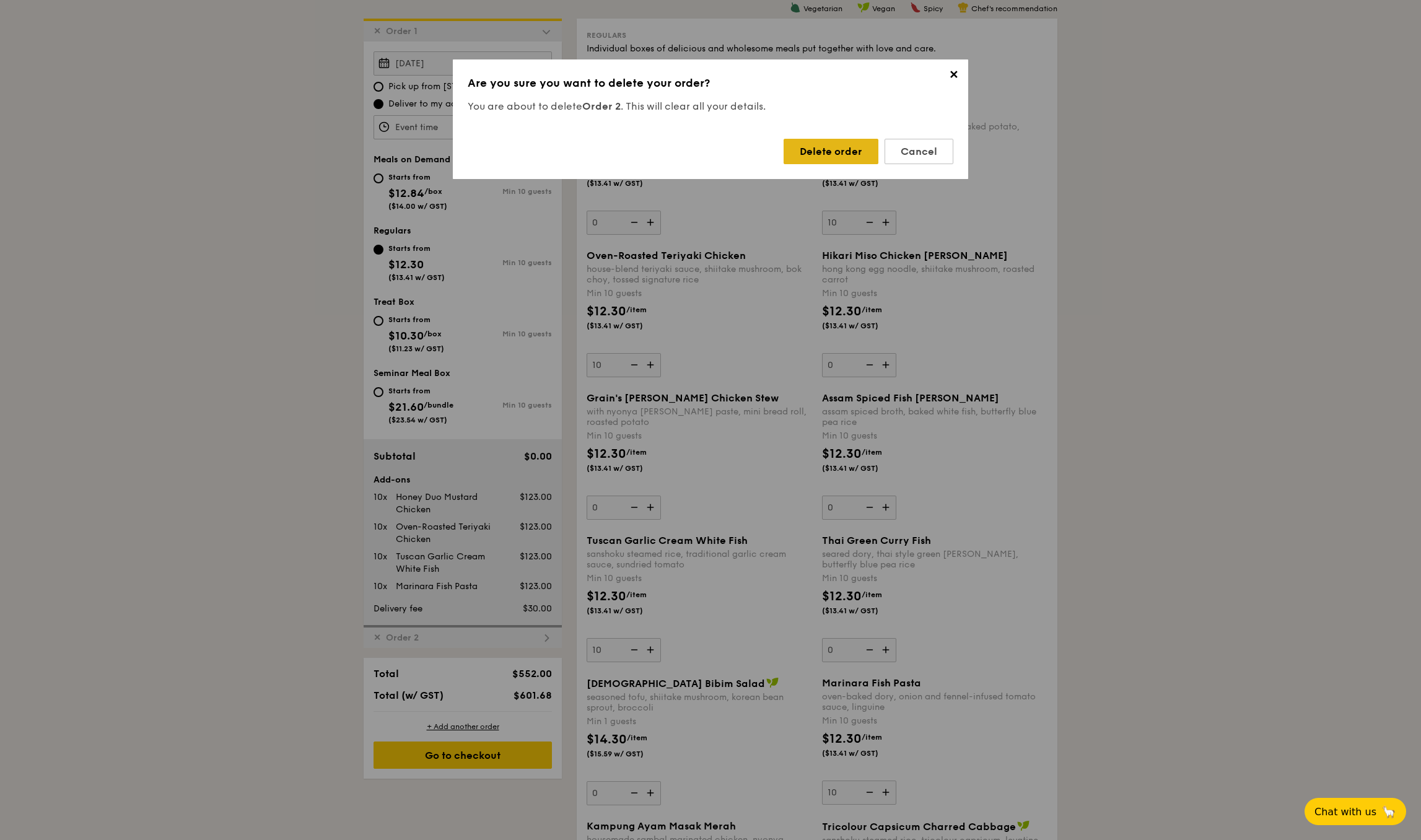
click at [853, 152] on div "Delete order" at bounding box center [831, 152] width 95 height 26
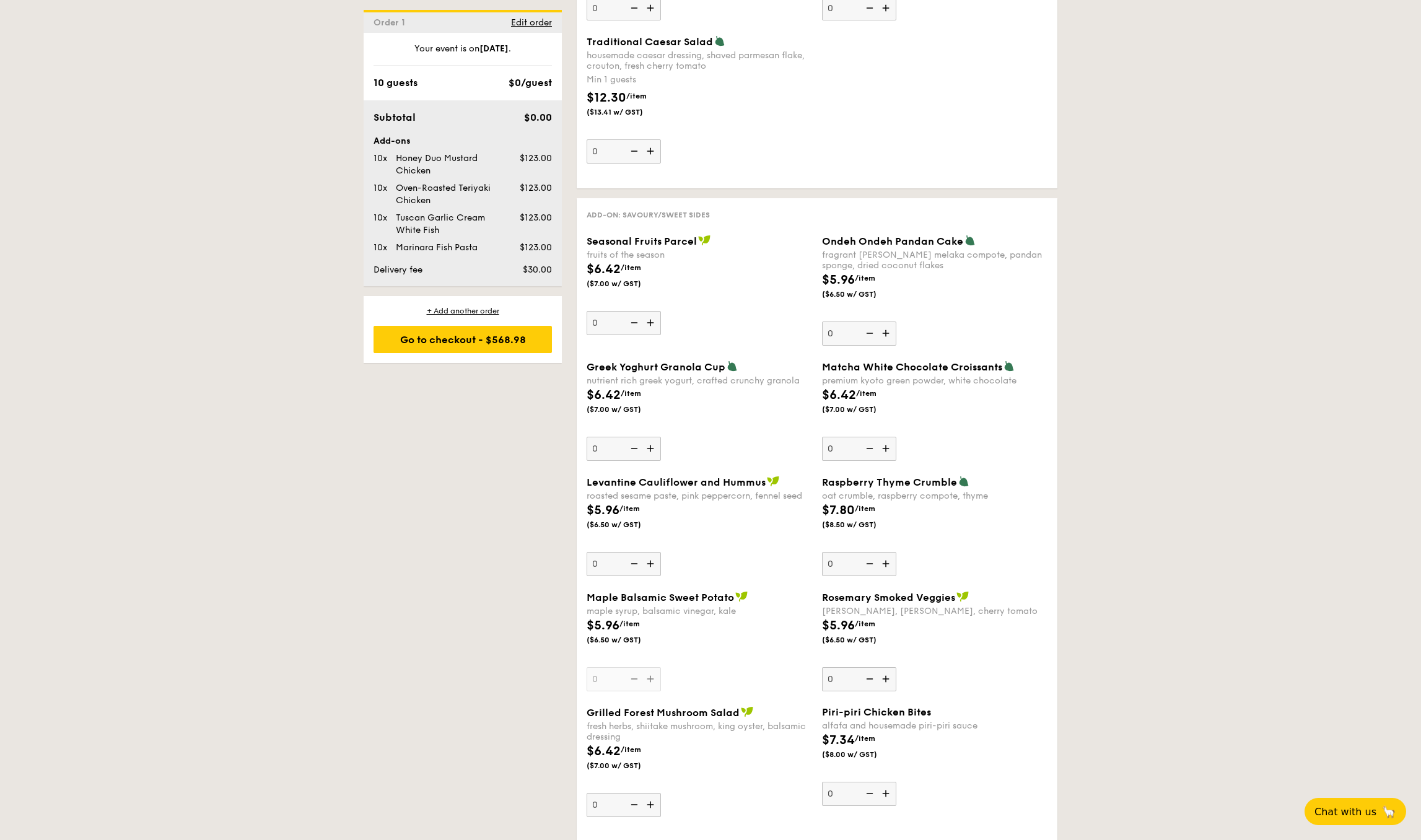
scroll to position [1698, 0]
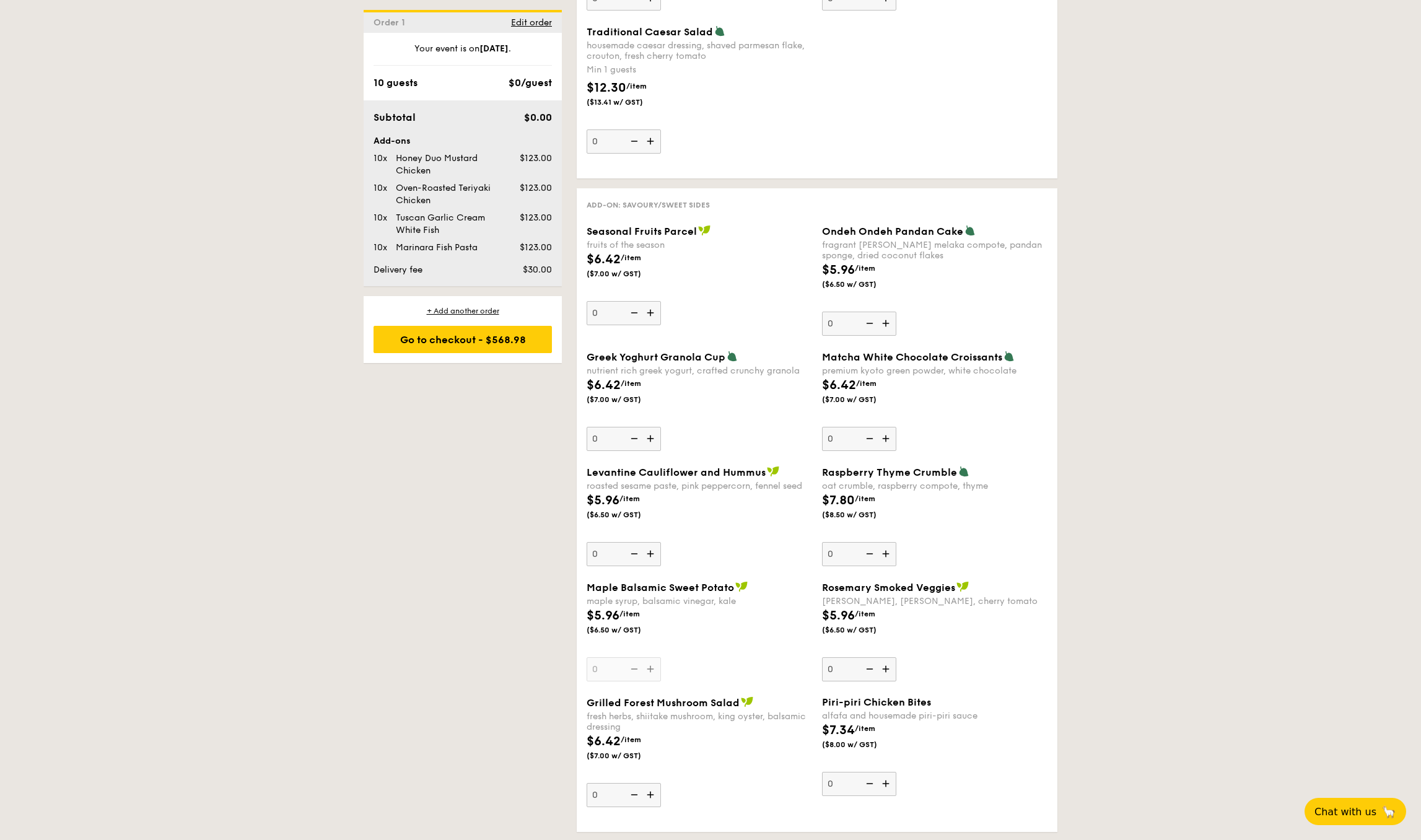
click at [886, 440] on img at bounding box center [887, 439] width 19 height 24
click at [886, 440] on input "0" at bounding box center [859, 439] width 74 height 24
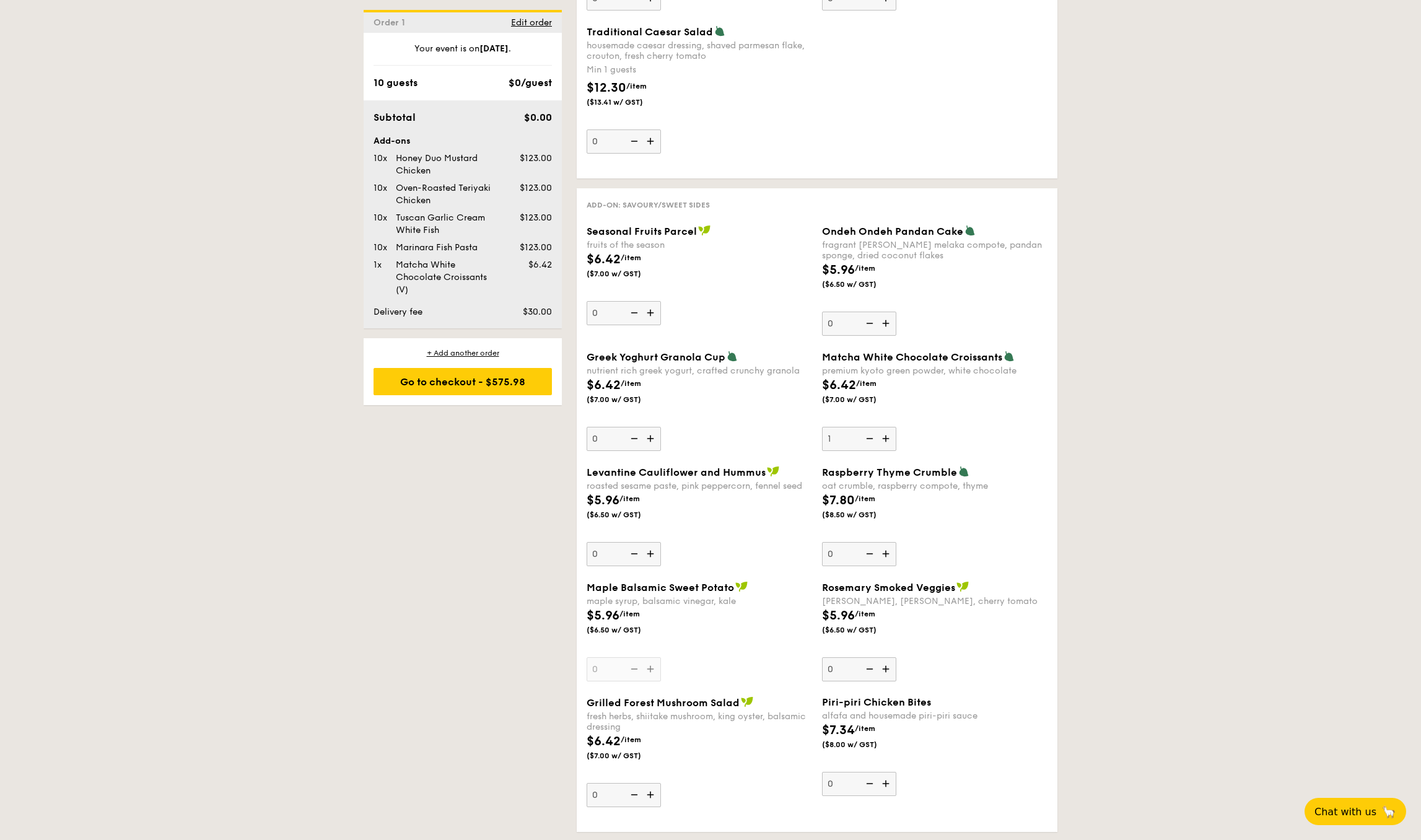
click at [872, 439] on img at bounding box center [868, 439] width 19 height 24
click at [872, 439] on input "1" at bounding box center [859, 439] width 74 height 24
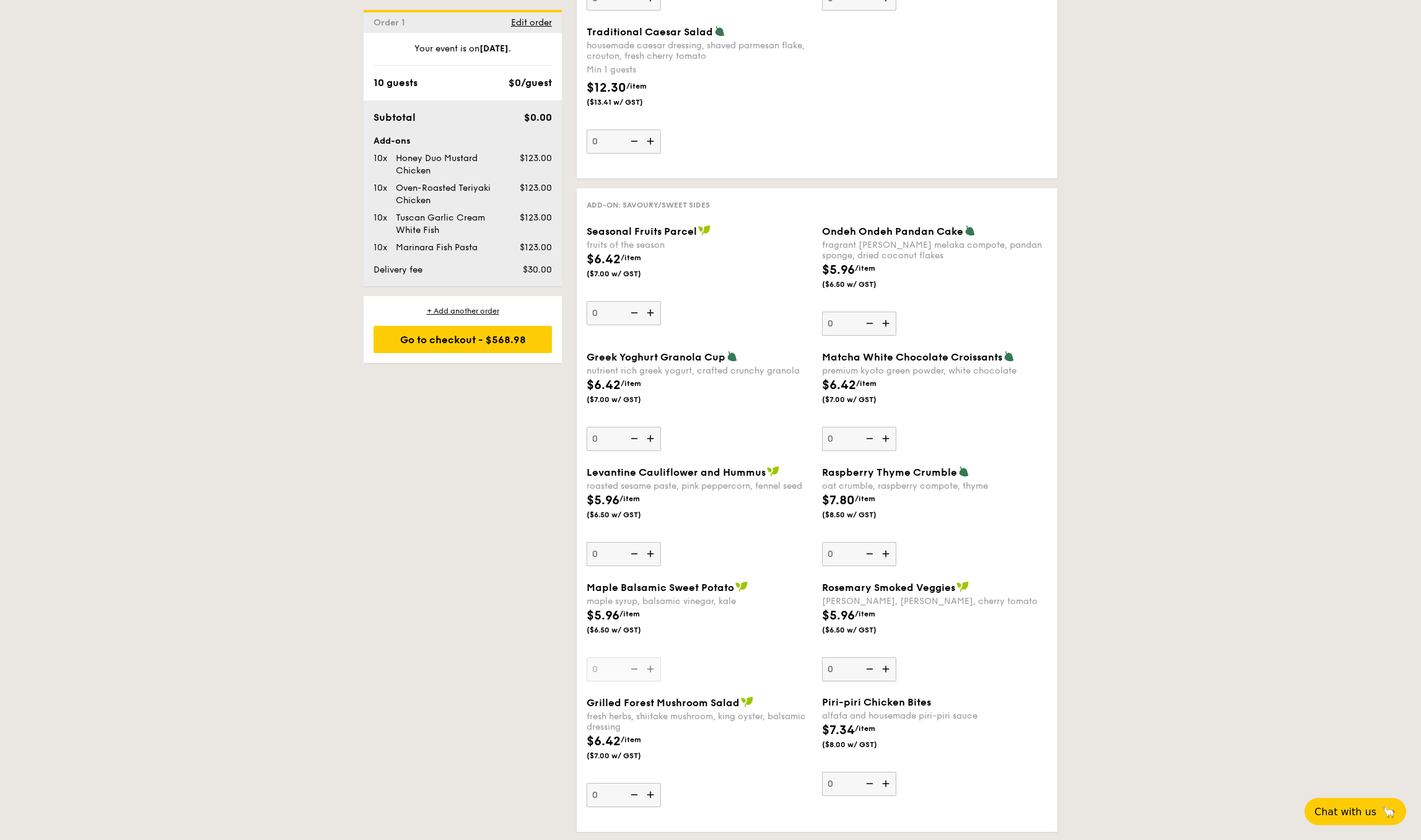
click at [881, 439] on img at bounding box center [887, 439] width 19 height 24
click at [881, 439] on input "0" at bounding box center [859, 439] width 74 height 24
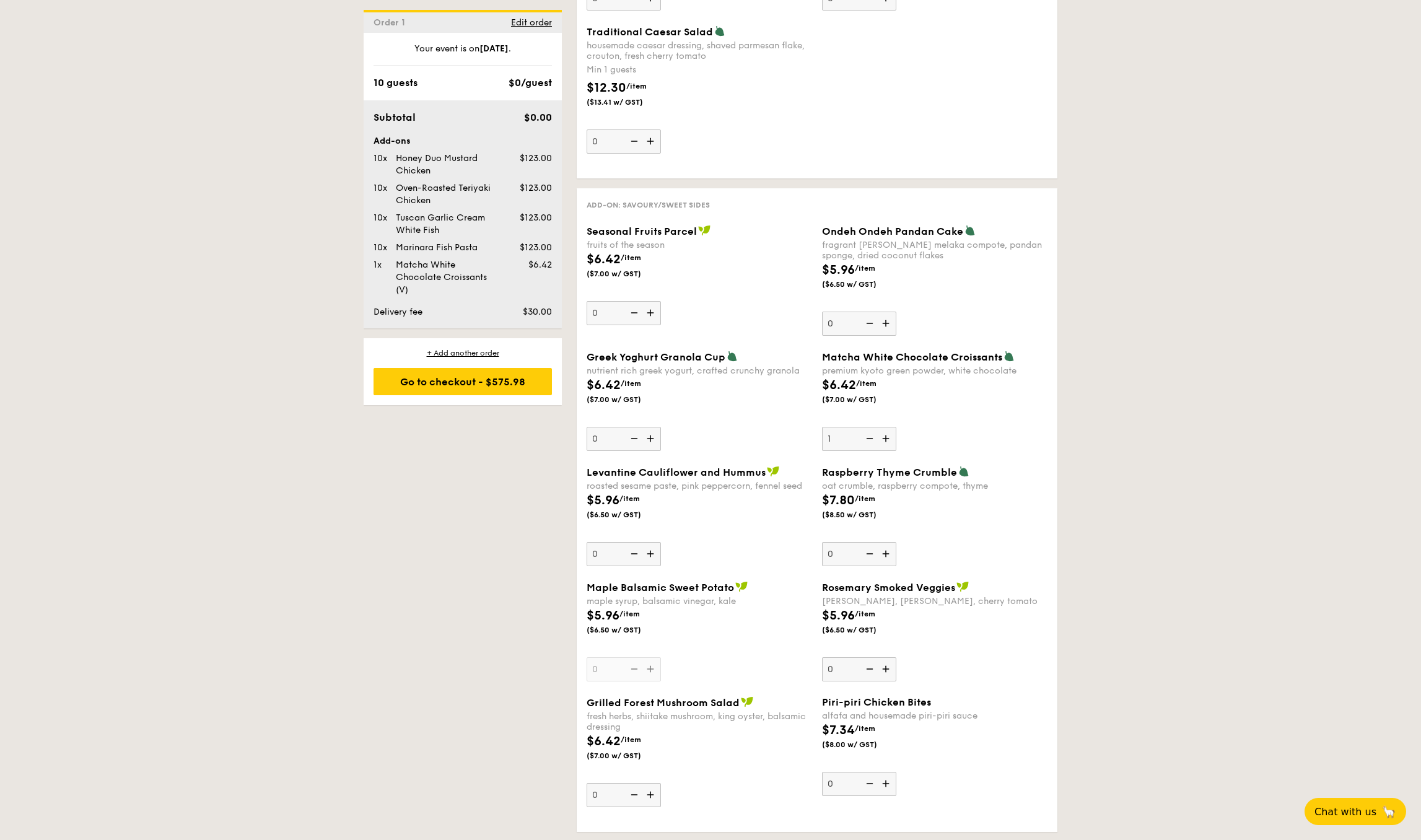
click at [881, 439] on img at bounding box center [887, 439] width 19 height 24
click at [881, 439] on input "1" at bounding box center [859, 439] width 74 height 24
click at [881, 439] on img at bounding box center [887, 439] width 19 height 24
click at [881, 439] on input "2" at bounding box center [859, 439] width 74 height 24
click at [881, 439] on img at bounding box center [887, 439] width 19 height 24
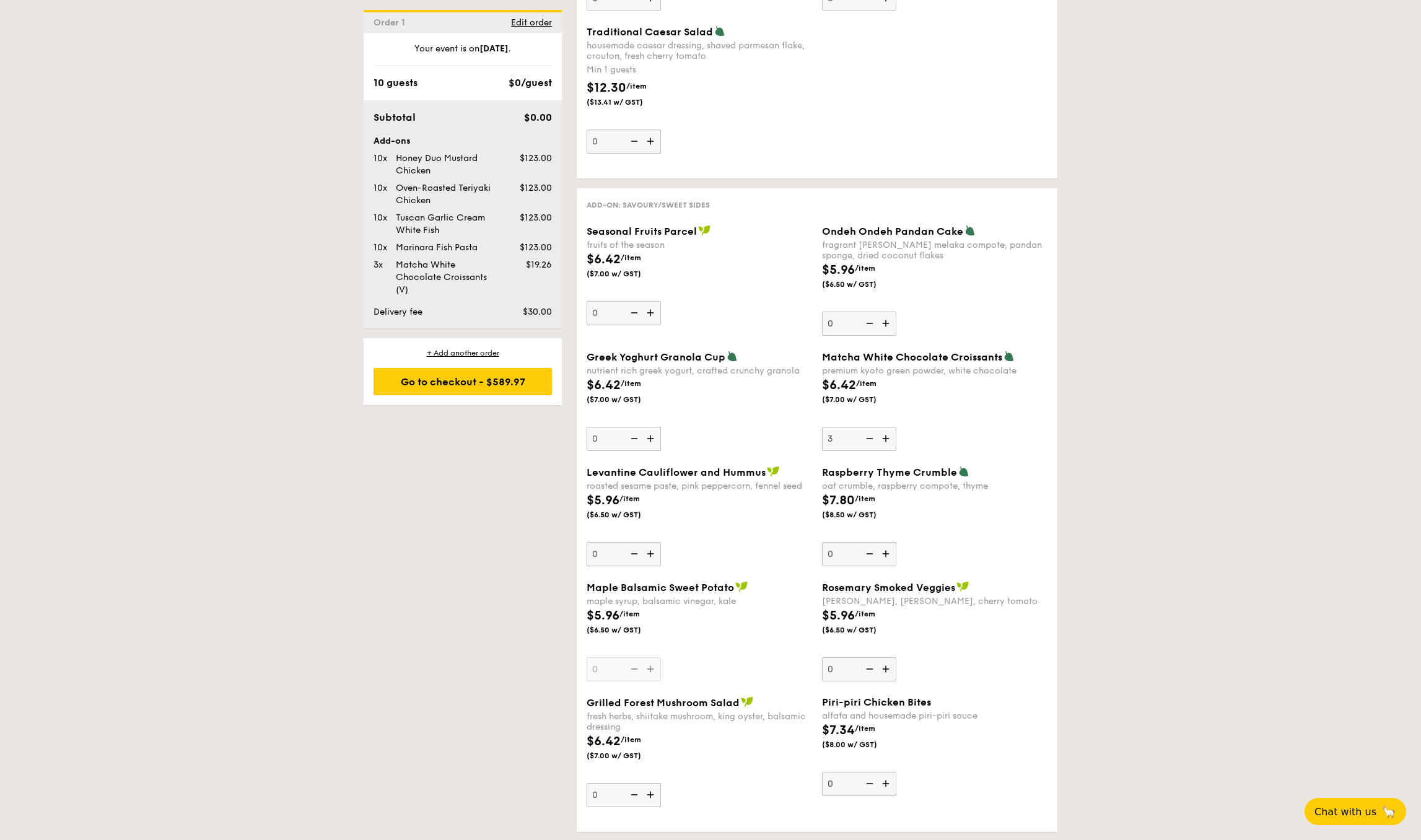
click at [881, 439] on input "3" at bounding box center [859, 439] width 74 height 24
click at [881, 439] on img at bounding box center [887, 439] width 19 height 24
click at [881, 439] on input "4" at bounding box center [859, 439] width 74 height 24
click at [881, 439] on img at bounding box center [887, 439] width 19 height 24
click at [881, 439] on input "5" at bounding box center [859, 439] width 74 height 24
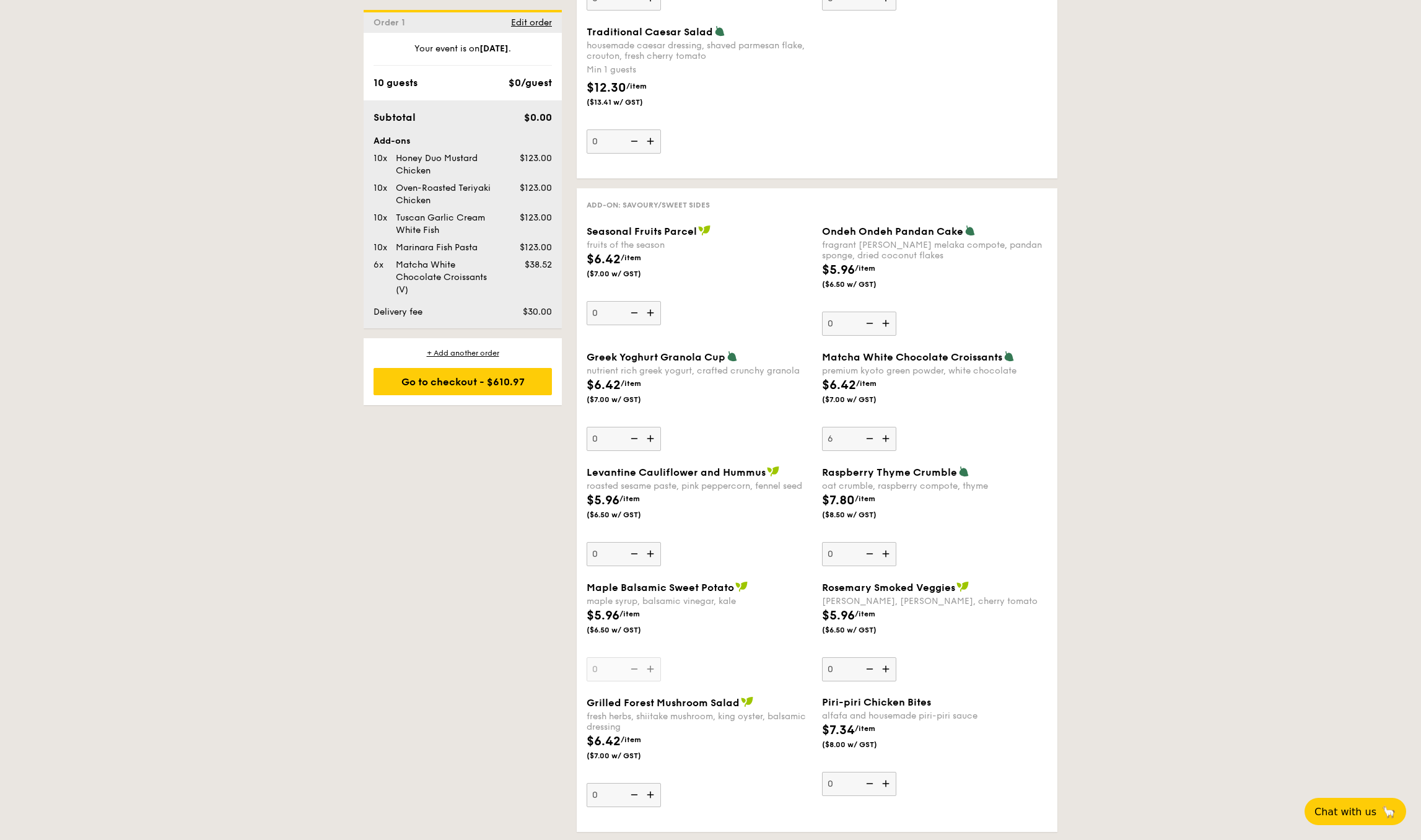
click at [881, 439] on img at bounding box center [887, 439] width 19 height 24
click at [881, 439] on input "6" at bounding box center [859, 439] width 74 height 24
click at [871, 441] on img at bounding box center [868, 439] width 19 height 24
click at [871, 441] on input "7" at bounding box center [859, 439] width 74 height 24
click at [871, 441] on img at bounding box center [868, 439] width 19 height 24
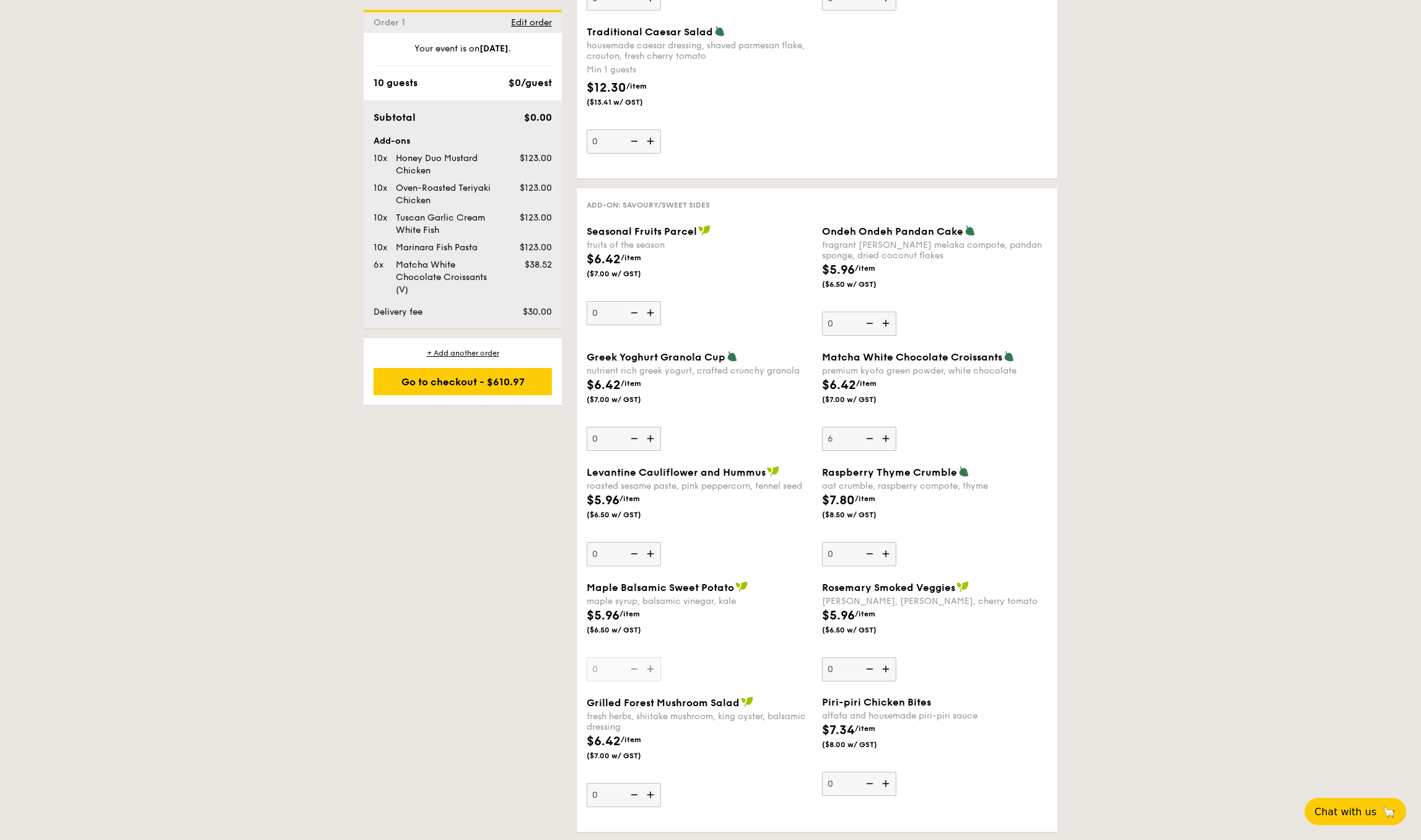
click at [871, 441] on input "6" at bounding box center [859, 439] width 74 height 24
click at [871, 441] on img at bounding box center [868, 439] width 19 height 24
click at [871, 441] on input "5" at bounding box center [859, 439] width 74 height 24
click at [871, 441] on img at bounding box center [868, 439] width 19 height 24
click at [871, 441] on input "4" at bounding box center [859, 439] width 74 height 24
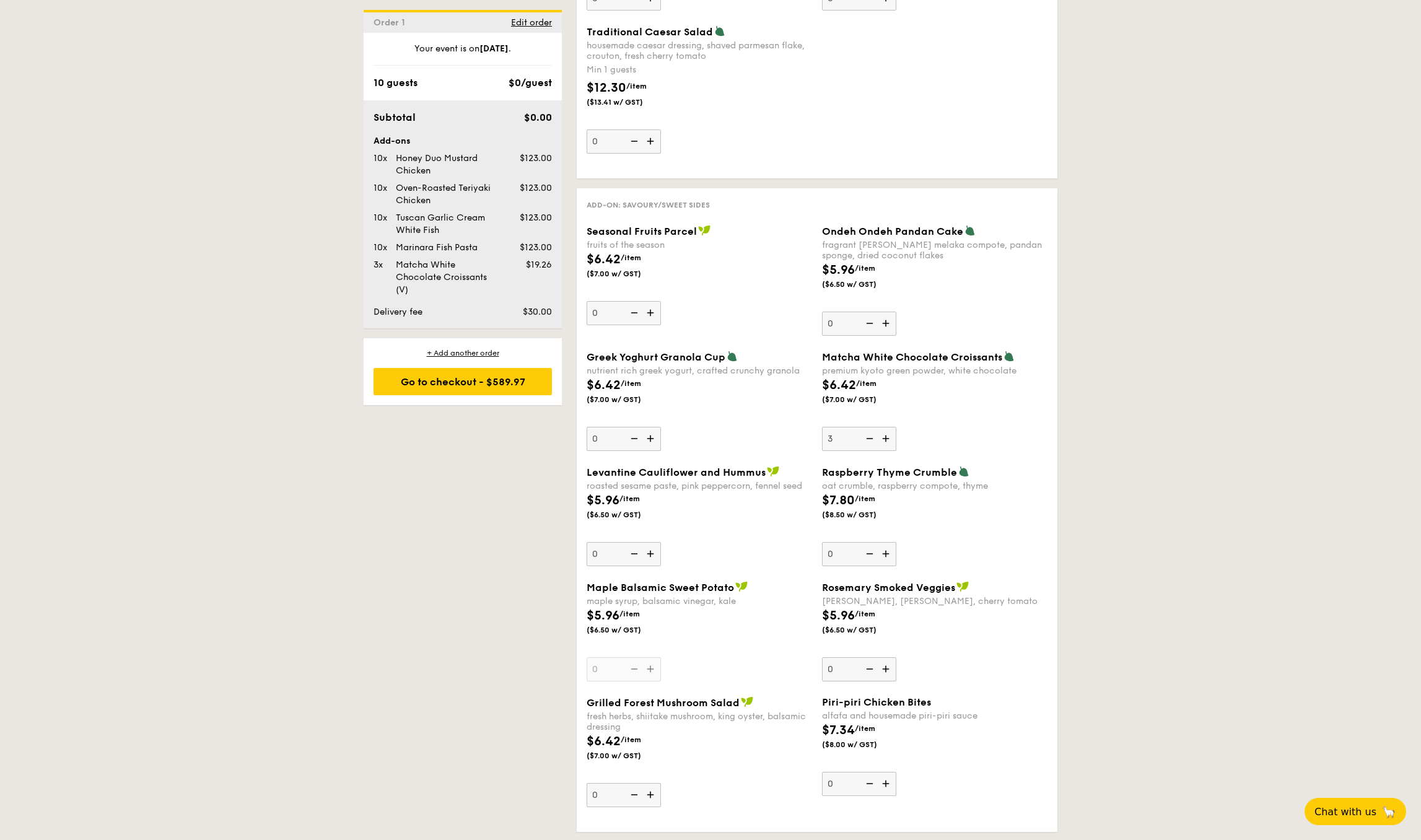
click at [871, 441] on img at bounding box center [868, 439] width 19 height 24
click at [871, 441] on input "3" at bounding box center [859, 439] width 74 height 24
click at [871, 441] on img at bounding box center [868, 439] width 19 height 24
click at [871, 441] on input "2" at bounding box center [859, 439] width 74 height 24
click at [871, 441] on img at bounding box center [868, 439] width 19 height 24
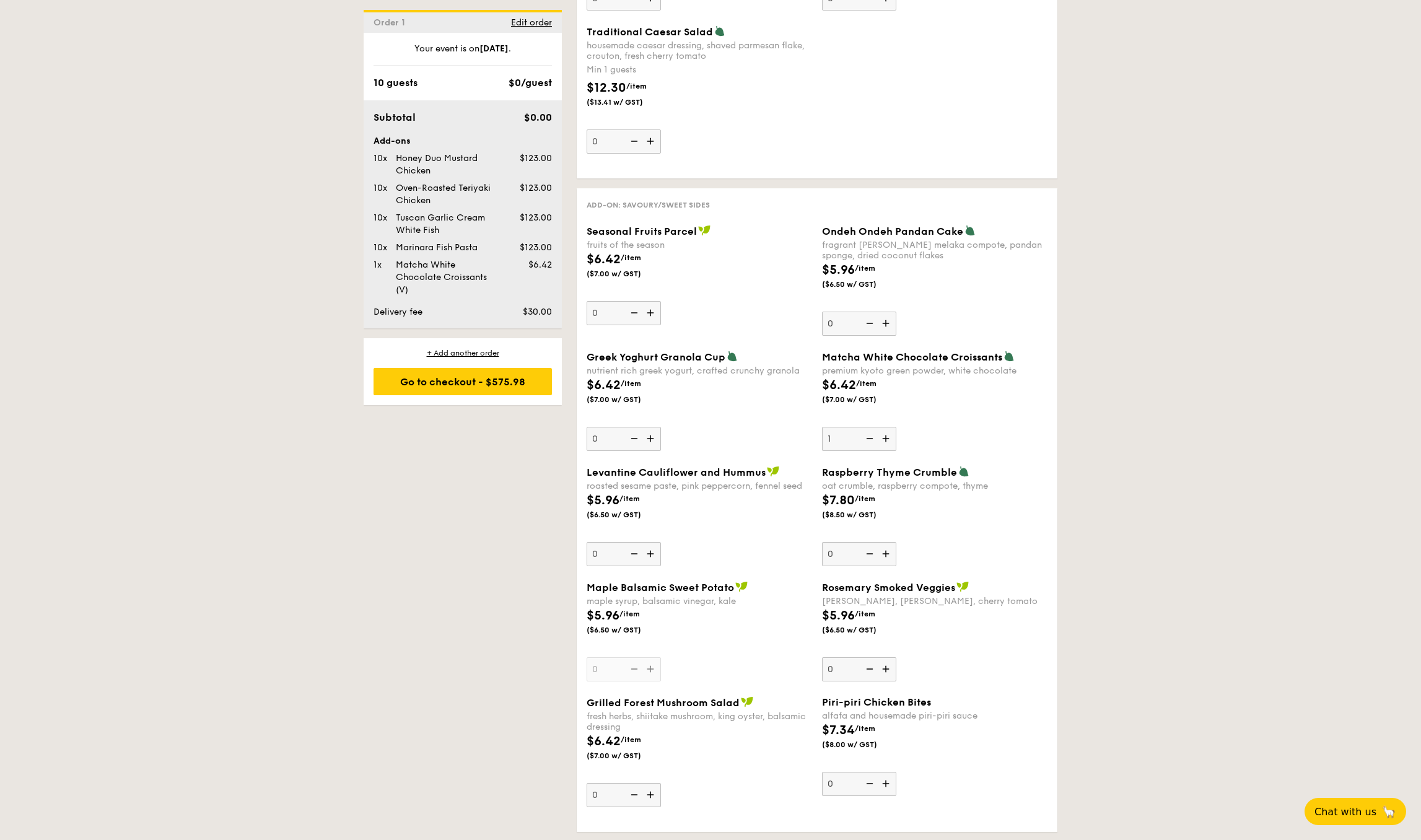
click at [871, 441] on input "1" at bounding box center [859, 439] width 74 height 24
type input "0"
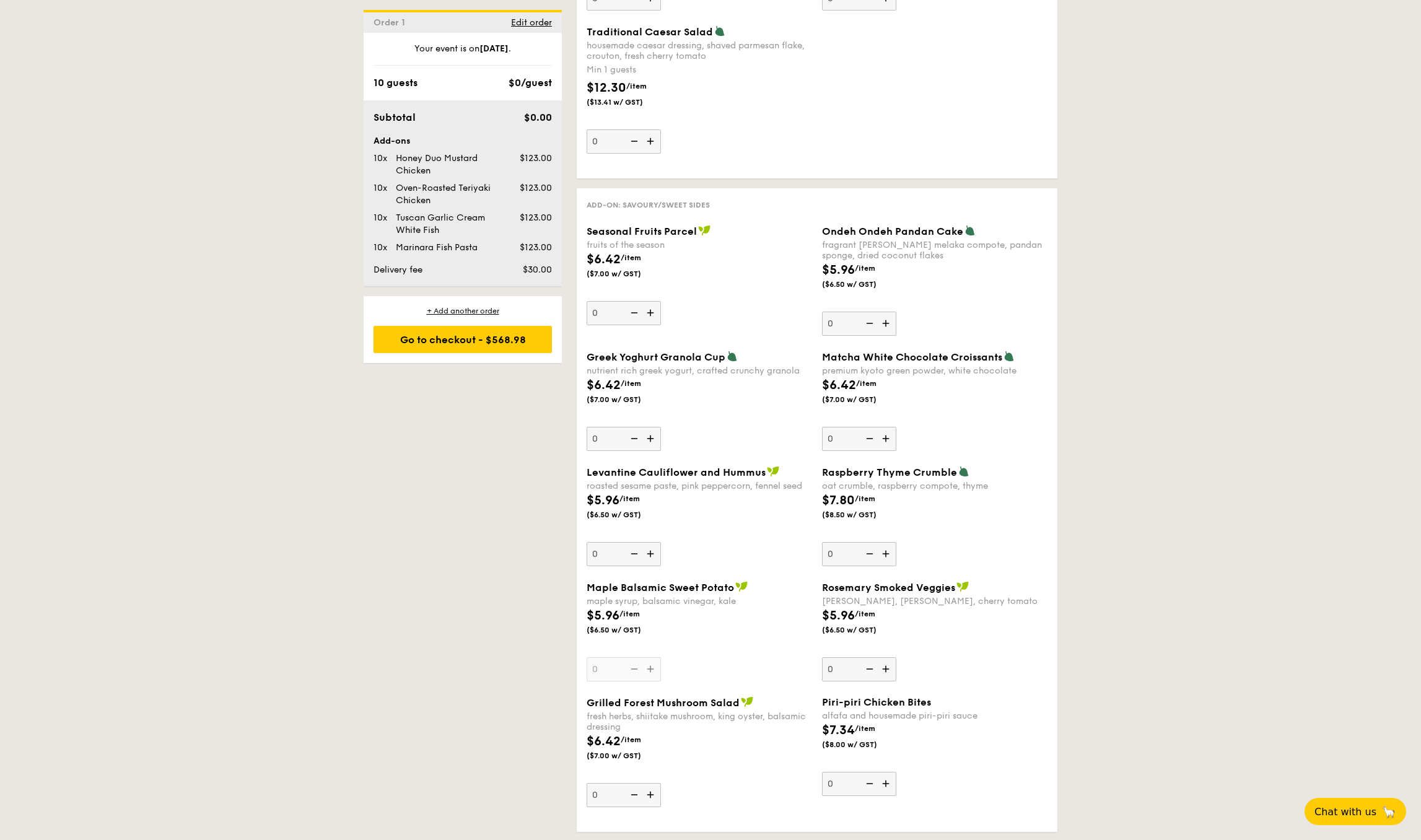
click at [525, 277] on div "Subtotal $0.00 Add-ons 10x Honey Duo Mustard Chicken $123.00 10x Oven-Roasted T…" at bounding box center [463, 193] width 198 height 186
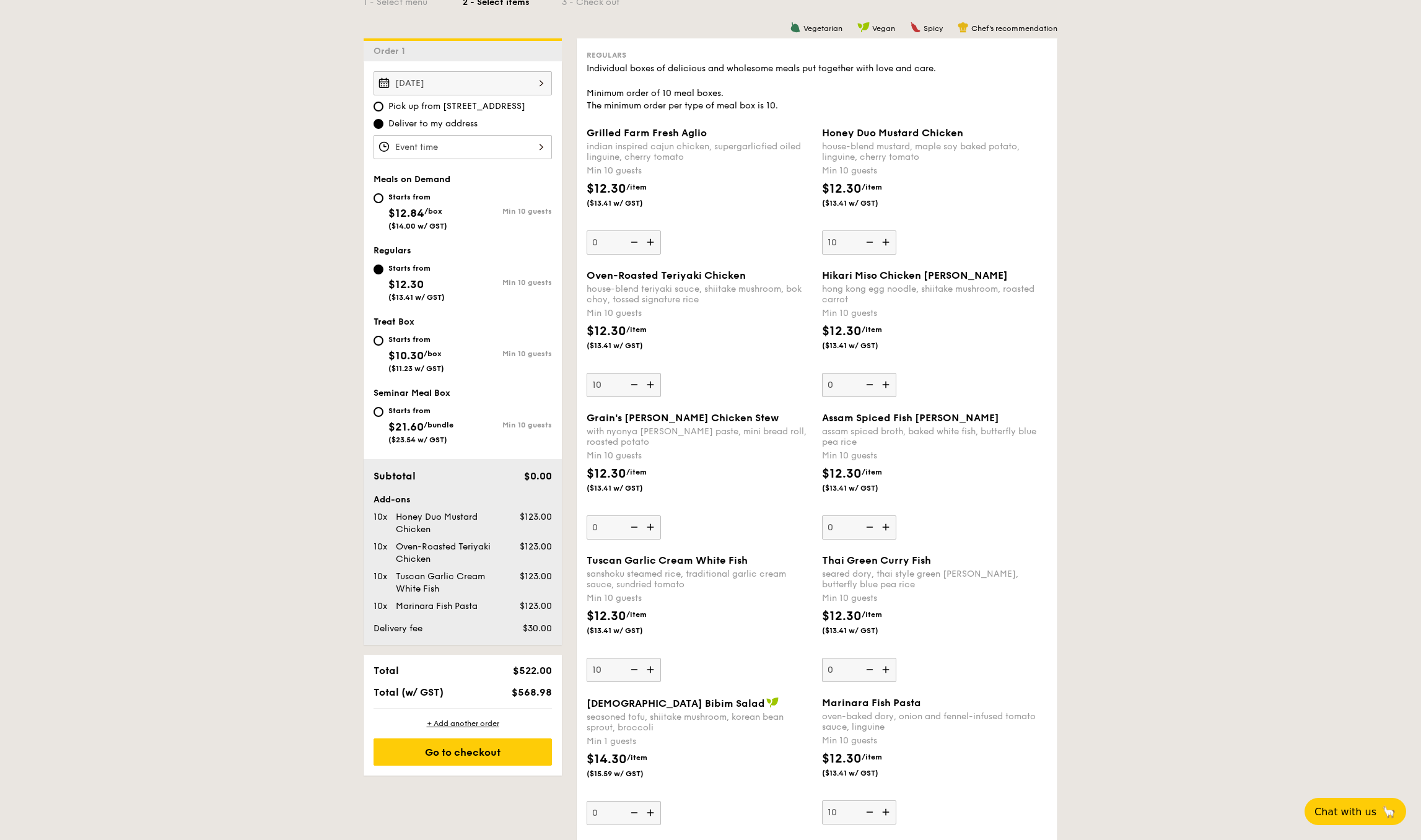
scroll to position [318, 0]
